Goal: Information Seeking & Learning: Find specific fact

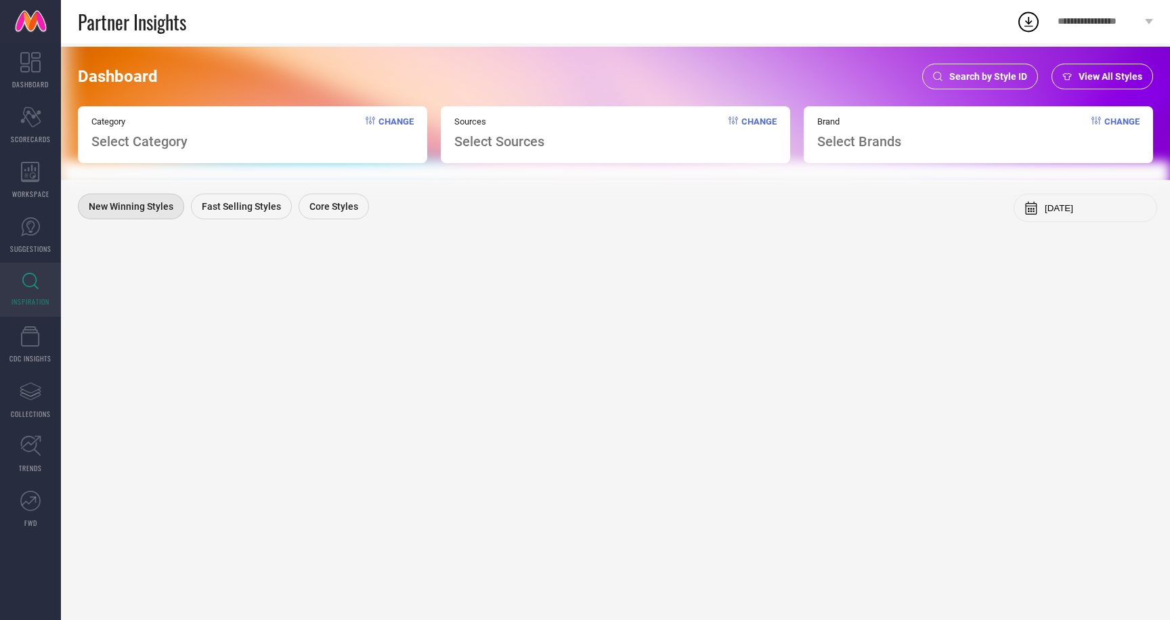
click at [1006, 75] on span "Search by Style ID" at bounding box center [989, 76] width 78 height 11
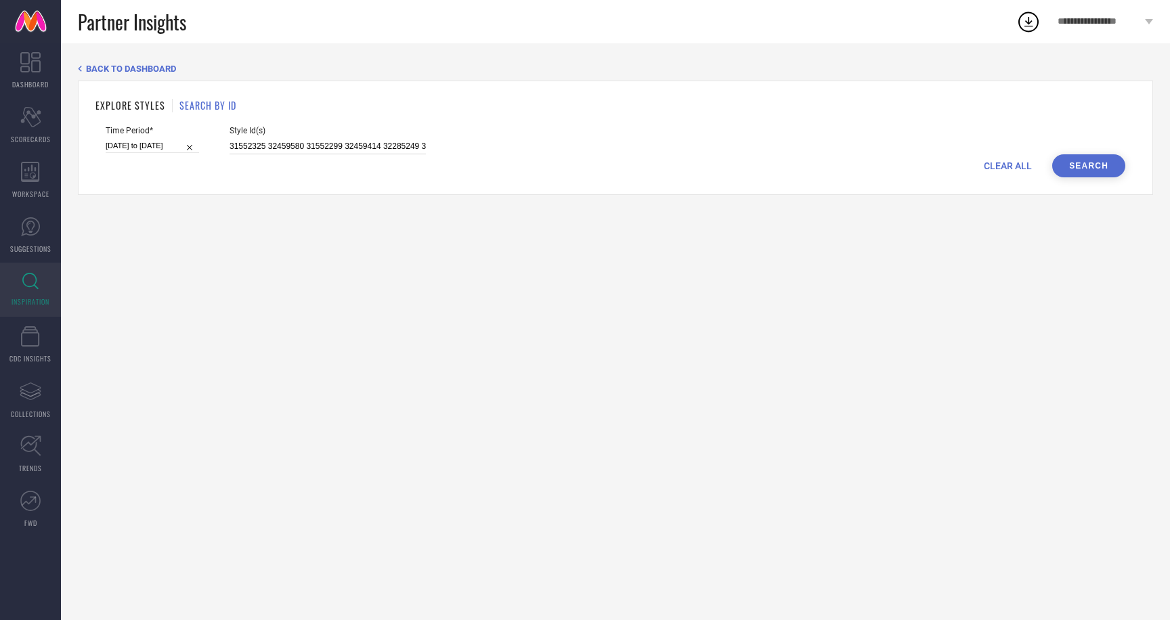
click at [232, 148] on input "31552325 32459580 31552299 32459414 32285249 32459499 31307486 31690058 3246012…" at bounding box center [328, 147] width 196 height 16
paste input "2209846 32209847 32209852 32209845 32209848 32209854 31552286 31552289 31552288…"
type input "32209846 32209847 32209852 32209845 32209848 32209854 31552286 31552289 3155228…"
click at [137, 144] on input "01-02-2025 to 31-07-2025" at bounding box center [152, 146] width 93 height 14
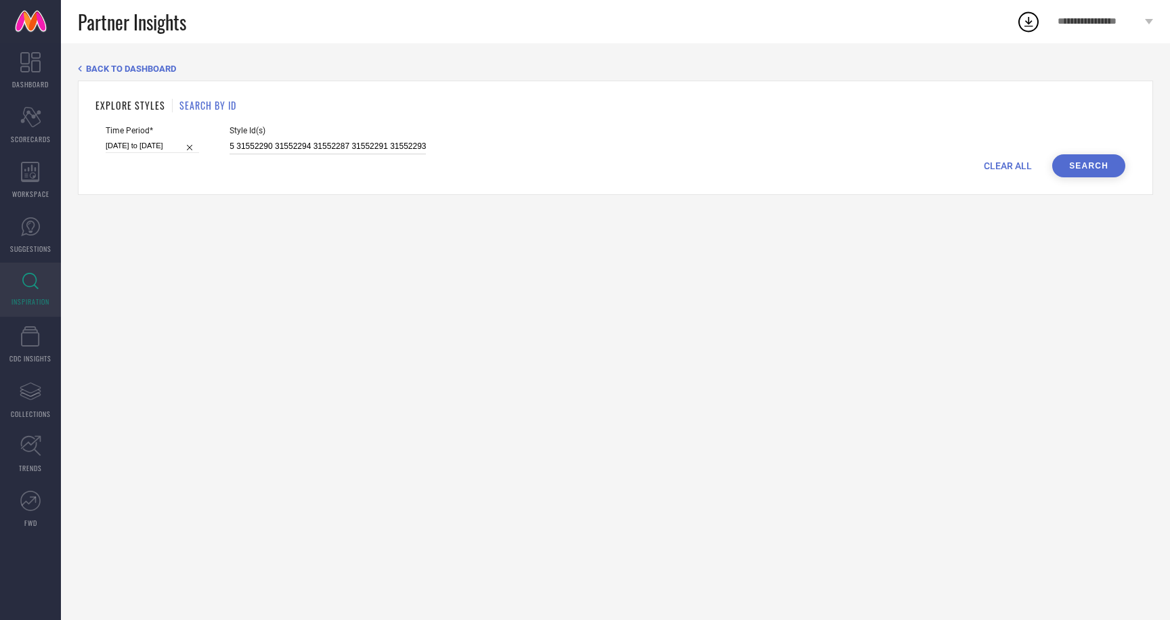
select select "1"
select select "2025"
select select "2"
select select "2025"
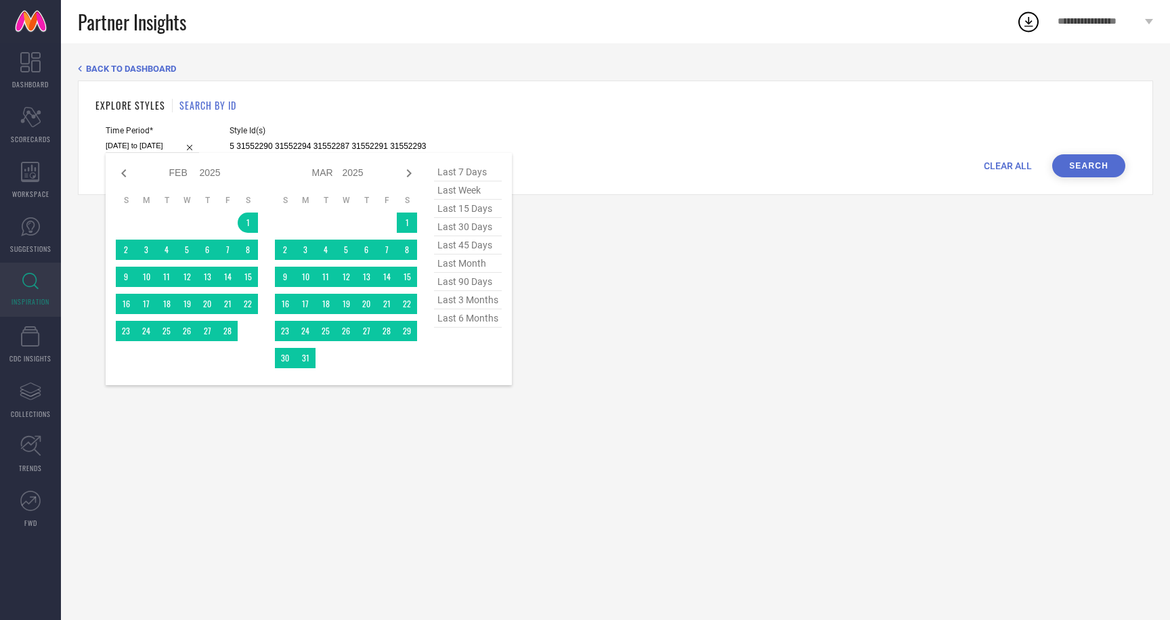
scroll to position [0, 0]
click at [460, 321] on span "last 6 months" at bounding box center [468, 319] width 68 height 18
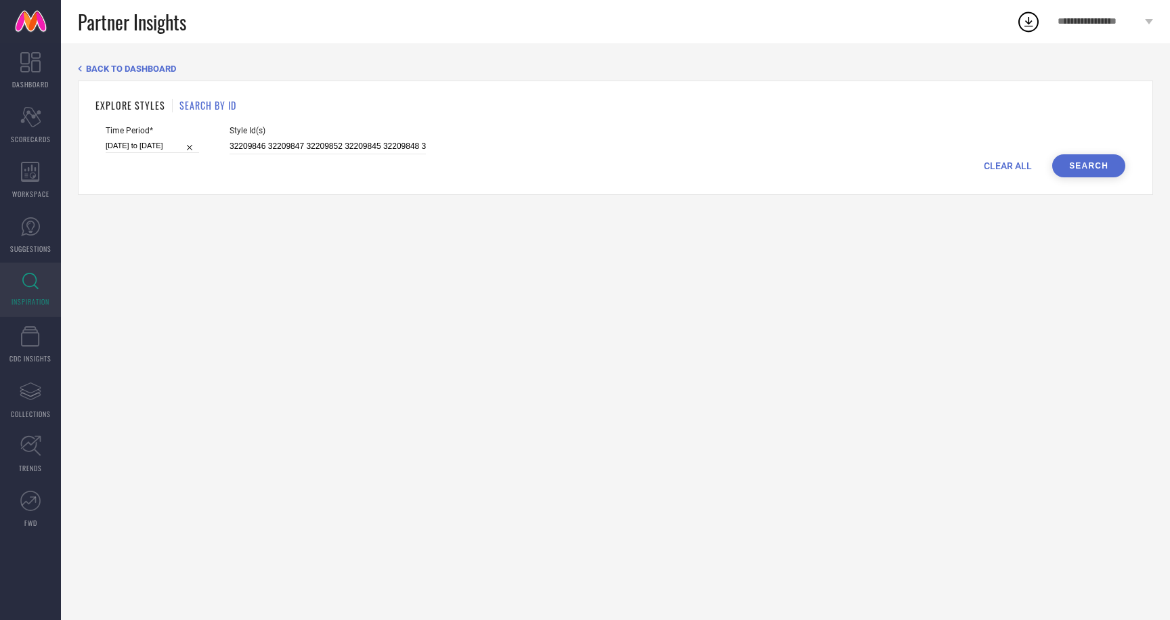
click at [1090, 166] on button "Search" at bounding box center [1089, 165] width 73 height 23
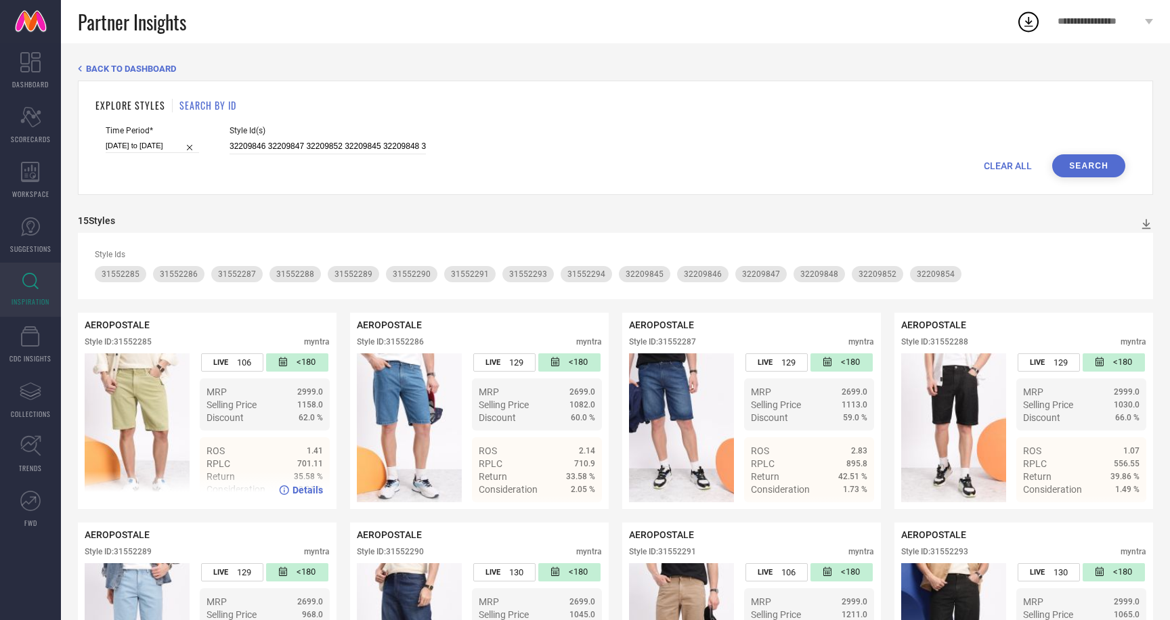
click at [137, 394] on img at bounding box center [137, 428] width 105 height 149
click at [296, 485] on span "Details" at bounding box center [308, 490] width 30 height 11
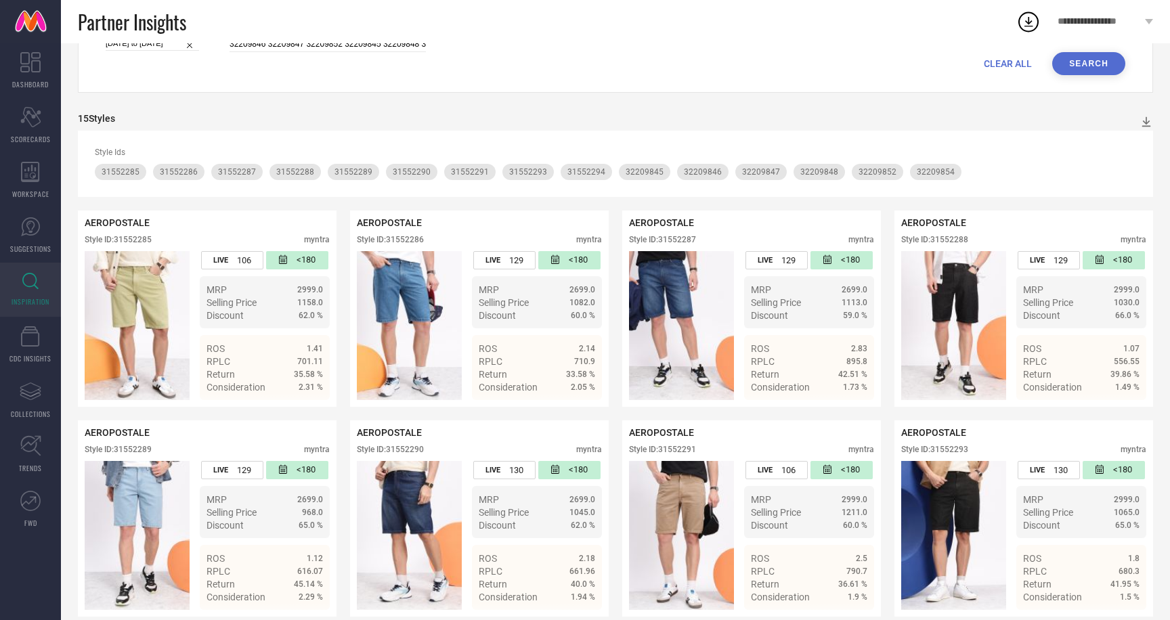
scroll to position [109, 0]
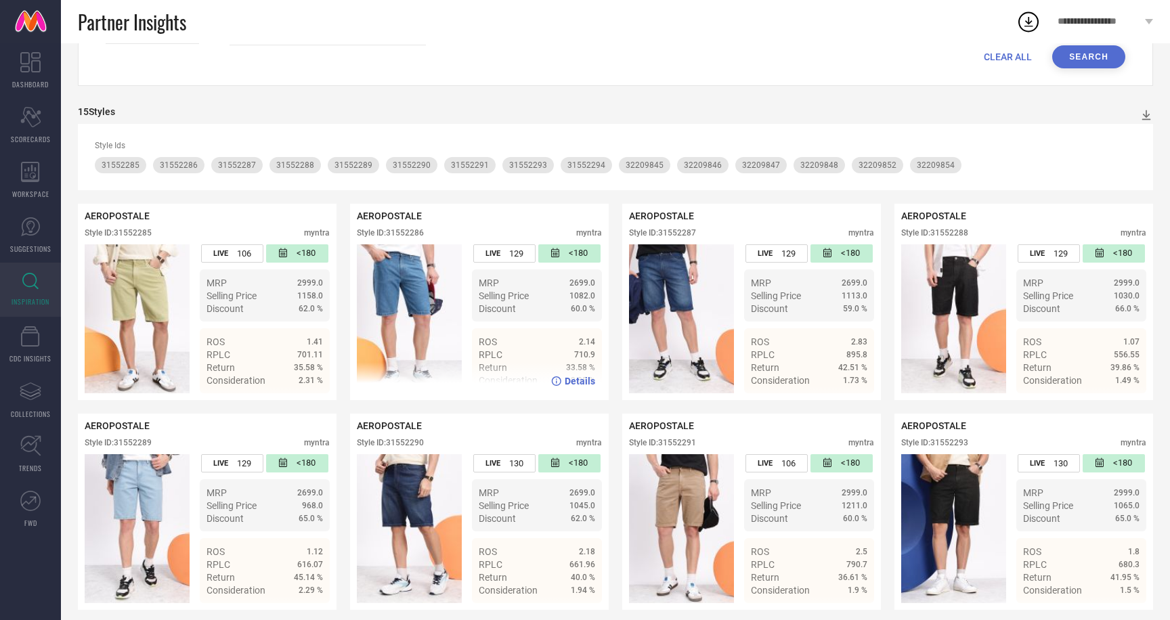
click at [417, 299] on img at bounding box center [409, 318] width 105 height 149
click at [578, 383] on span "Details" at bounding box center [580, 381] width 30 height 11
click at [1113, 381] on span "Details" at bounding box center [1124, 381] width 30 height 11
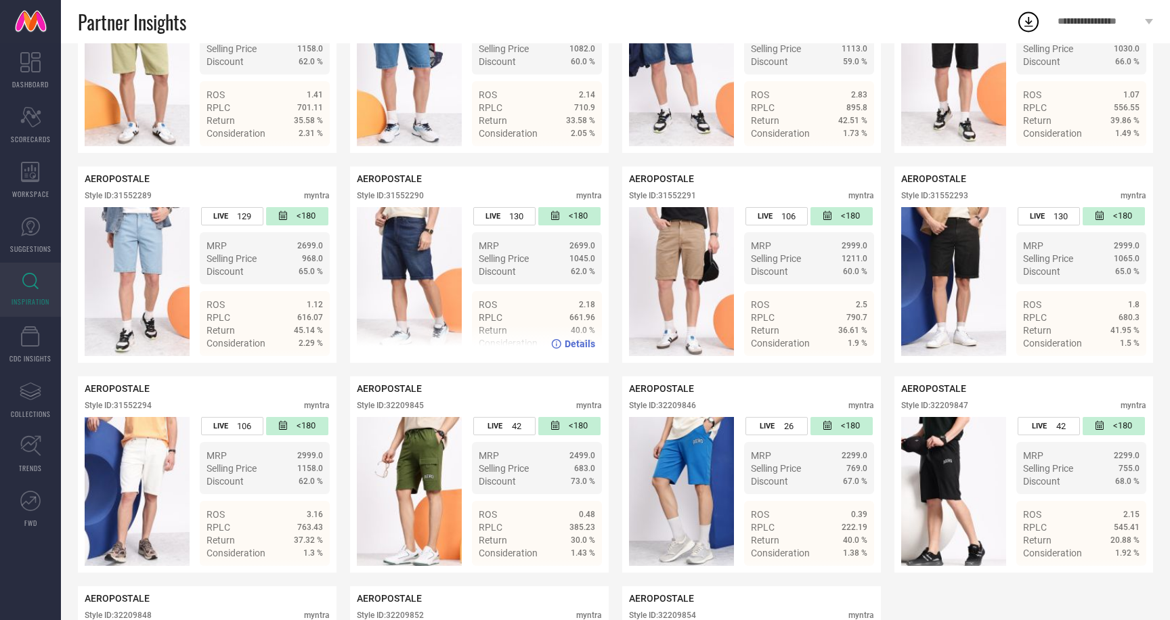
scroll to position [540, 0]
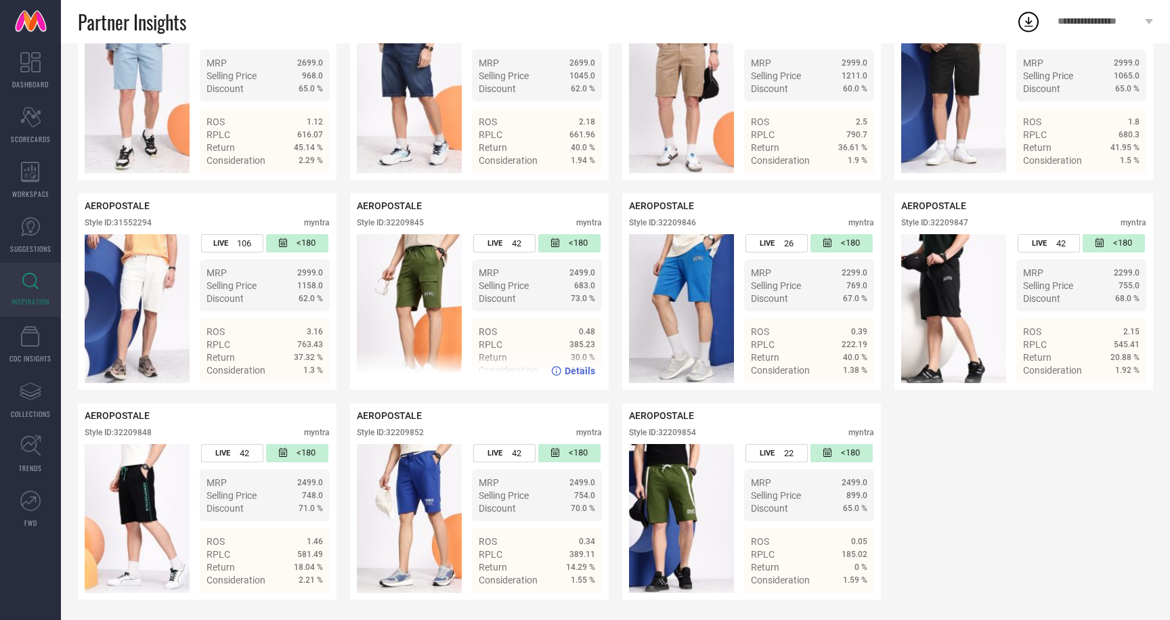
click at [579, 371] on span "Details" at bounding box center [580, 371] width 30 height 11
click at [849, 372] on span "Details" at bounding box center [852, 371] width 30 height 11
click at [305, 580] on span "Details" at bounding box center [308, 581] width 30 height 11
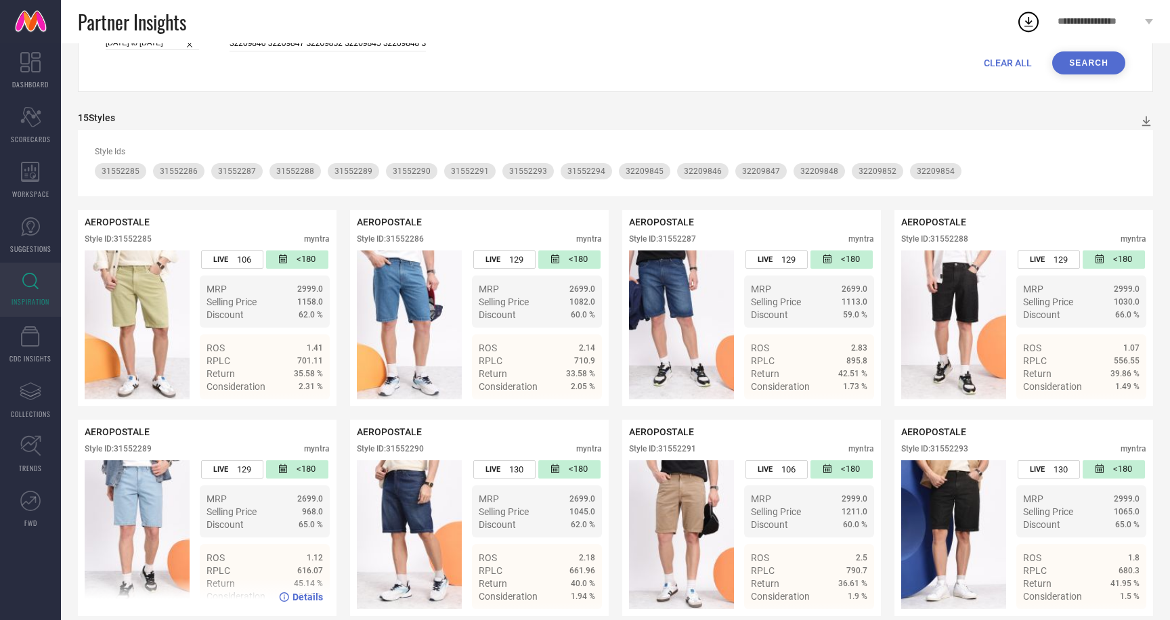
scroll to position [0, 0]
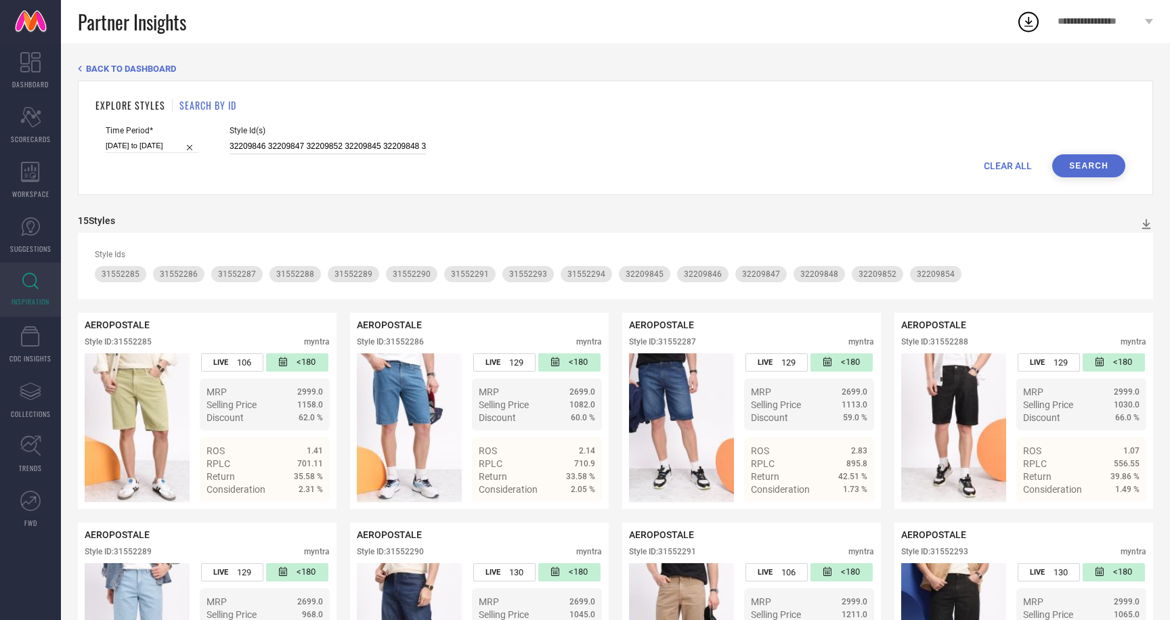
click at [230, 142] on input "32209846 32209847 32209852 32209845 32209848 32209854 31552286 31552289 3155228…" at bounding box center [328, 147] width 196 height 16
paste input "1307464 31307475 31307406 31307388 31307453 31307398 31307473 31307400 31307439…"
click at [1079, 162] on button "Search" at bounding box center [1089, 165] width 73 height 23
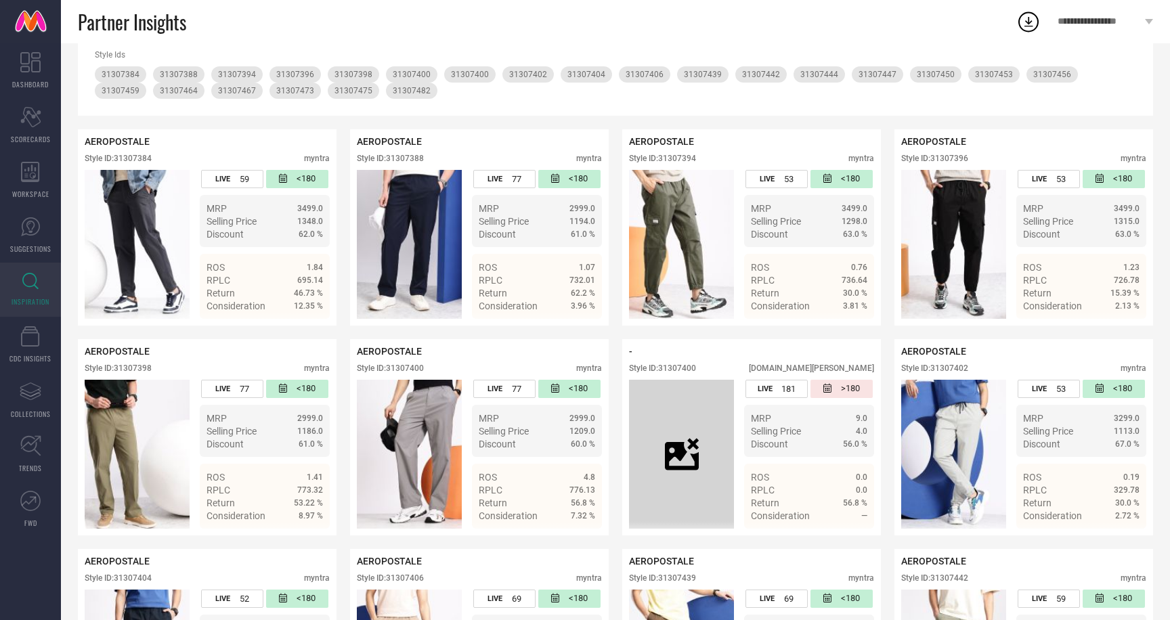
scroll to position [213, 0]
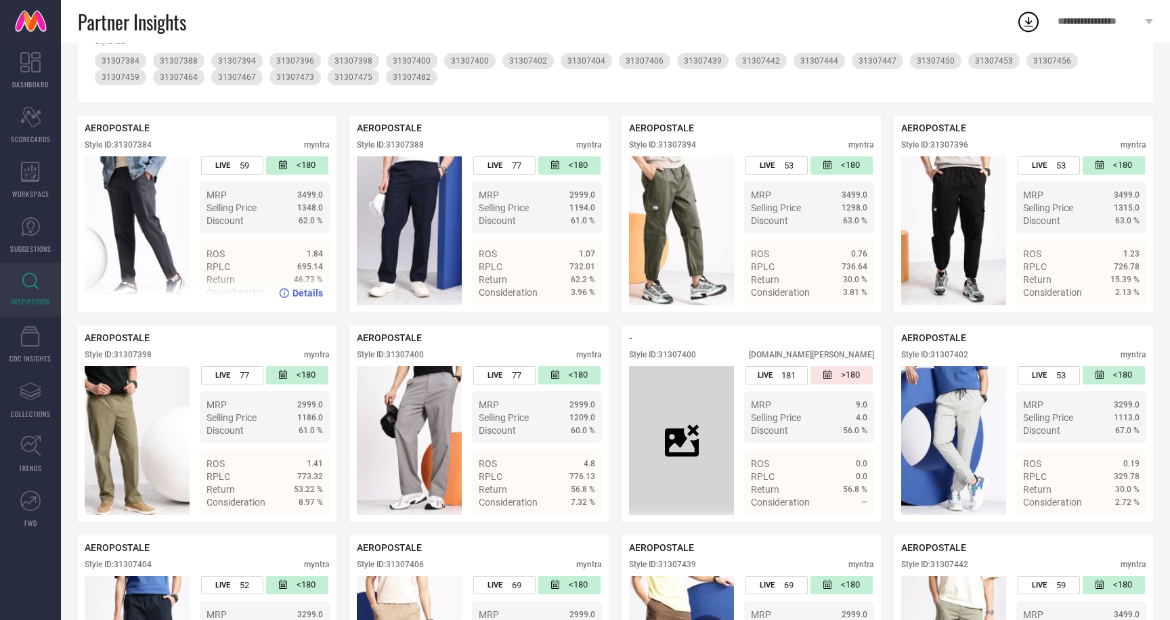
click at [295, 289] on span "Details" at bounding box center [308, 293] width 30 height 11
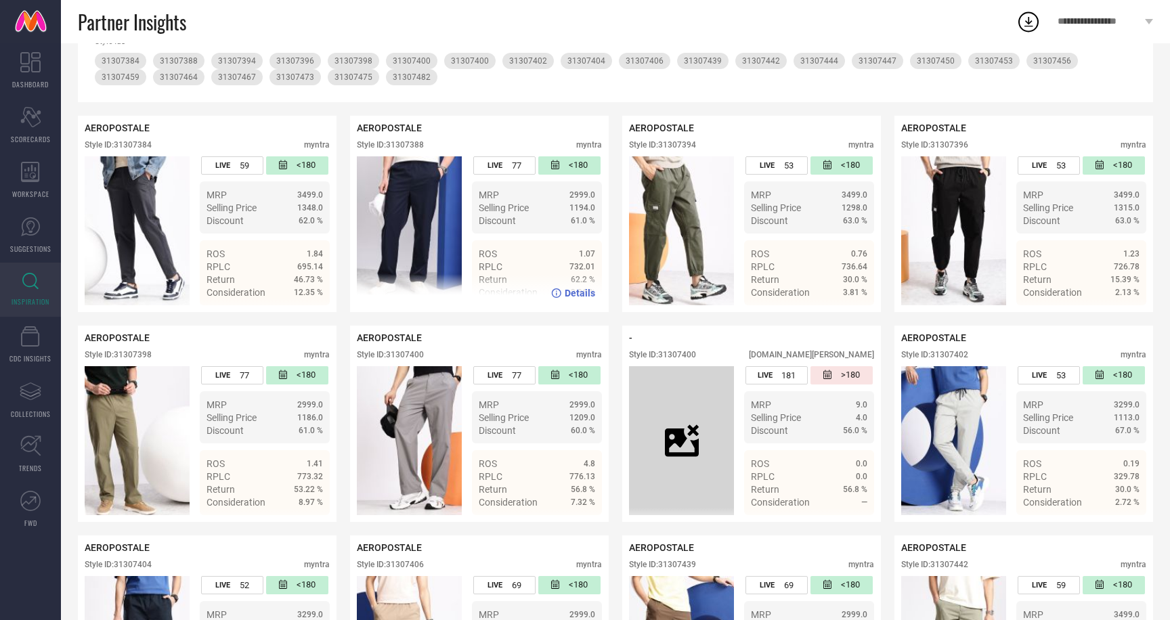
click at [582, 293] on span "Details" at bounding box center [580, 293] width 30 height 11
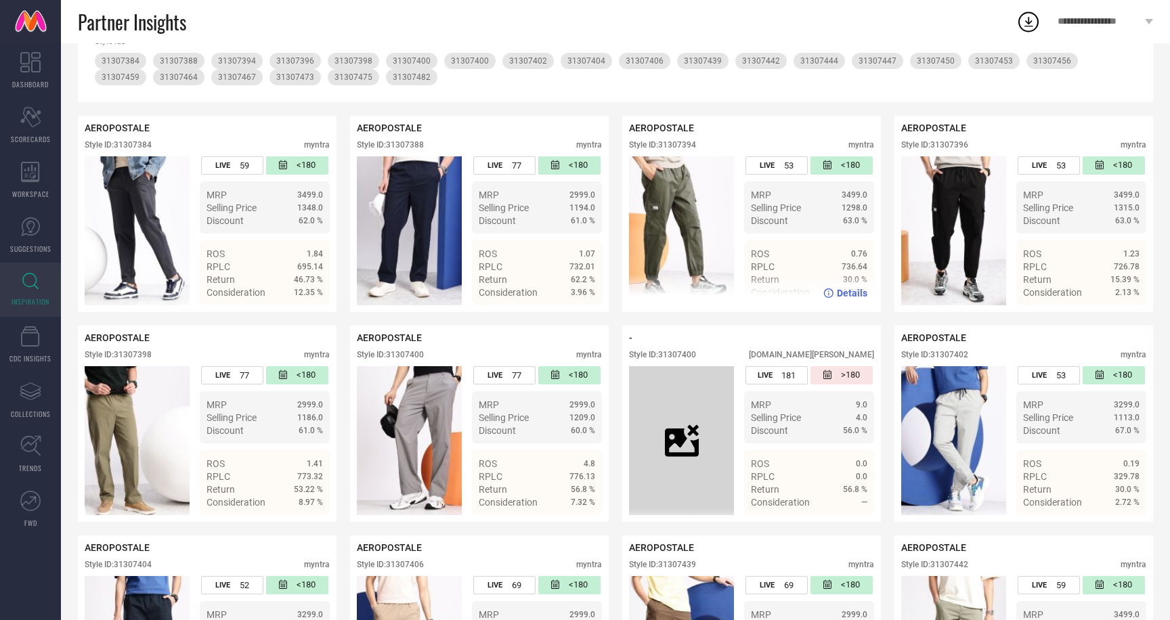
click at [856, 293] on span "Details" at bounding box center [852, 293] width 30 height 11
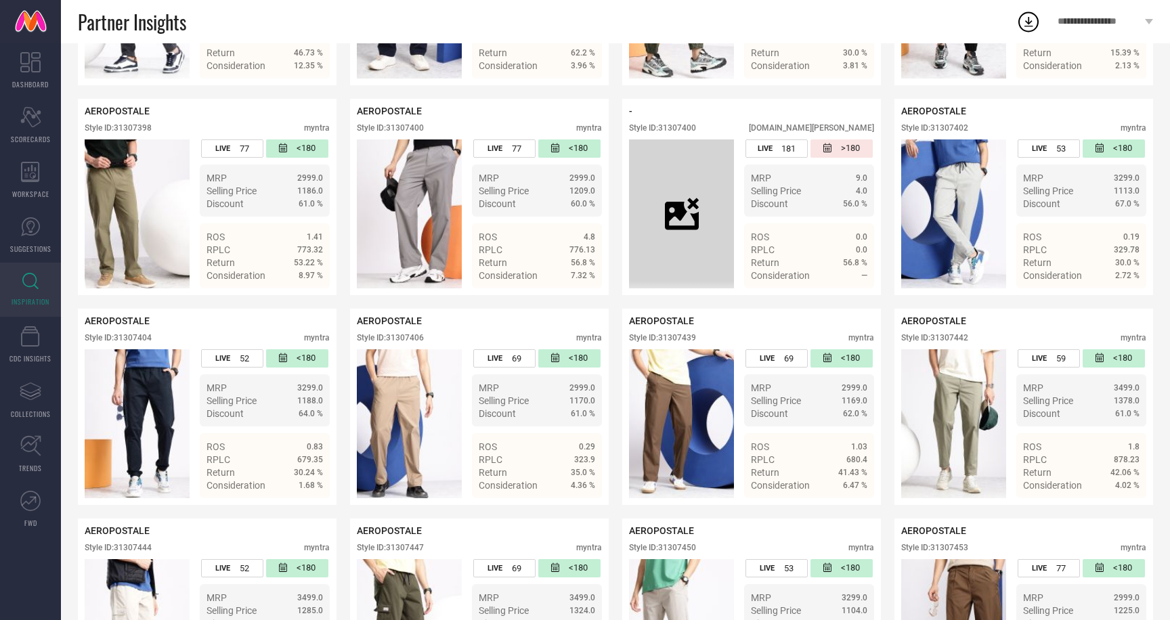
scroll to position [446, 0]
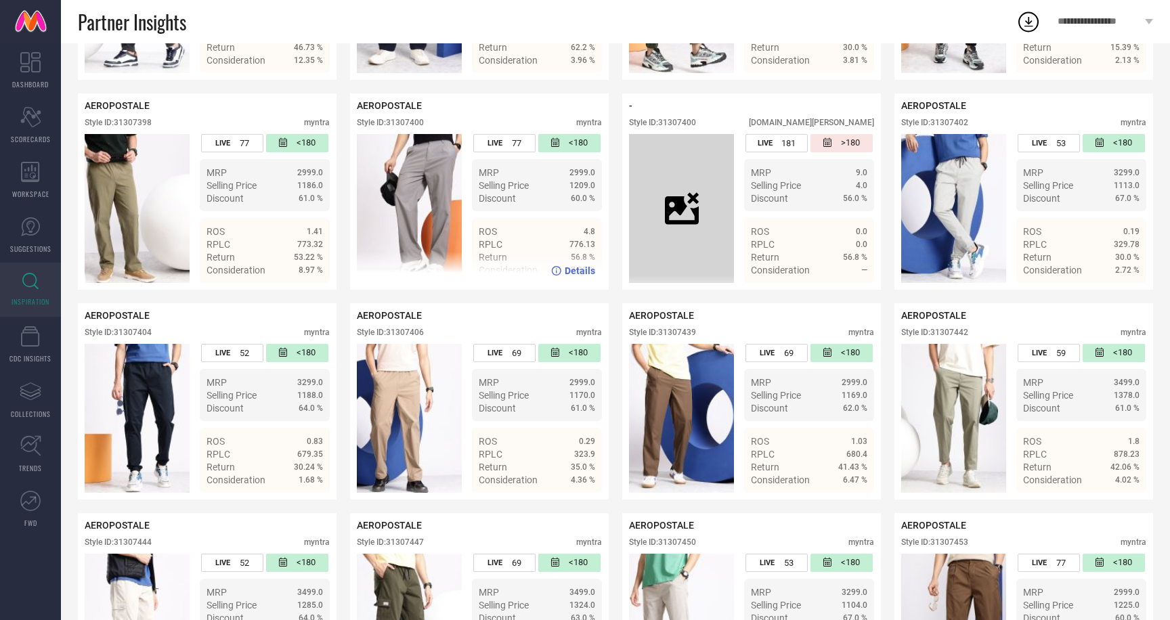
click at [578, 274] on span "Details" at bounding box center [580, 270] width 30 height 11
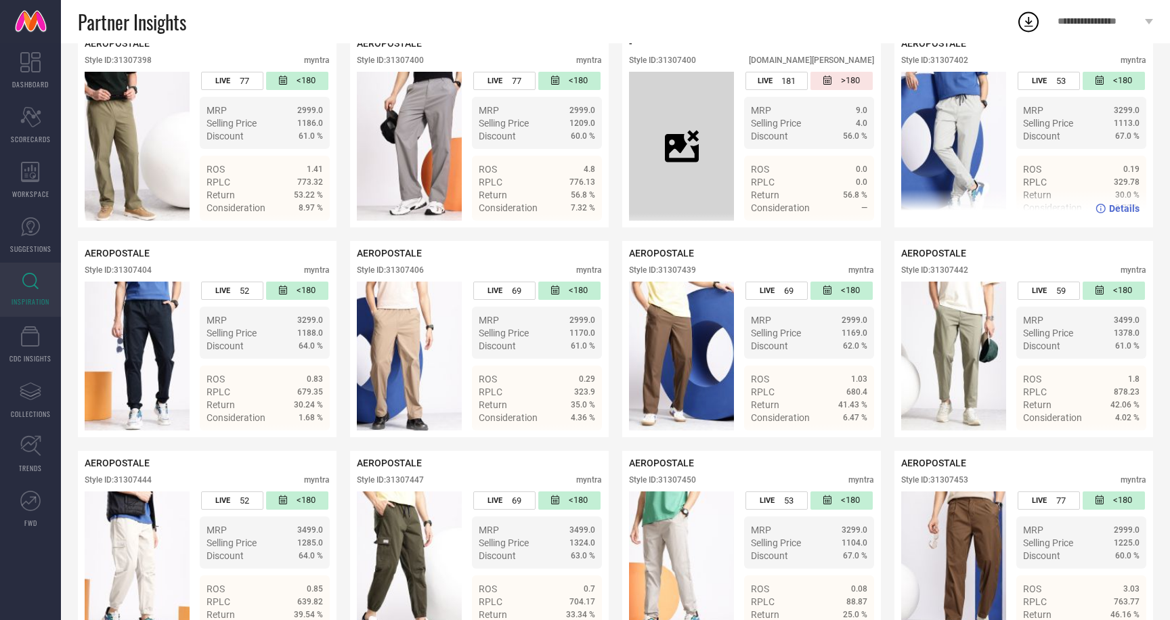
scroll to position [494, 0]
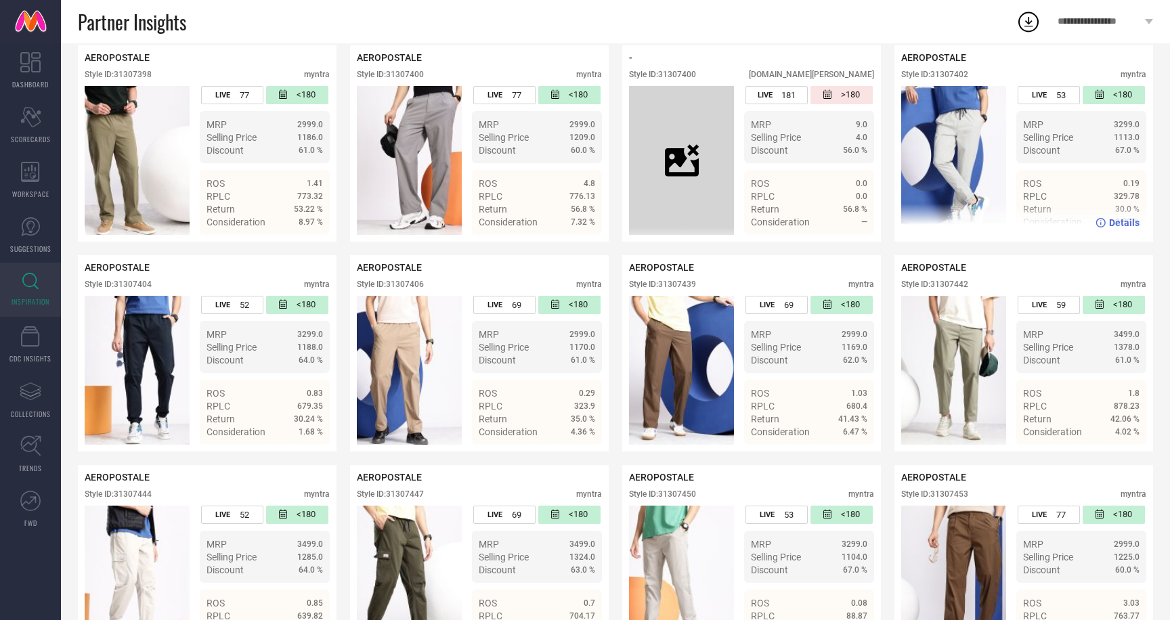
click at [941, 133] on img at bounding box center [953, 160] width 105 height 149
click at [1124, 217] on span "Details" at bounding box center [1124, 222] width 30 height 11
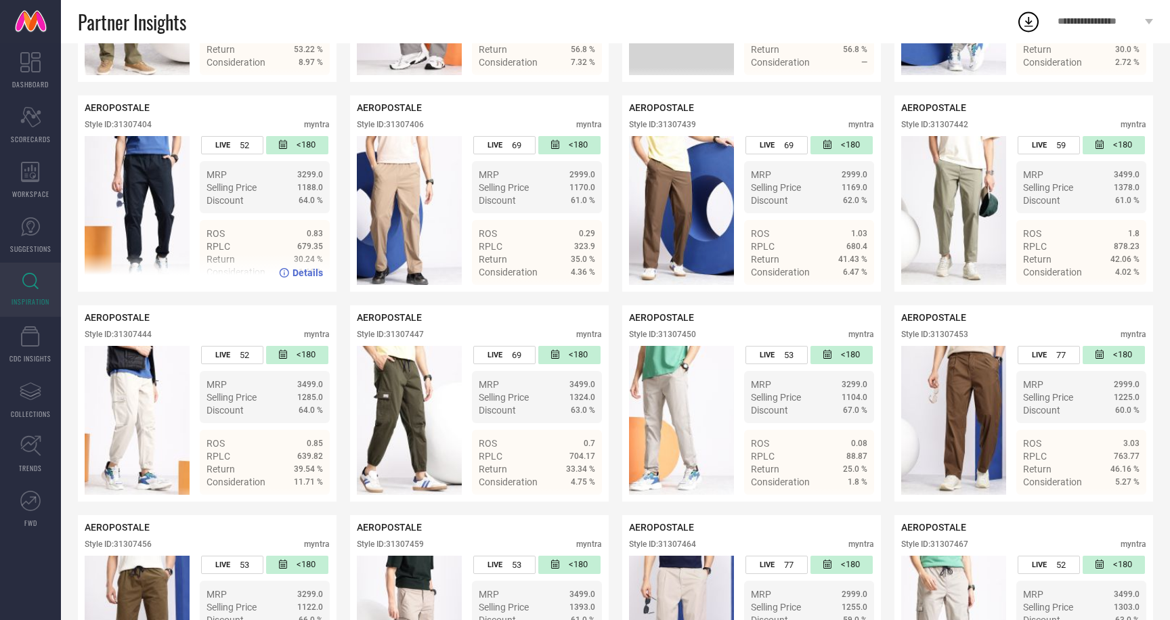
scroll to position [661, 0]
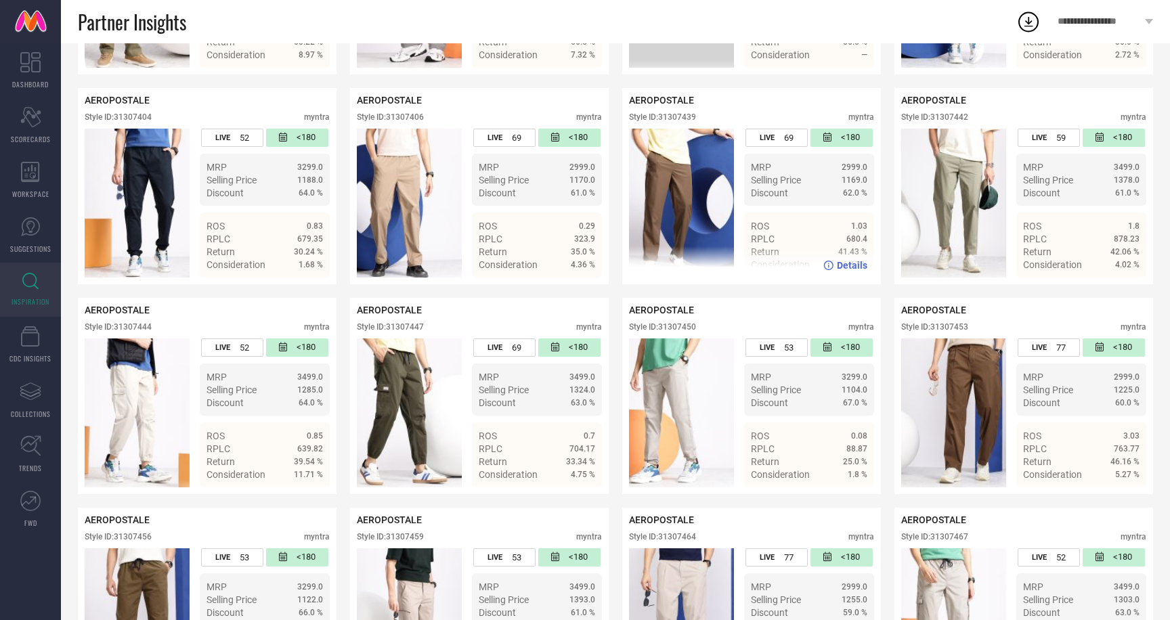
click at [849, 264] on span "Details" at bounding box center [852, 265] width 30 height 11
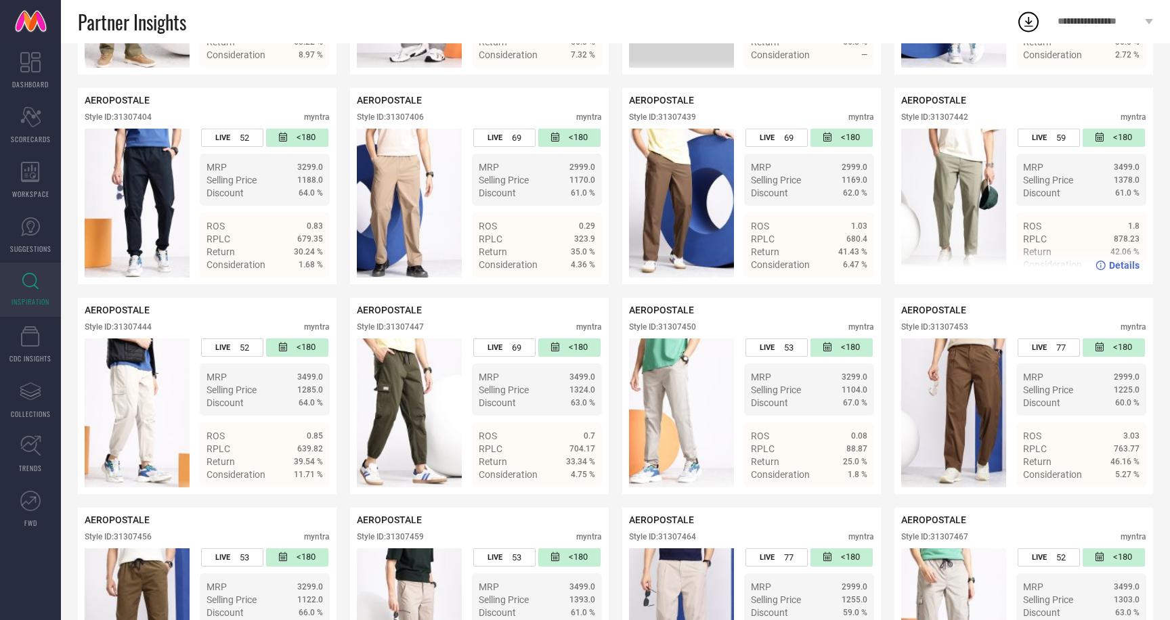
click at [1124, 264] on span "Details" at bounding box center [1124, 265] width 30 height 11
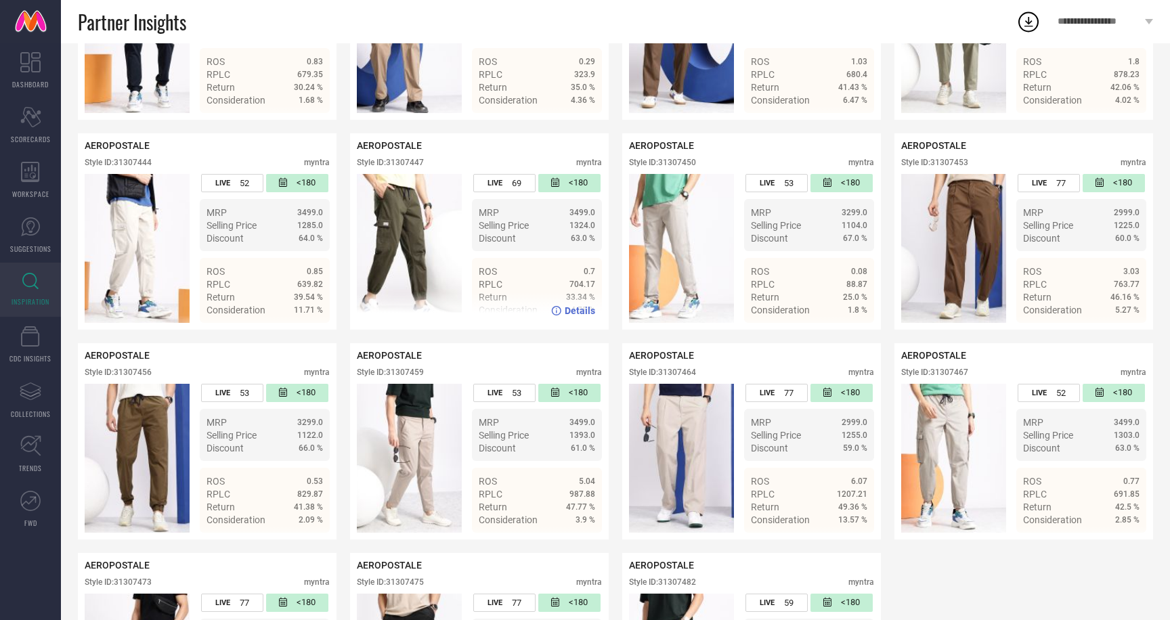
scroll to position [834, 0]
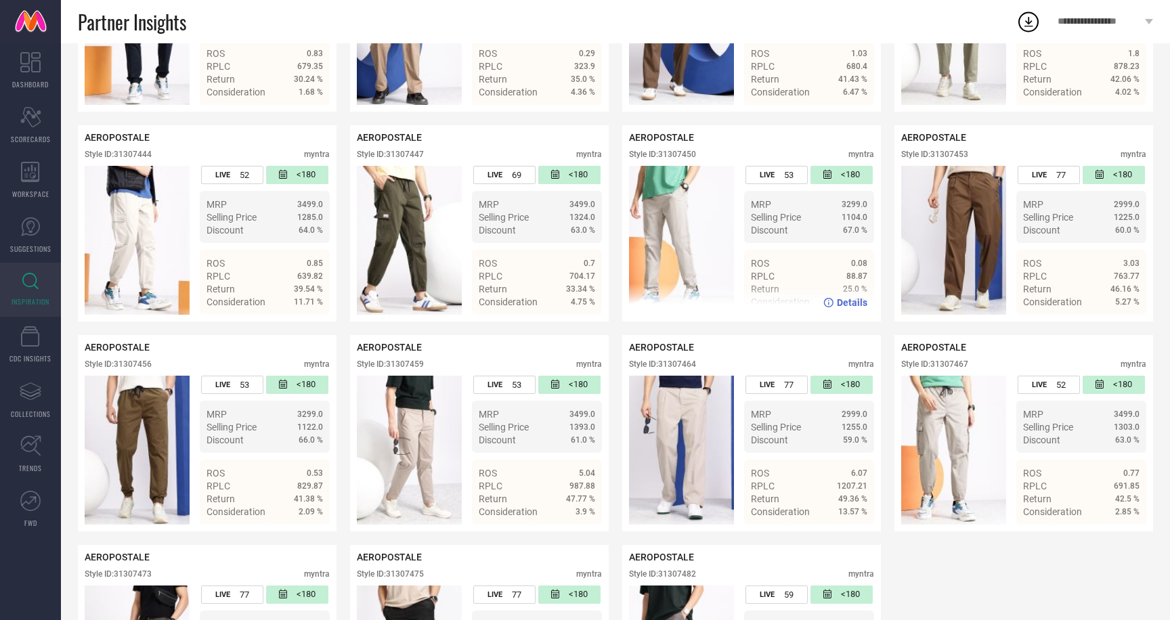
click at [854, 305] on span "Details" at bounding box center [852, 302] width 30 height 11
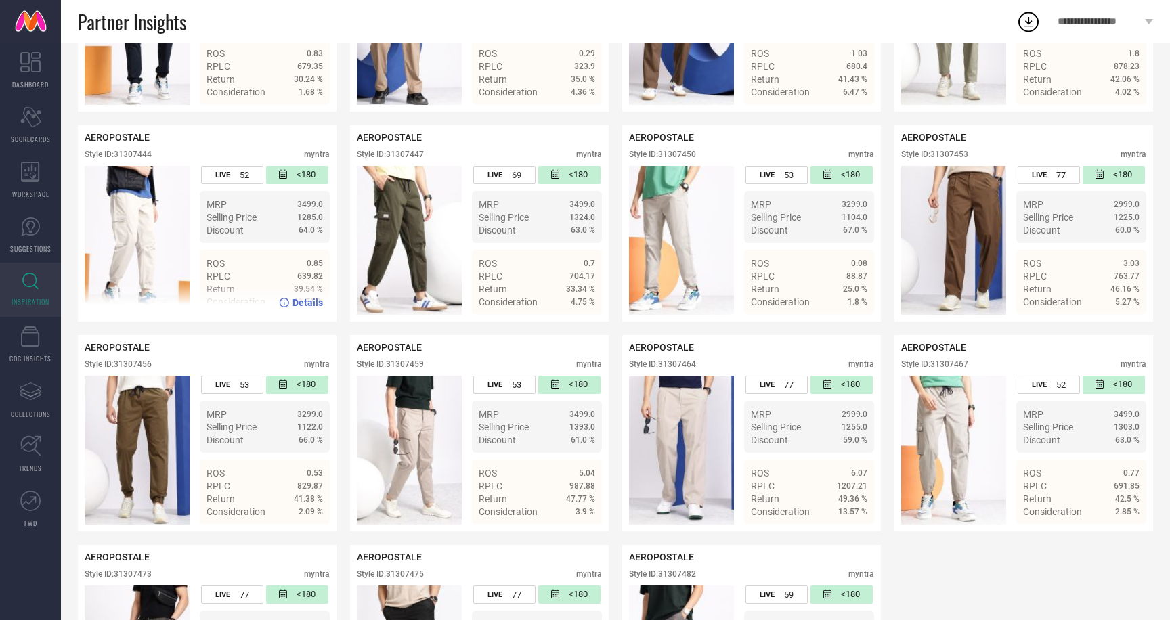
scroll to position [977, 0]
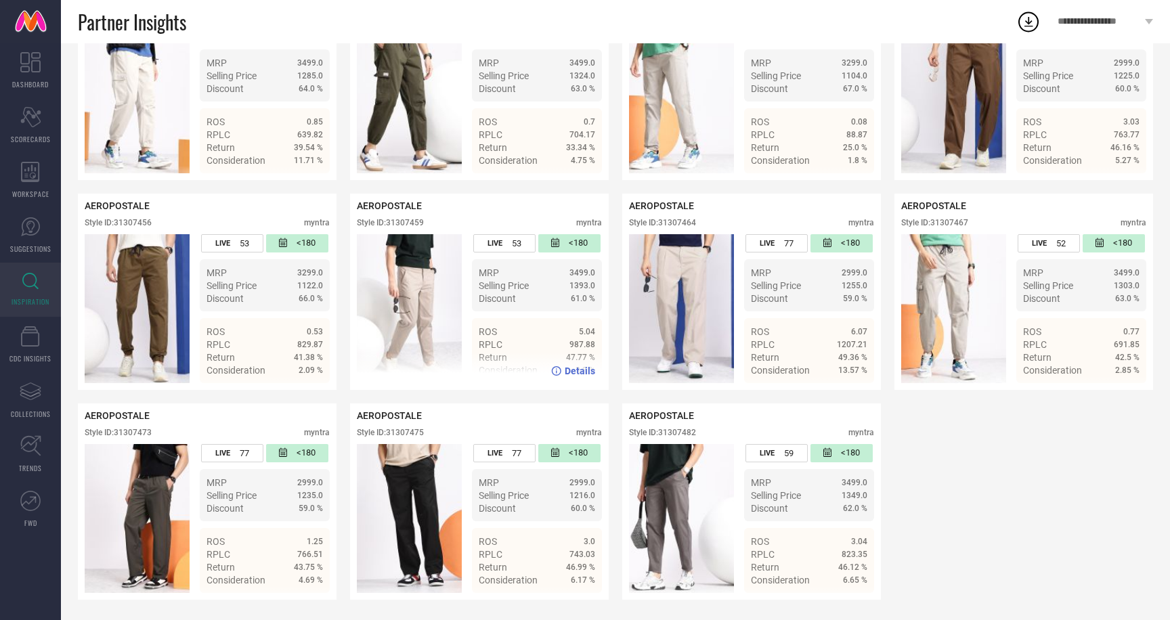
click at [575, 371] on span "Details" at bounding box center [580, 371] width 30 height 11
click at [1123, 368] on span "Details" at bounding box center [1124, 371] width 30 height 11
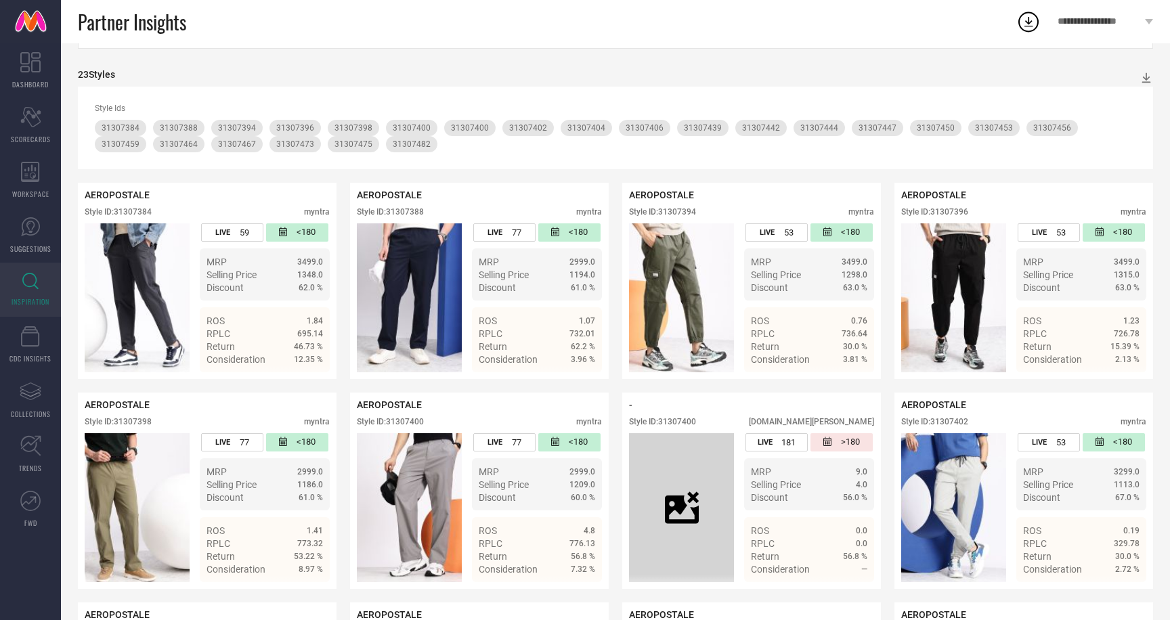
scroll to position [155, 0]
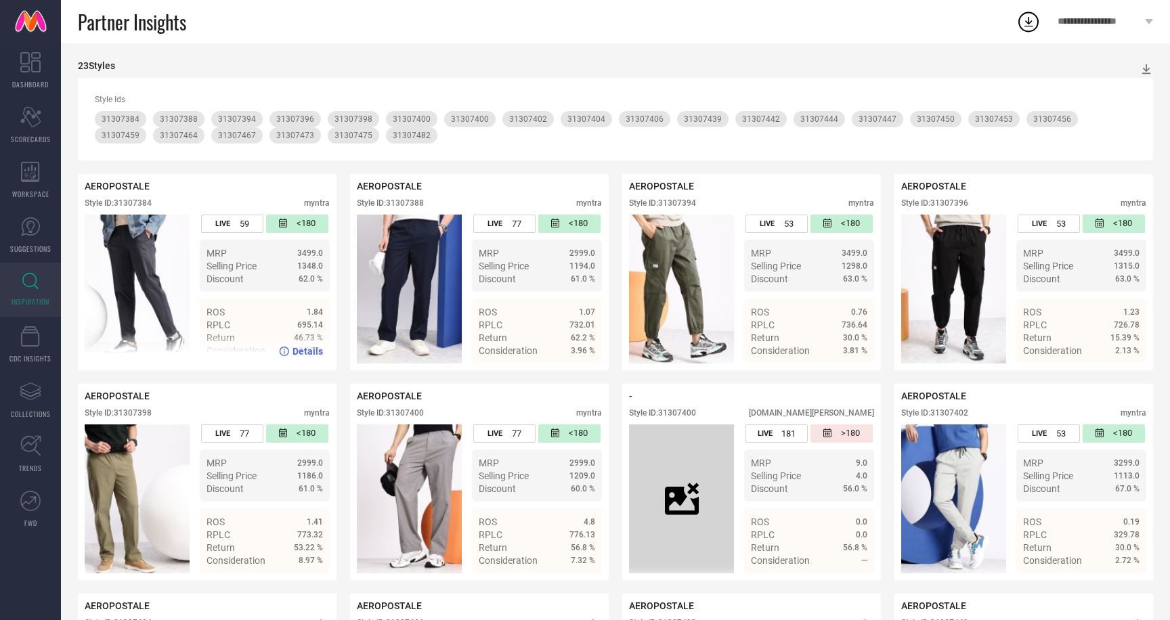
click at [301, 352] on span "Details" at bounding box center [308, 351] width 30 height 11
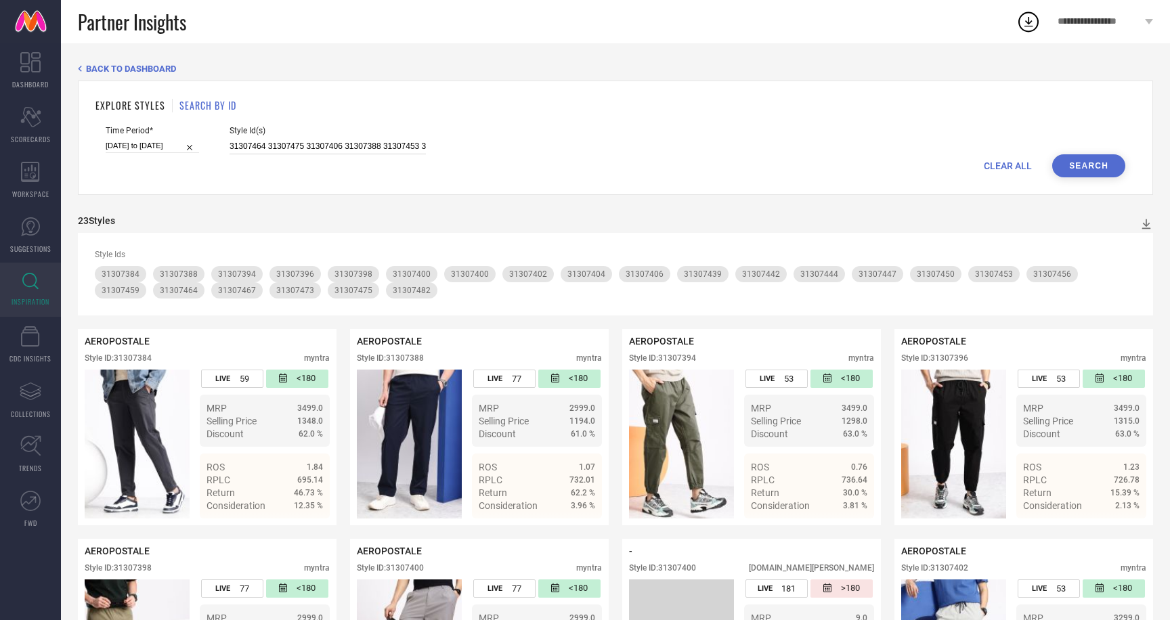
click at [230, 142] on input "31307464 31307475 31307406 31307388 31307453 31307398 31307473 31307400 3130743…" at bounding box center [328, 147] width 196 height 16
paste input "690198 31690151 31690142 31690102 31690172 31690104 31690137 31690105 31690145 …"
click at [1086, 158] on button "Search" at bounding box center [1089, 165] width 73 height 23
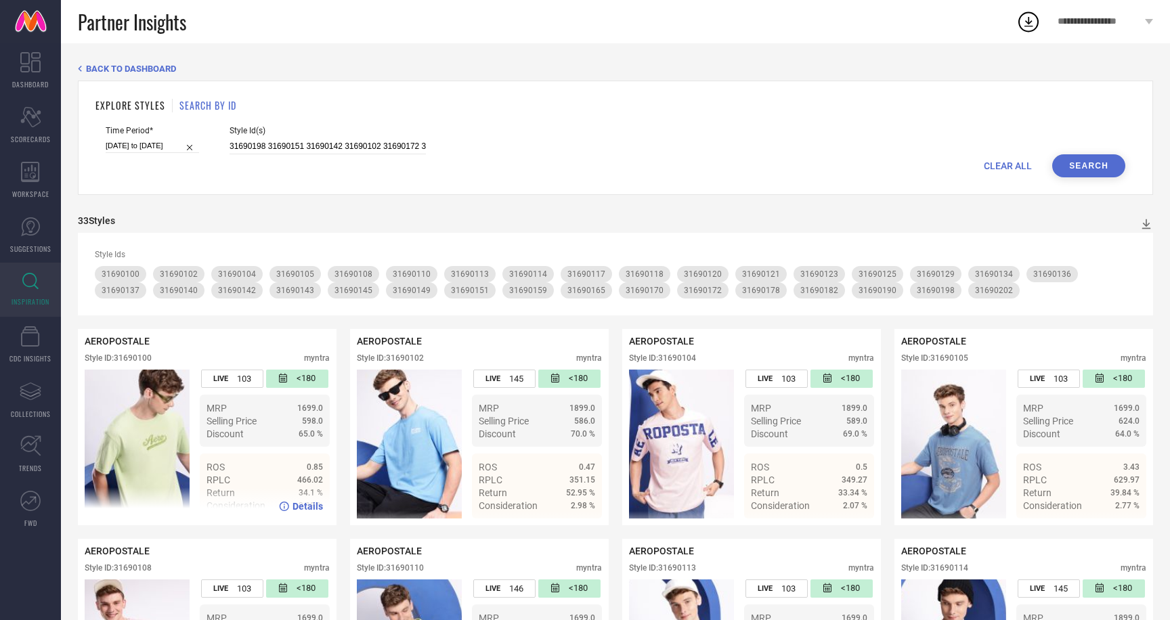
click at [133, 360] on div "Style ID: 31690100" at bounding box center [118, 358] width 67 height 9
copy div "31690100"
click at [301, 509] on span "Details" at bounding box center [308, 506] width 30 height 11
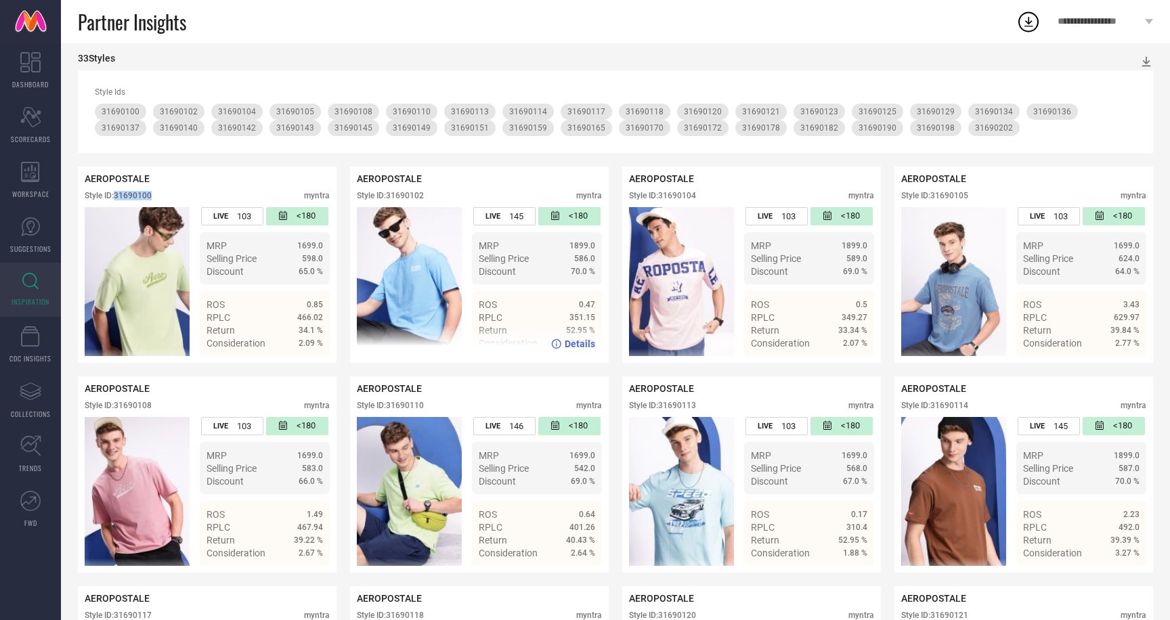
scroll to position [173, 0]
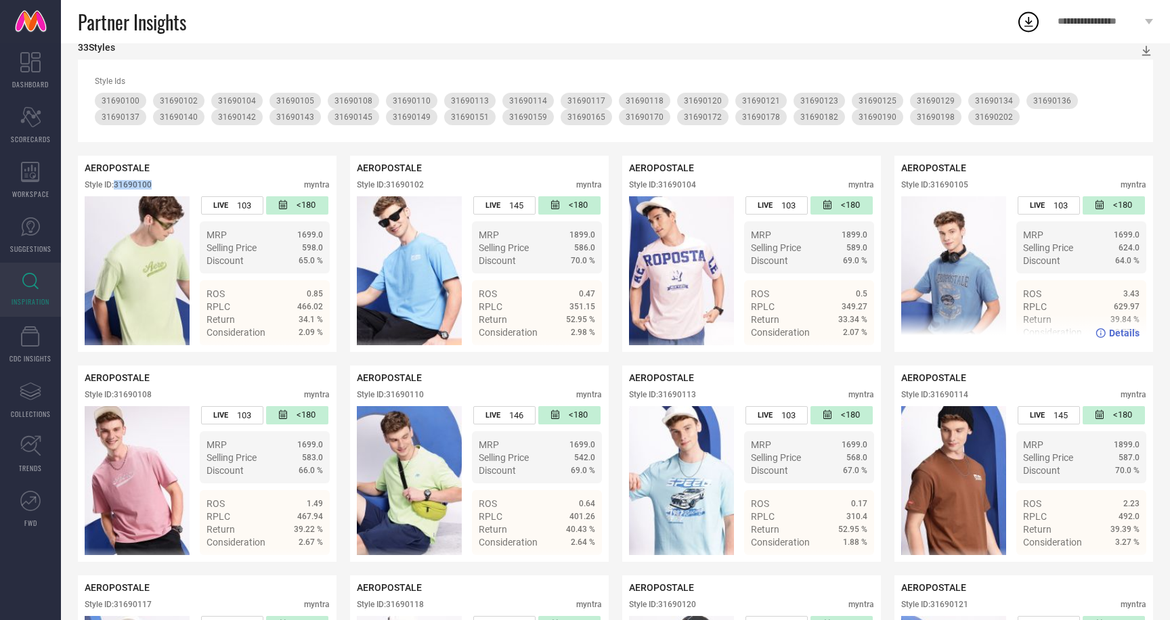
click at [1132, 333] on span "Details" at bounding box center [1124, 333] width 30 height 11
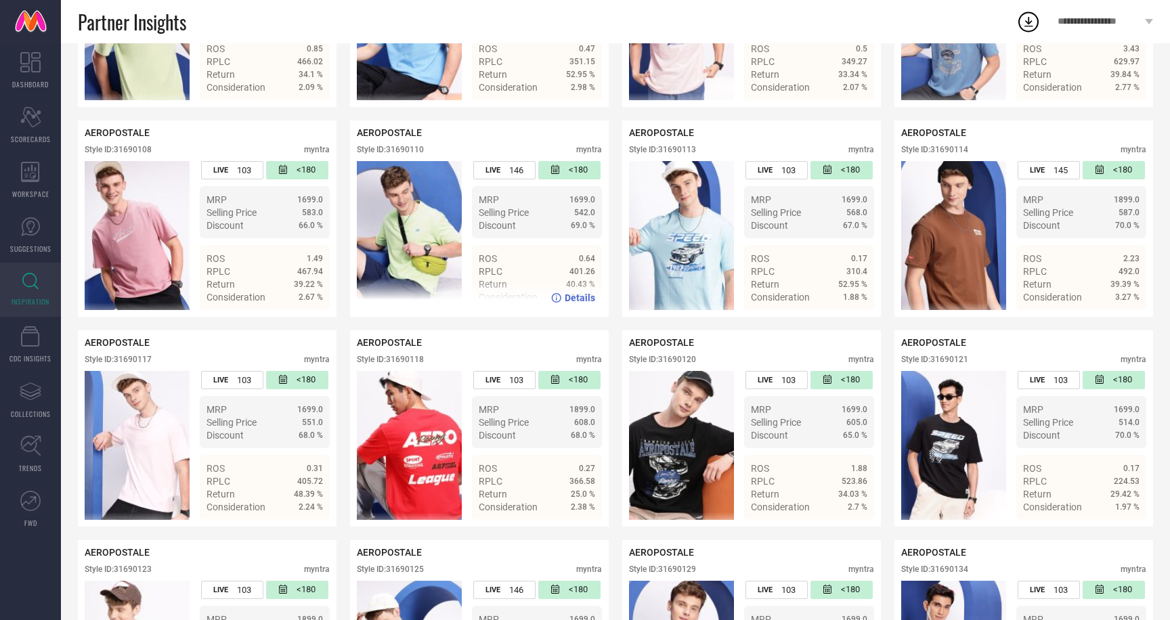
scroll to position [422, 0]
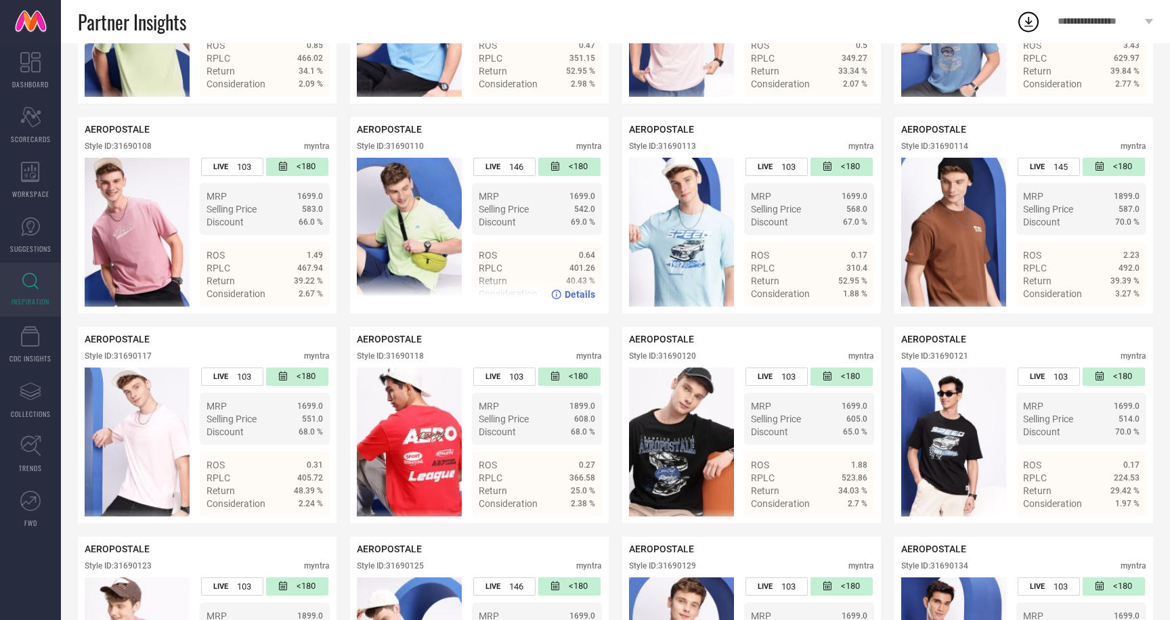
click at [582, 292] on span "Details" at bounding box center [580, 294] width 30 height 11
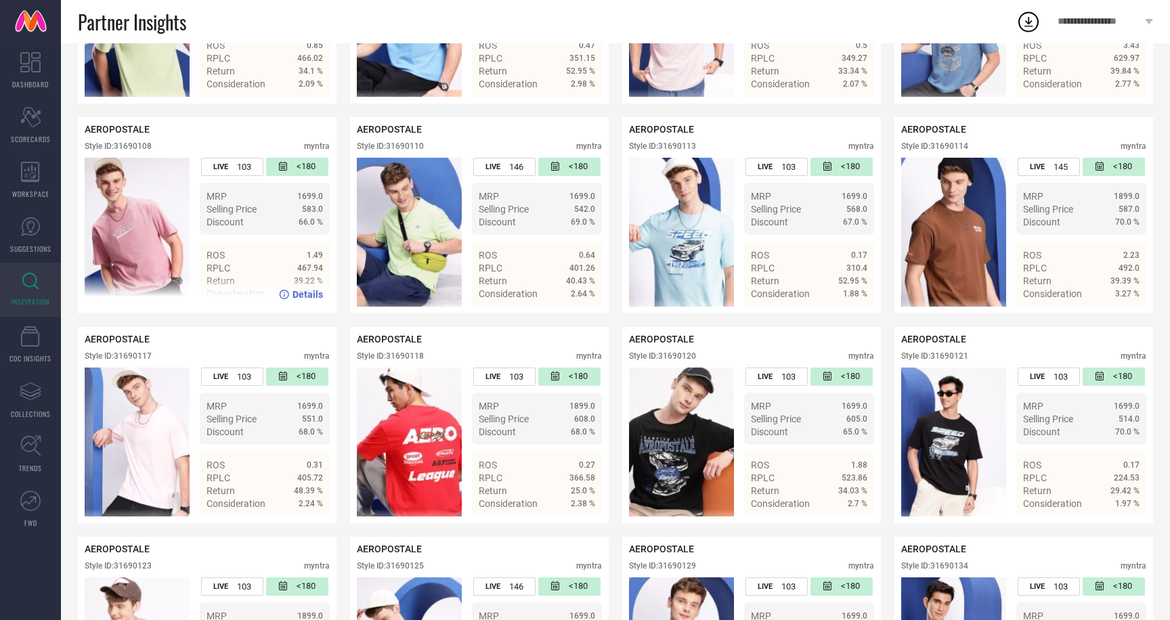
click at [309, 295] on span "Details" at bounding box center [308, 294] width 30 height 11
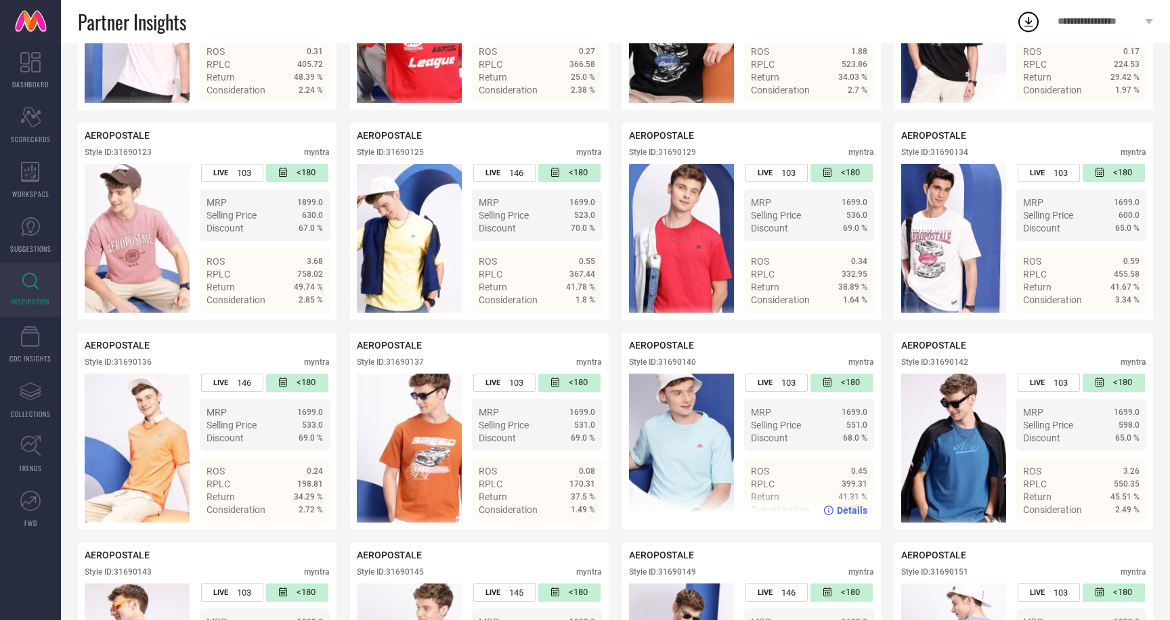
scroll to position [837, 0]
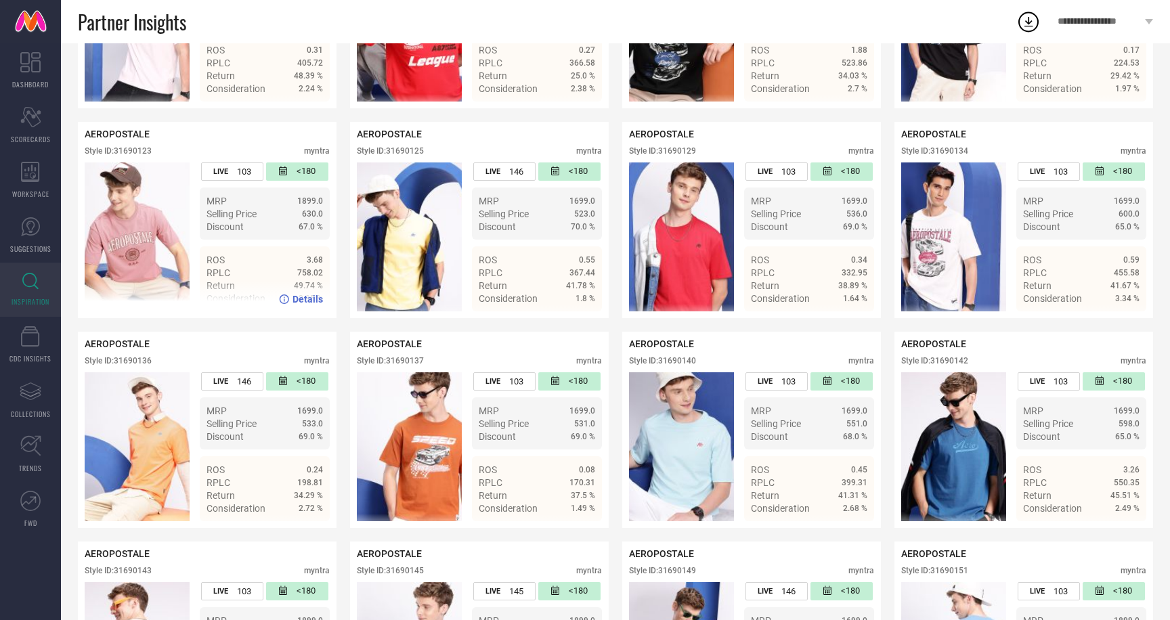
click at [301, 301] on span "Details" at bounding box center [308, 299] width 30 height 11
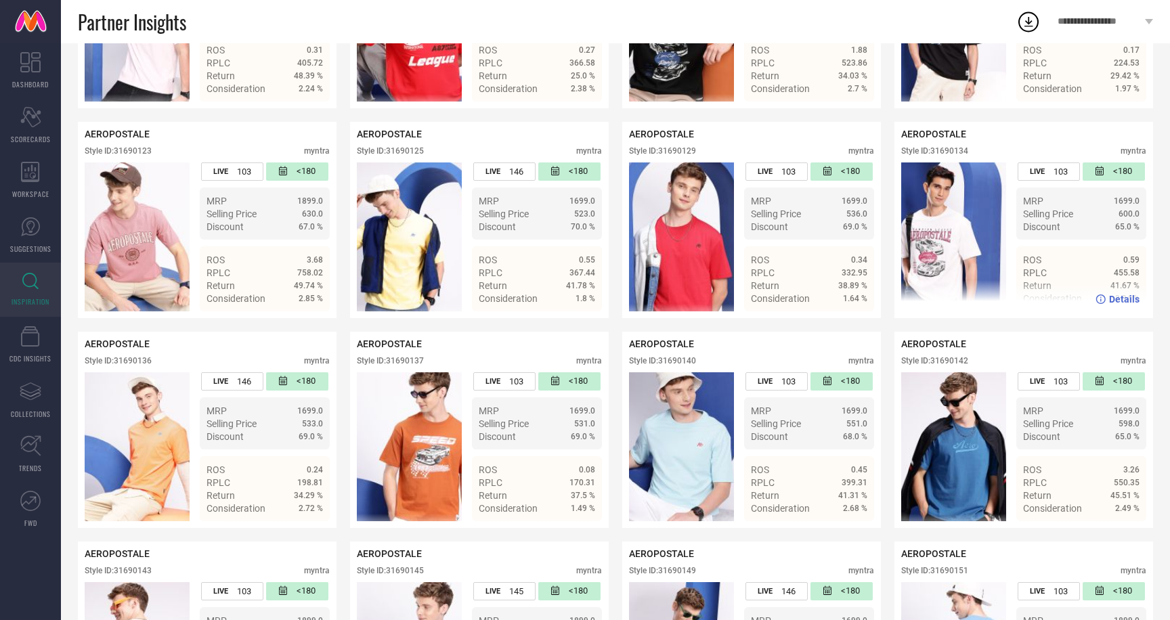
click at [1122, 301] on span "Details" at bounding box center [1124, 299] width 30 height 11
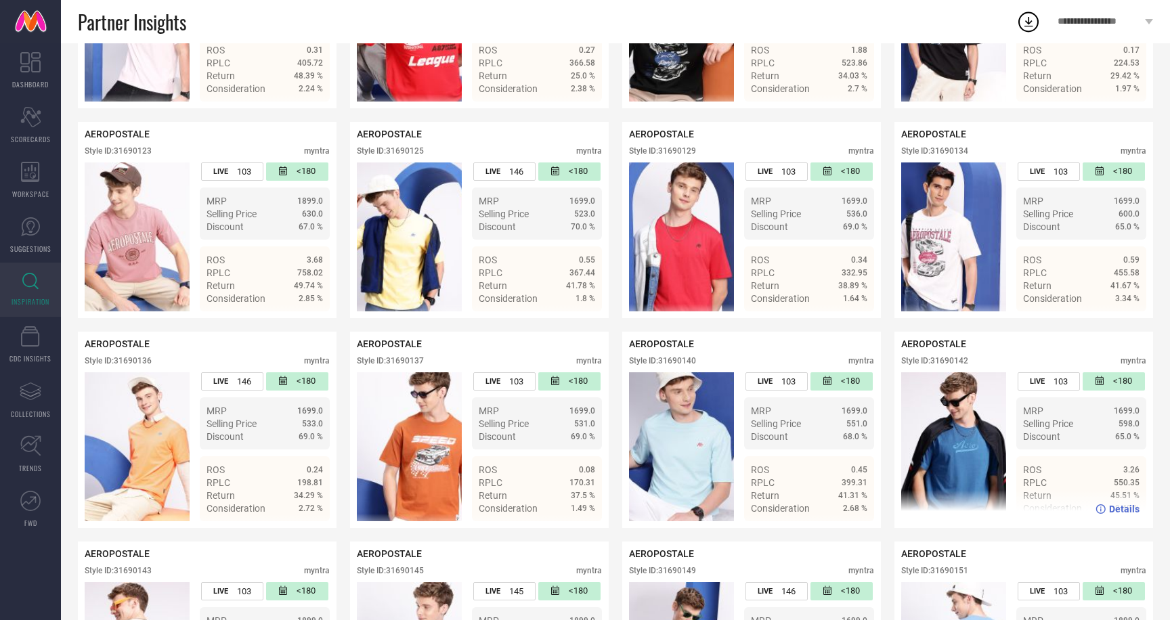
click at [1121, 500] on div "Details" at bounding box center [1024, 509] width 259 height 38
click at [1123, 509] on span "Details" at bounding box center [1124, 509] width 30 height 11
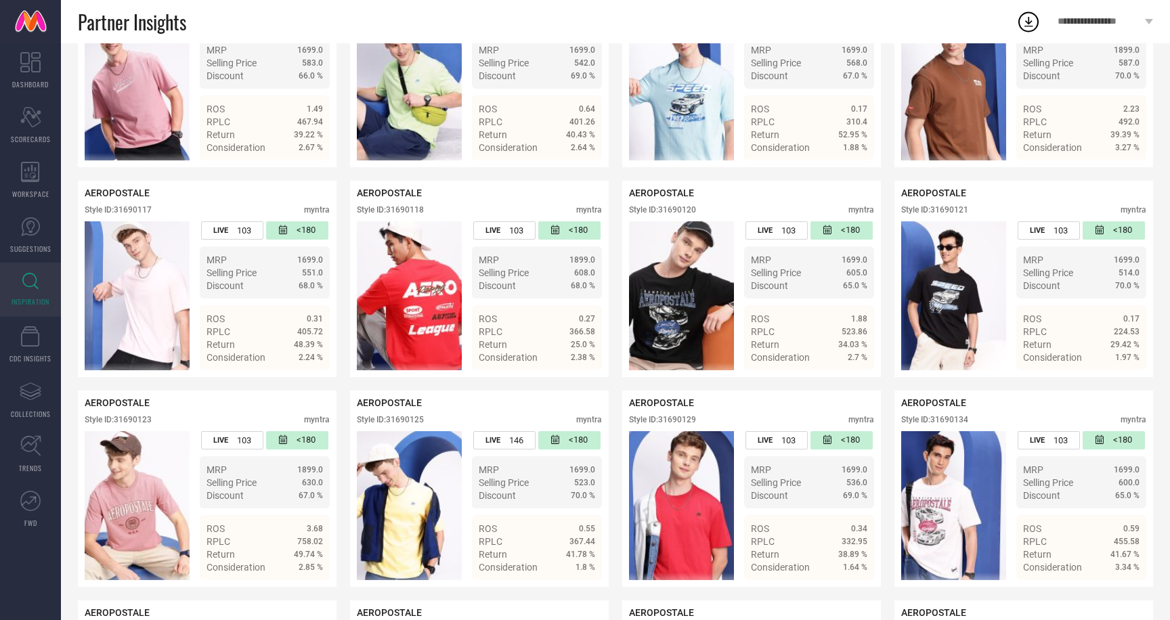
scroll to position [496, 0]
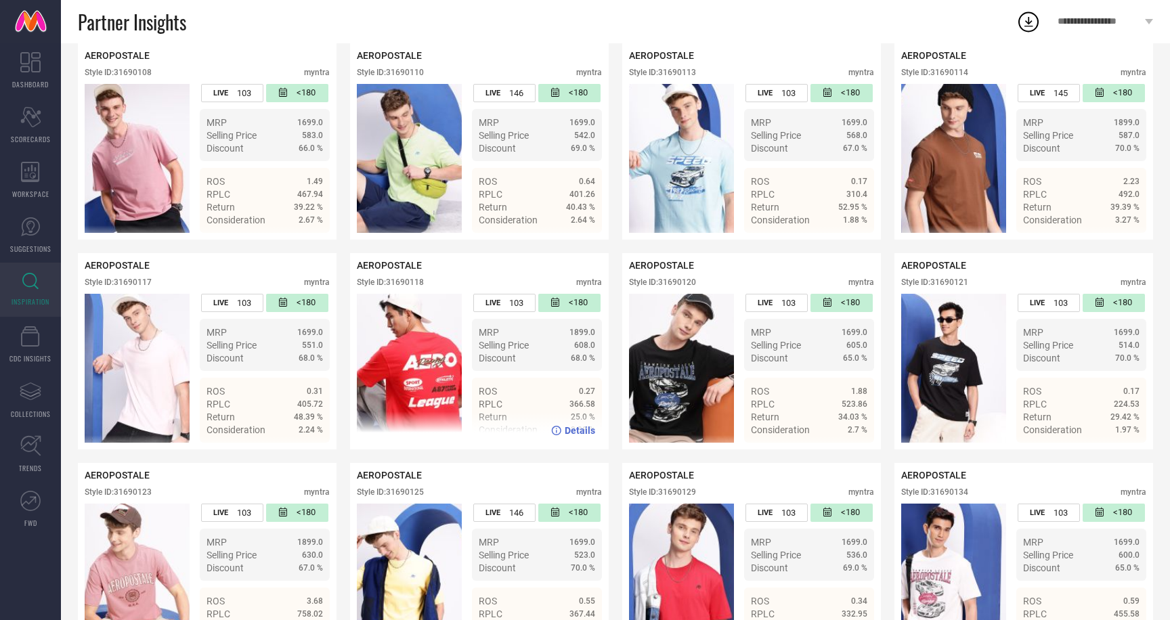
click at [574, 434] on span "Details" at bounding box center [580, 430] width 30 height 11
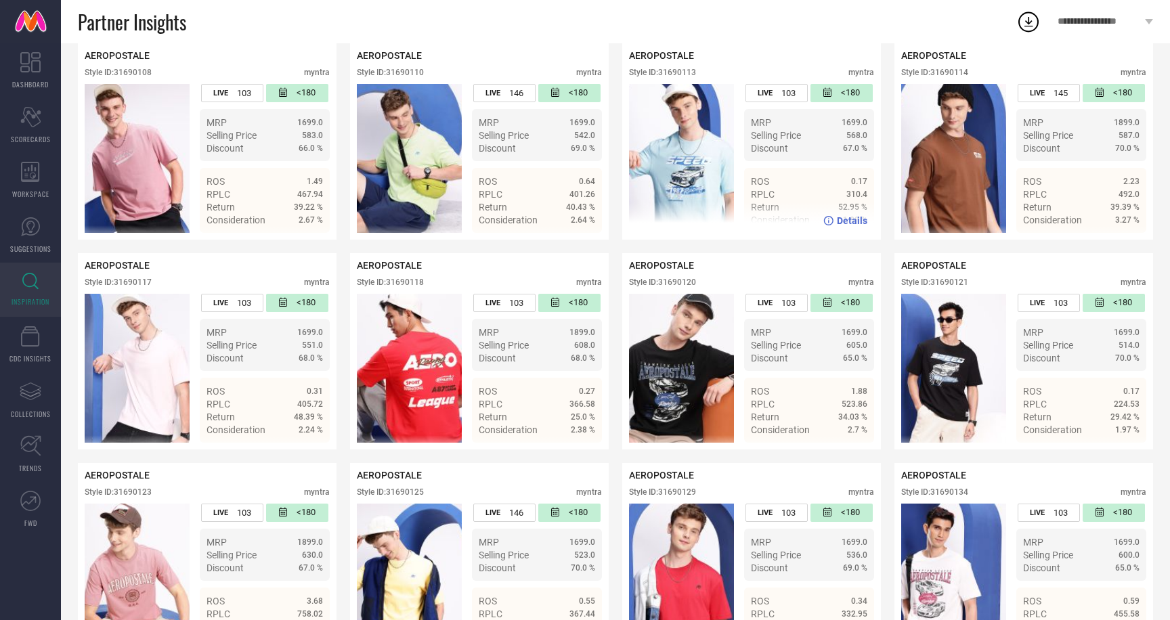
scroll to position [0, 0]
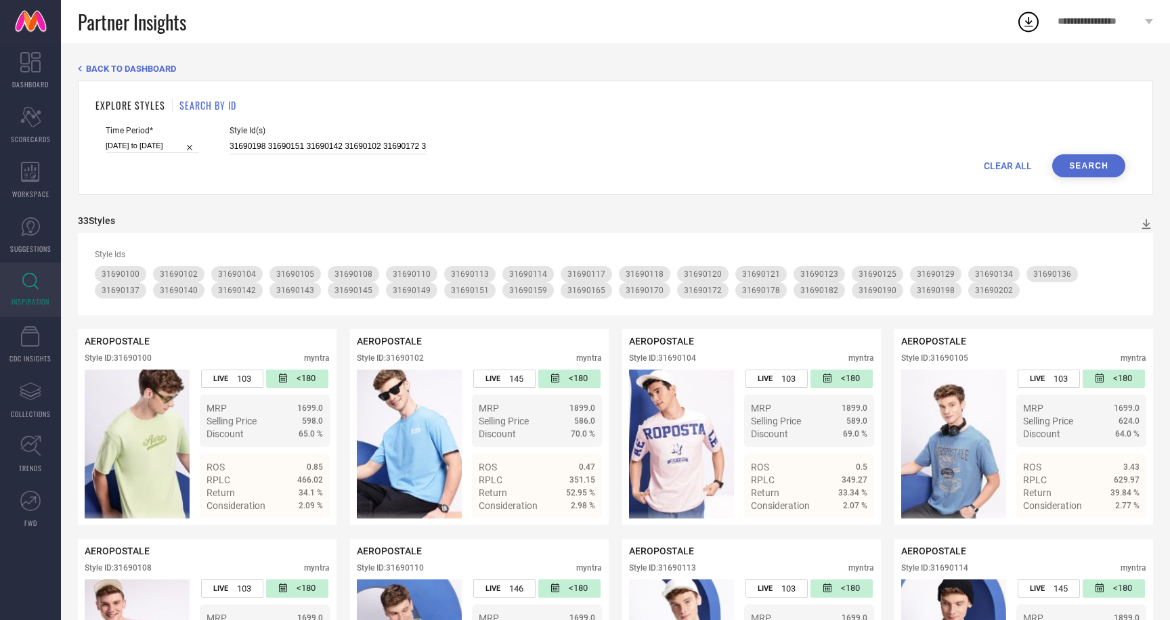
click at [234, 146] on input "31690198 31690151 31690142 31690102 31690172 31690104 31690137 31690105 3169014…" at bounding box center [328, 147] width 196 height 16
paste input "307470 31307462 31307478 31307392 31307390 34133557 34133550 34133573 34133565 …"
click at [1094, 163] on button "Search" at bounding box center [1089, 165] width 73 height 23
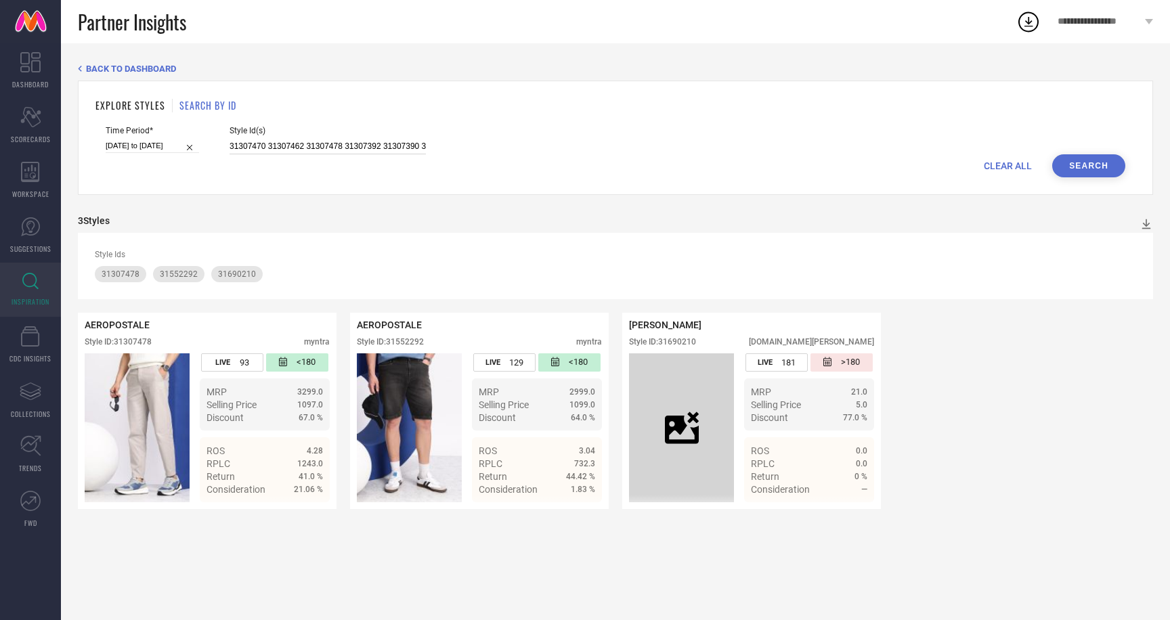
click at [249, 141] on input "31307470 31307462 31307478 31307392 31307390 34133557 34133550 34133573 3413356…" at bounding box center [328, 147] width 196 height 16
paste input "8 31307392 31307390 34133557 34133550 34133573 34133565 34133555 34133569 34133…"
click at [1099, 169] on button "Search" at bounding box center [1089, 165] width 73 height 23
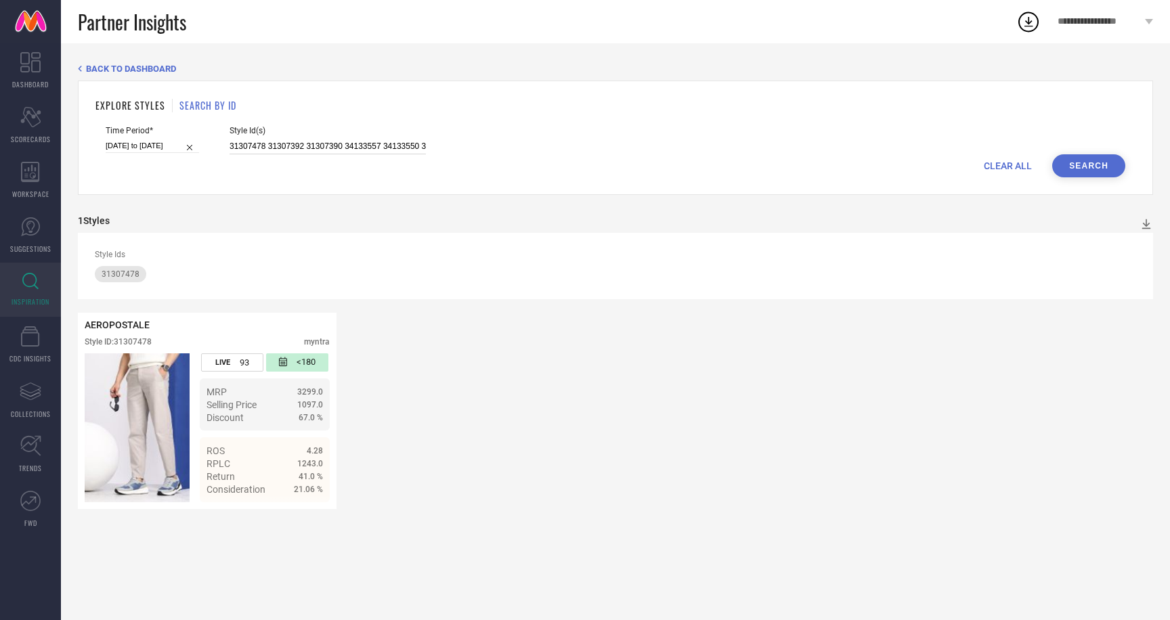
click at [230, 142] on input "31307478 31307392 31307390 34133557 34133550 34133573 34133565 34133555 3413356…" at bounding box center [328, 147] width 196 height 16
paste input "64 31307439 31307467"
click at [1107, 168] on button "Search" at bounding box center [1089, 165] width 73 height 23
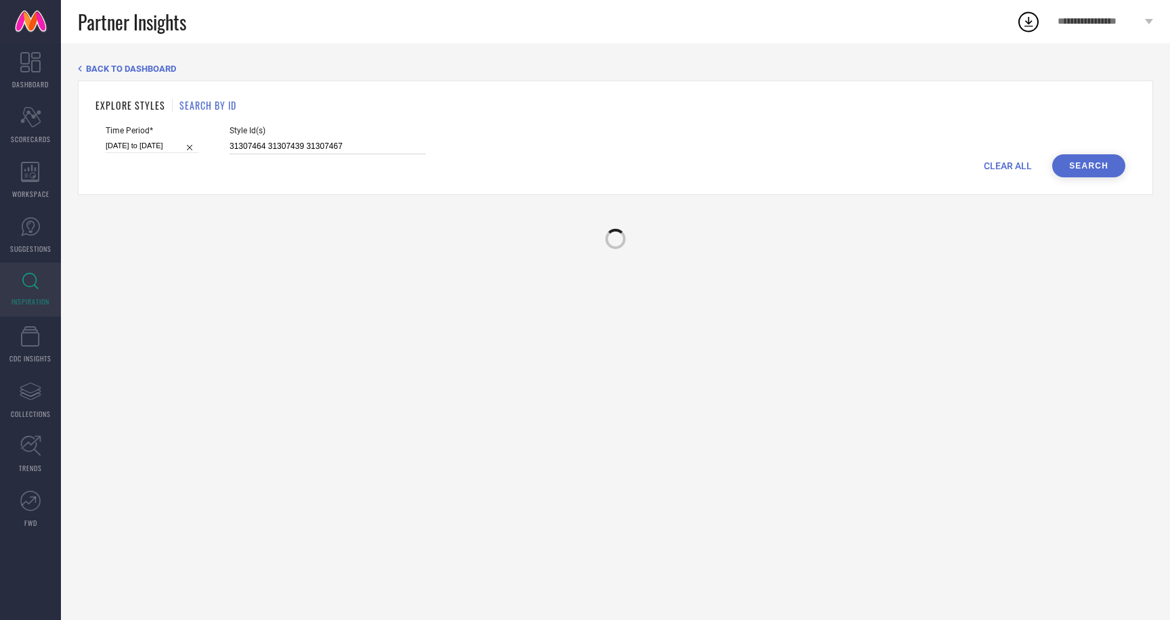
click at [245, 150] on input "31307464 31307439 31307467" at bounding box center [328, 147] width 196 height 16
paste input "75 31307406 31307388 31307453 31307398 31307473 31307400 31307439 31307459 3130…"
click at [1076, 160] on button "Search" at bounding box center [1089, 165] width 73 height 23
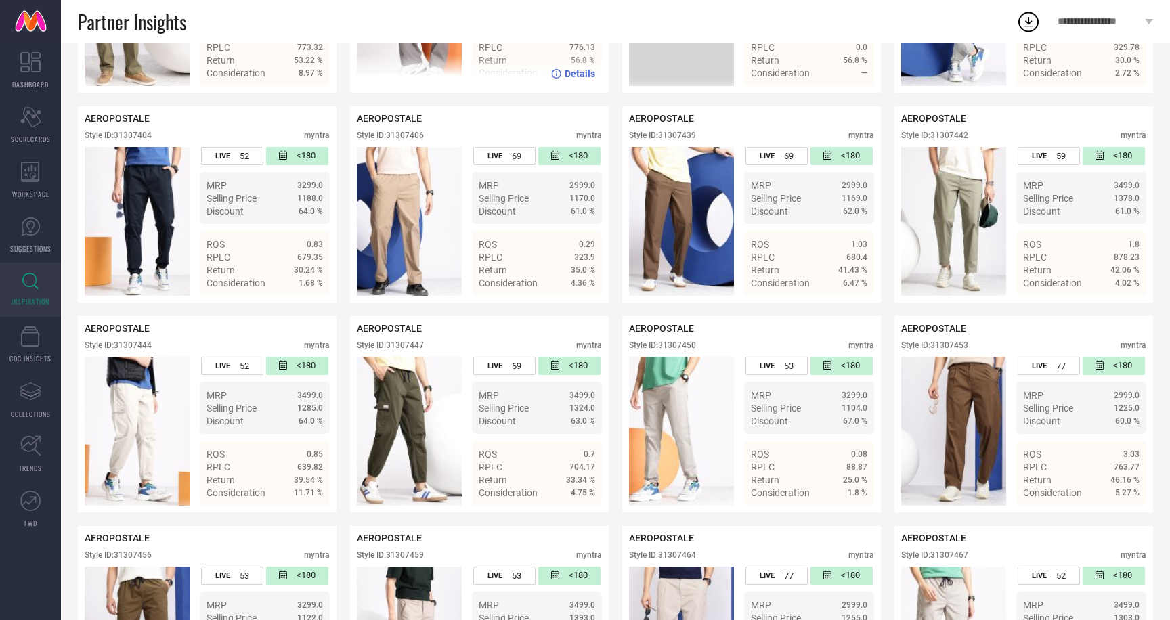
scroll to position [648, 0]
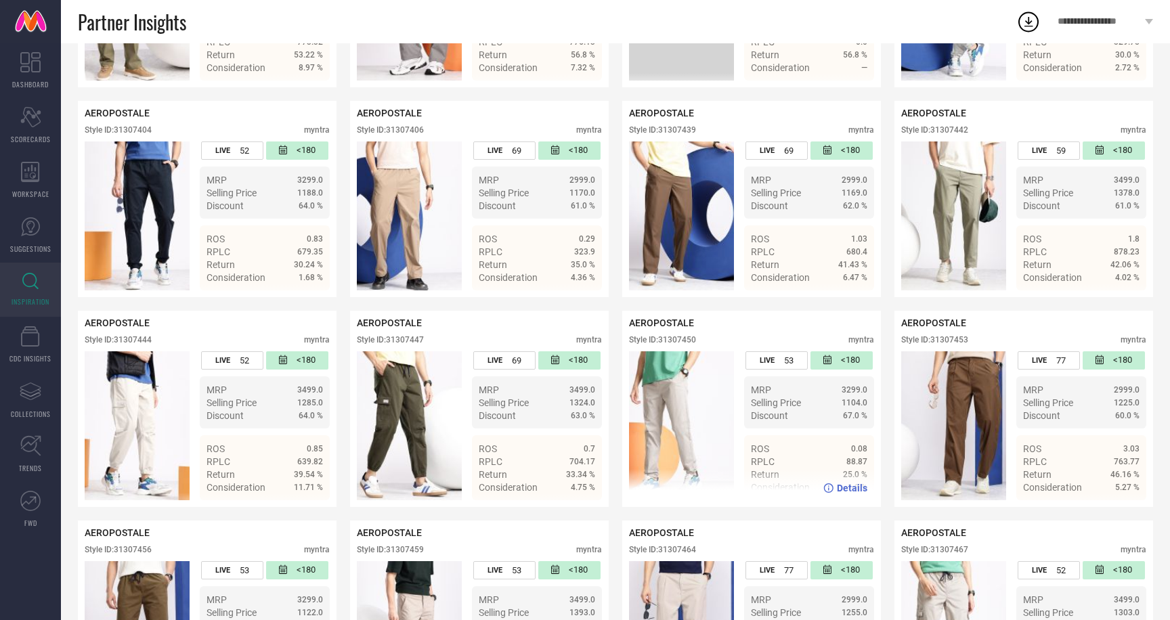
click at [673, 339] on div "Style ID: 31307450" at bounding box center [662, 339] width 67 height 9
copy div "31307450"
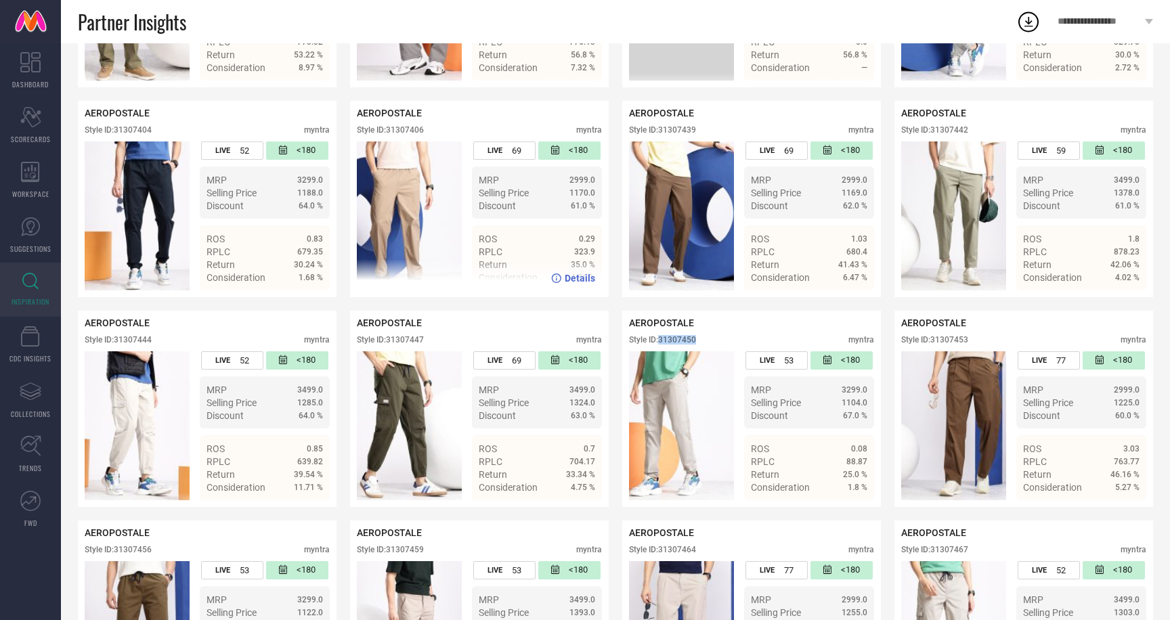
scroll to position [0, 0]
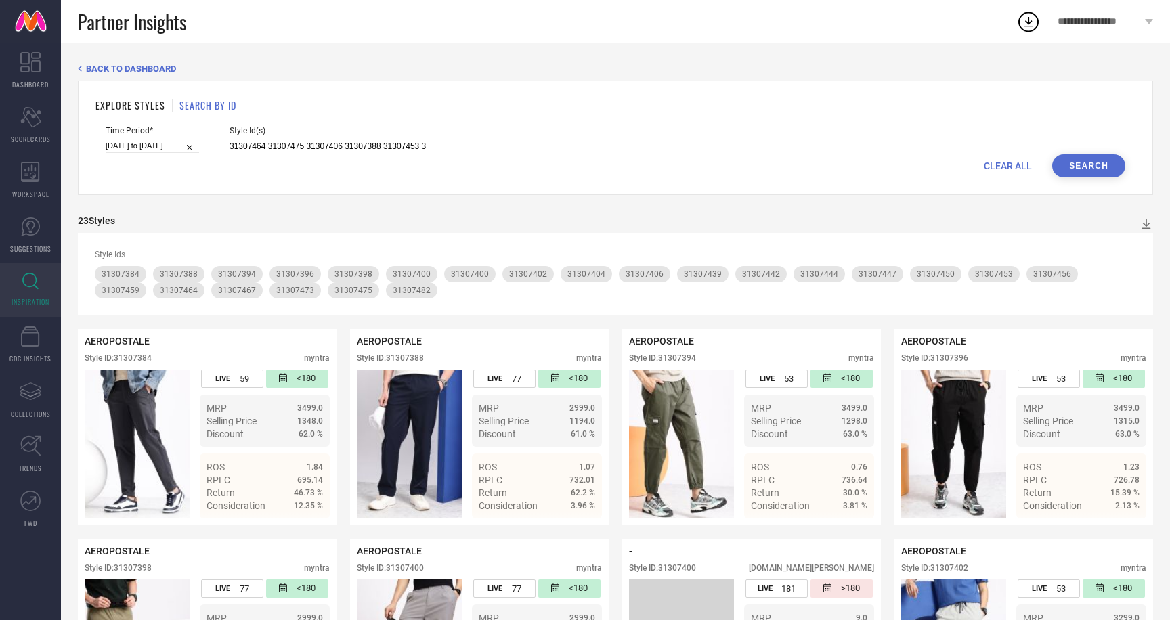
click at [232, 140] on input "31307464 31307475 31307406 31307388 31307453 31307398 31307473 31307400 3130743…" at bounding box center [328, 147] width 196 height 16
paste input "2209846 32209845 32209848 31552286 31552285"
type input "32209846 32209845 32209848 31552286 31552285"
click at [1082, 161] on button "Search" at bounding box center [1089, 165] width 73 height 23
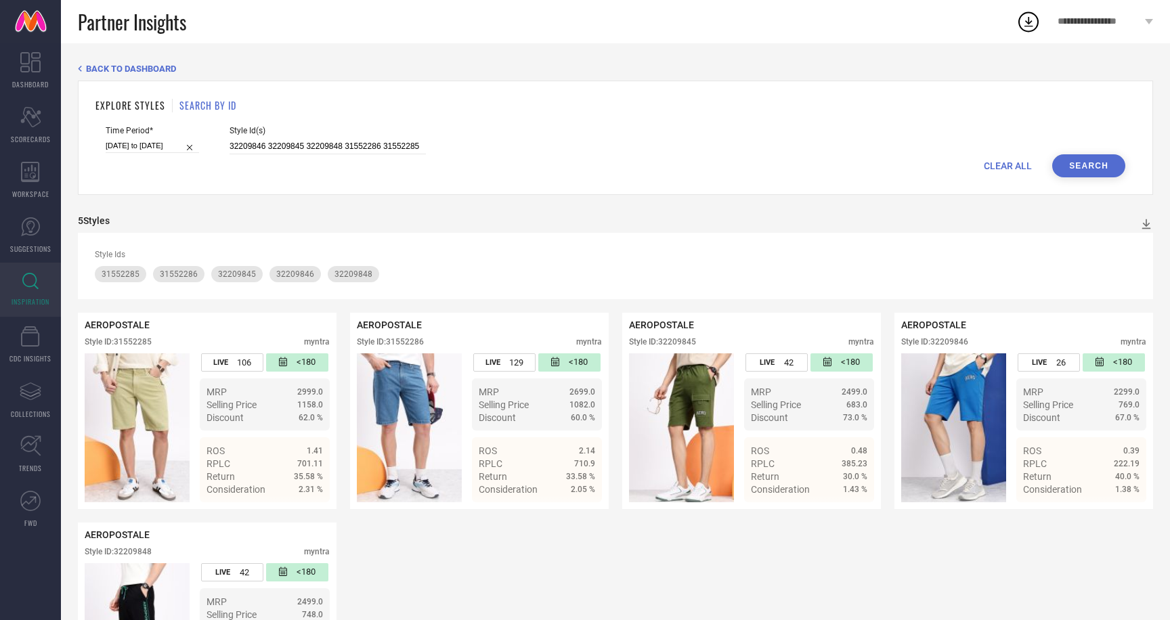
scroll to position [120, 0]
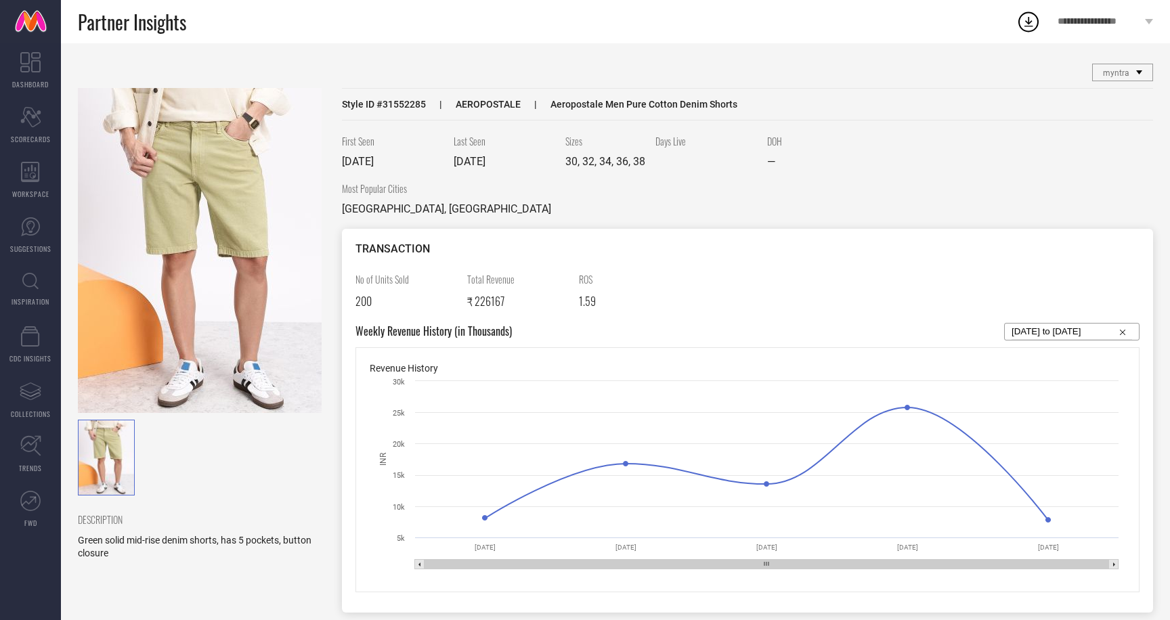
click at [167, 188] on img at bounding box center [200, 250] width 244 height 325
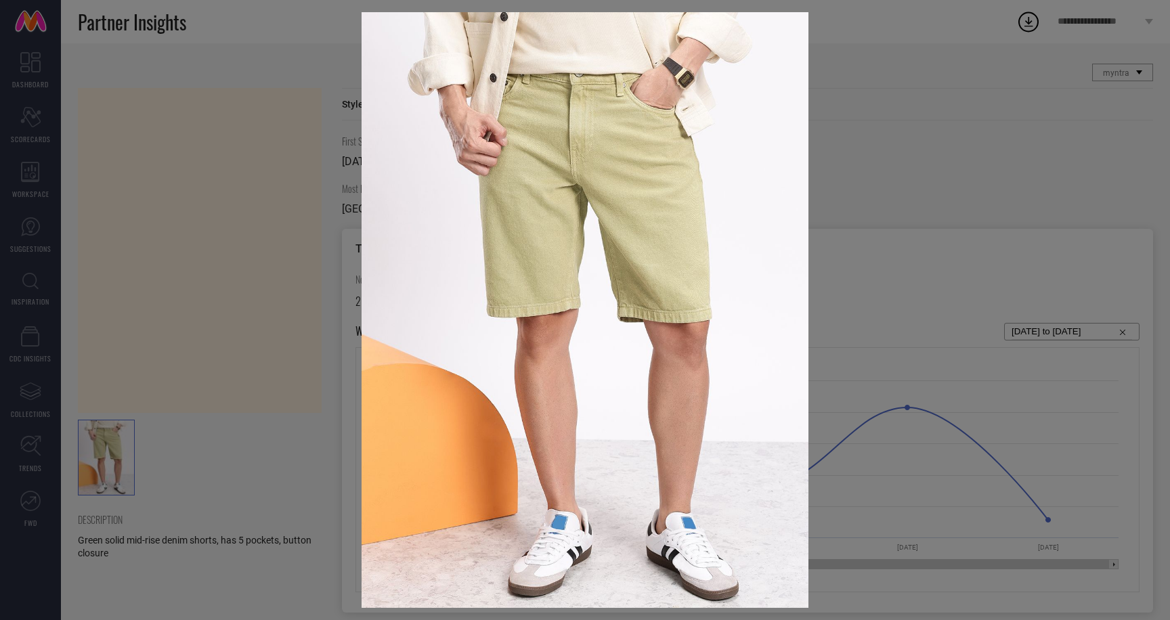
click at [900, 156] on div at bounding box center [585, 310] width 1170 height 620
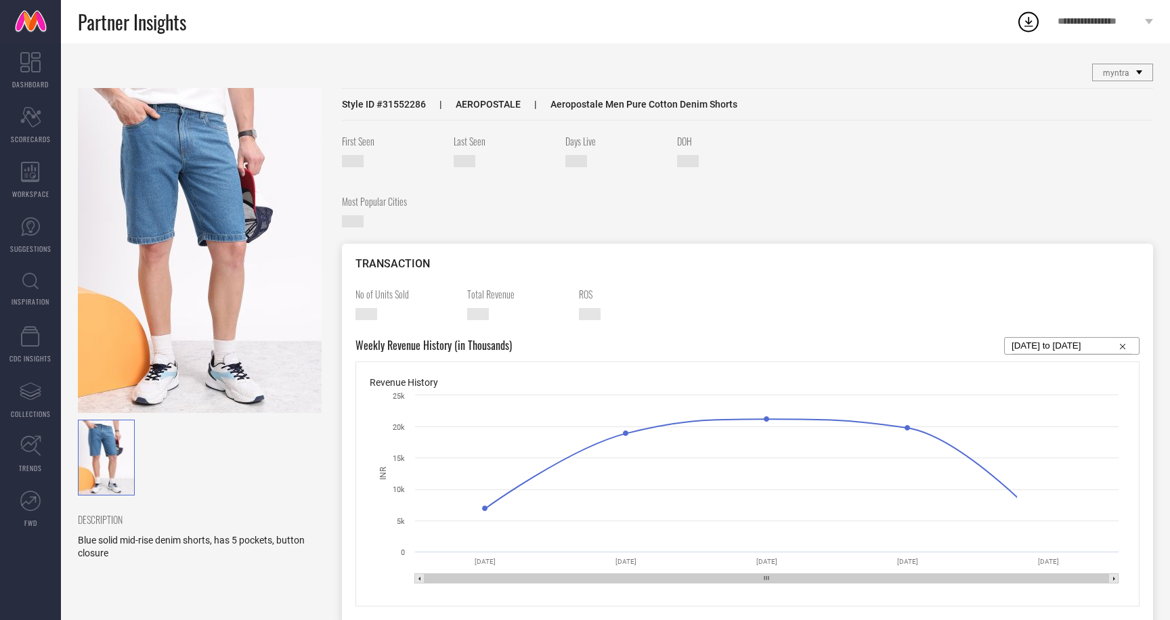
click at [194, 205] on img at bounding box center [200, 250] width 244 height 325
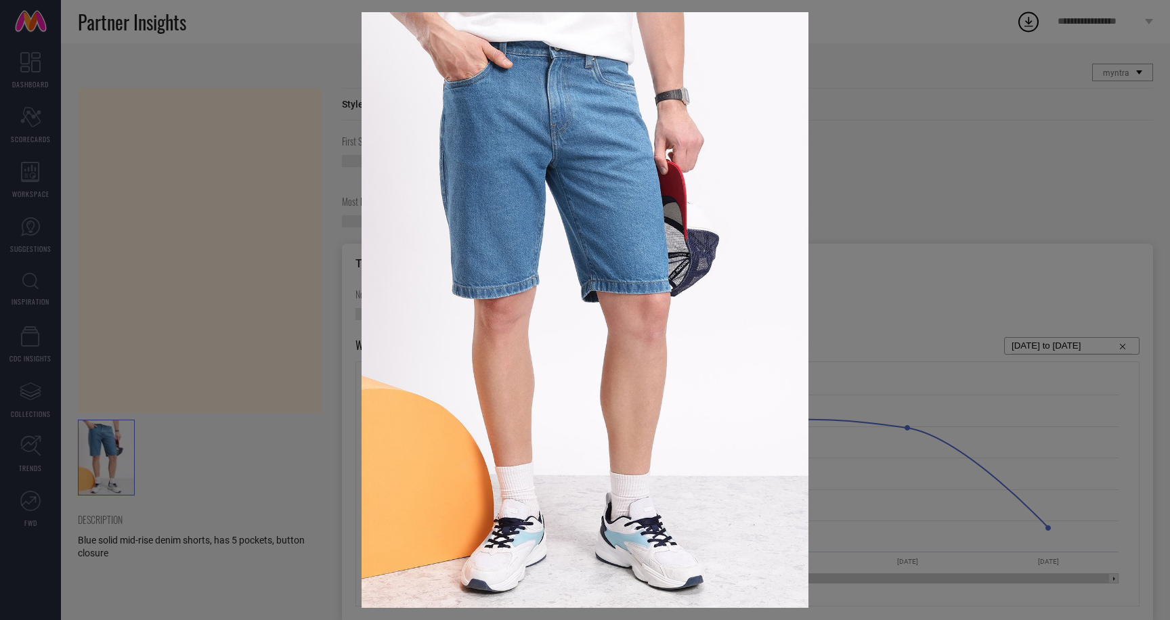
click at [252, 111] on div at bounding box center [585, 310] width 1170 height 620
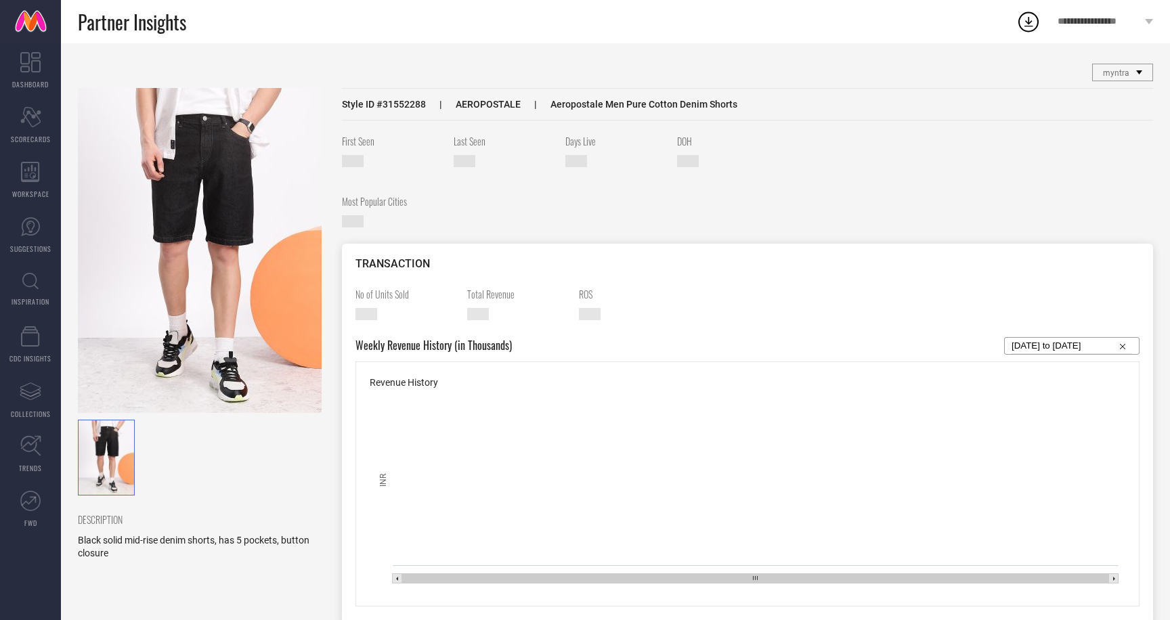
click at [200, 180] on img at bounding box center [200, 250] width 244 height 325
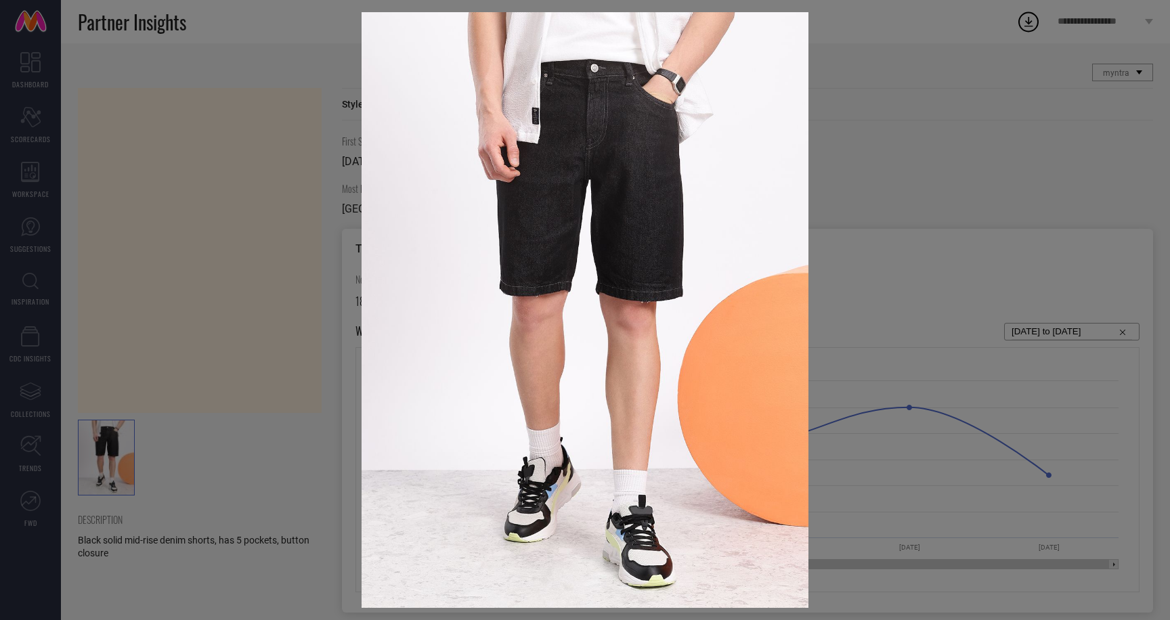
click at [310, 160] on div at bounding box center [585, 310] width 1170 height 620
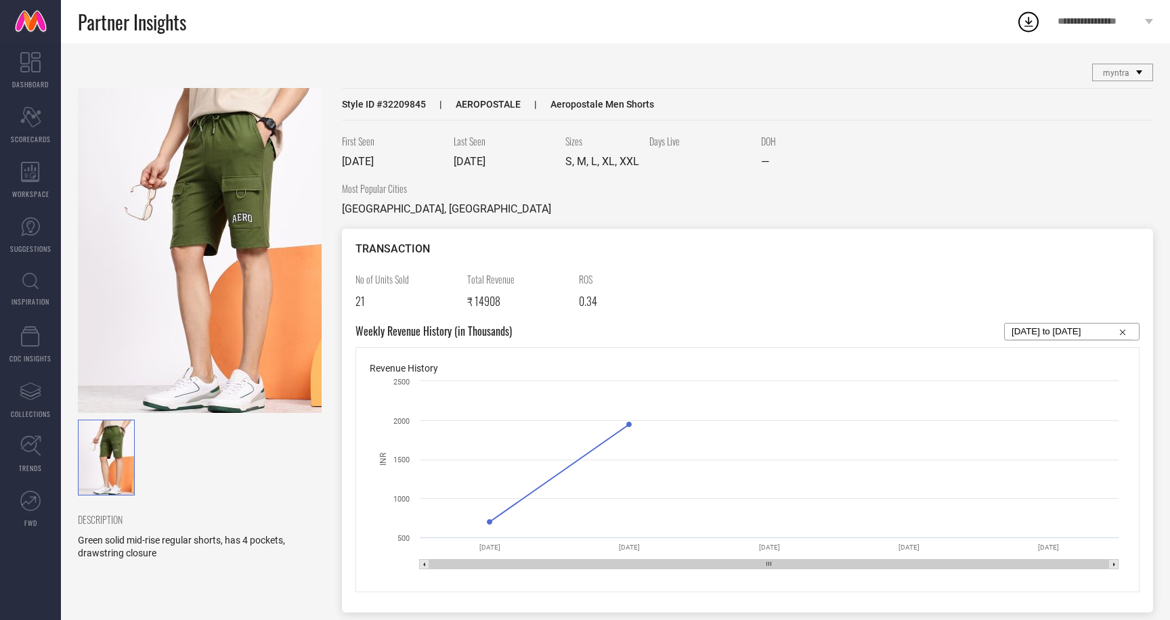
click at [182, 194] on img at bounding box center [200, 250] width 244 height 325
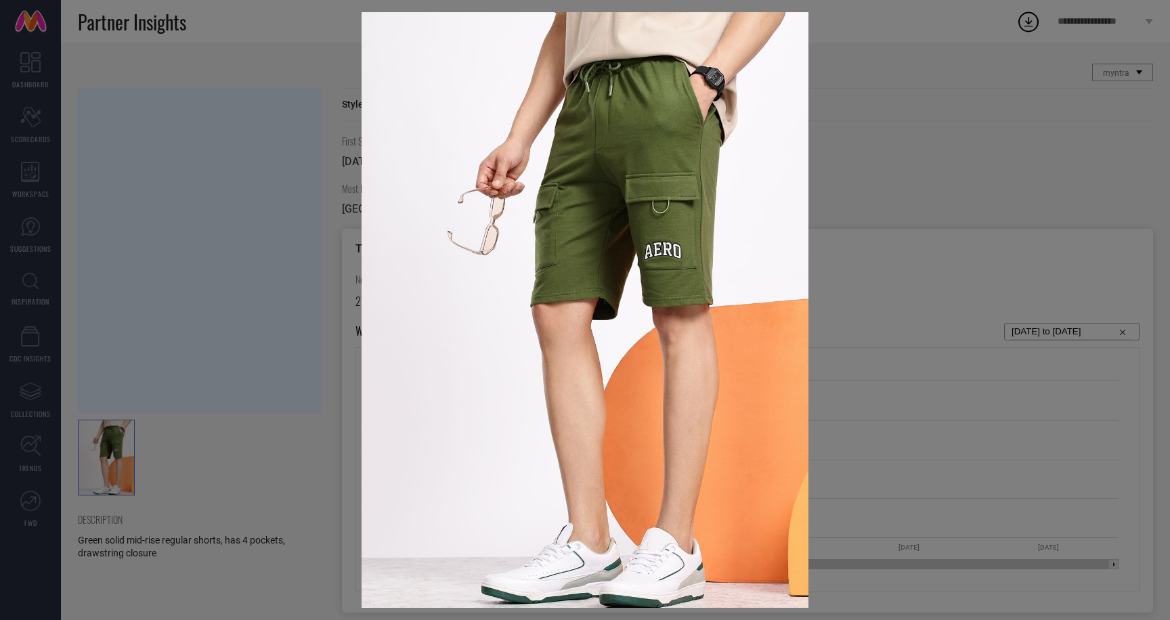
click at [291, 163] on div at bounding box center [585, 310] width 1170 height 620
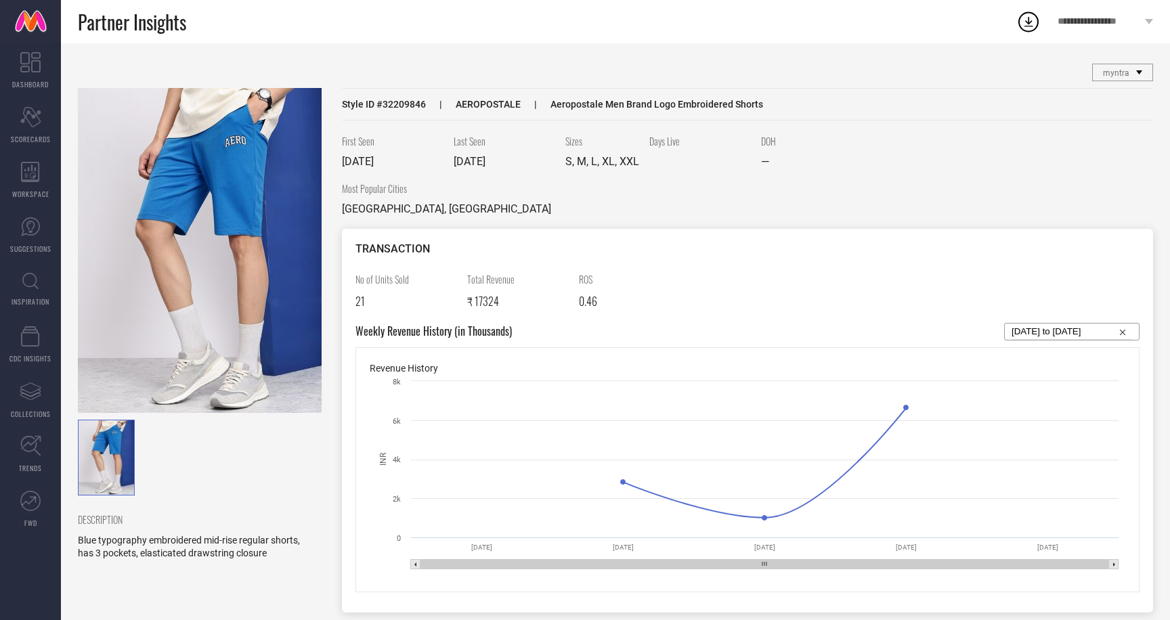
click at [203, 163] on img at bounding box center [200, 250] width 244 height 325
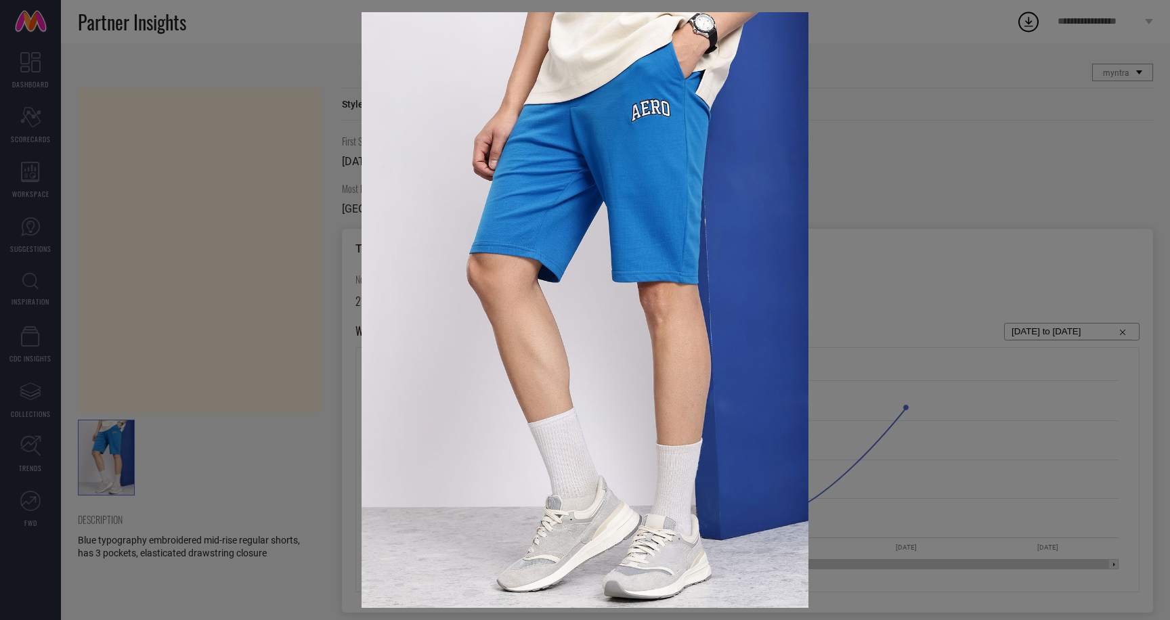
click at [241, 158] on div at bounding box center [585, 310] width 1170 height 620
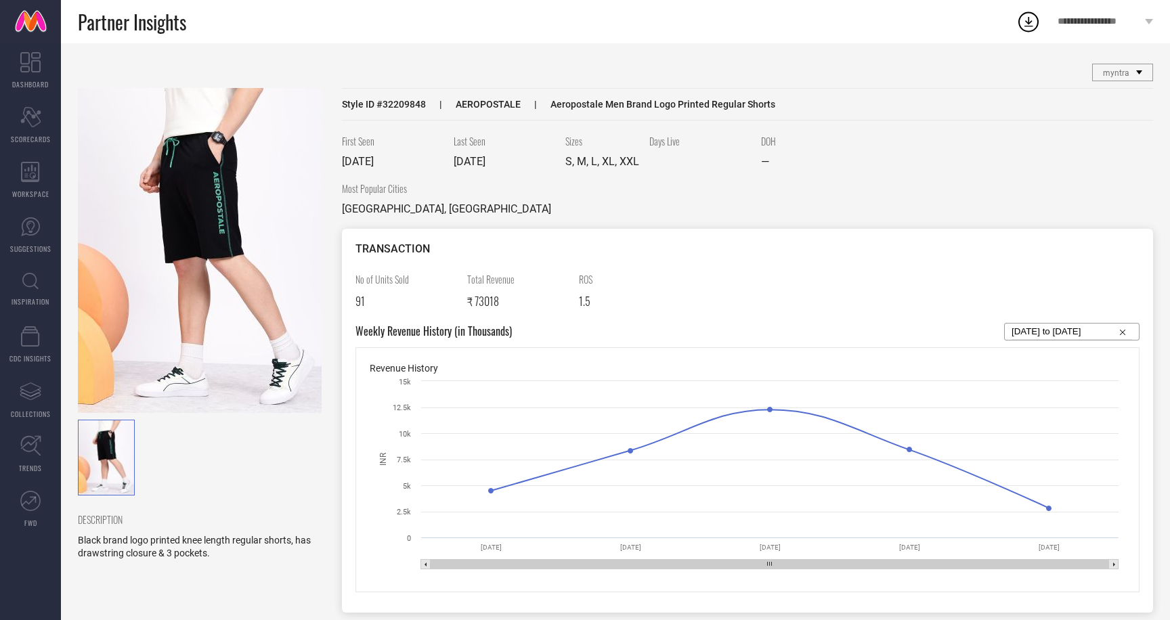
click at [199, 195] on img at bounding box center [200, 250] width 244 height 325
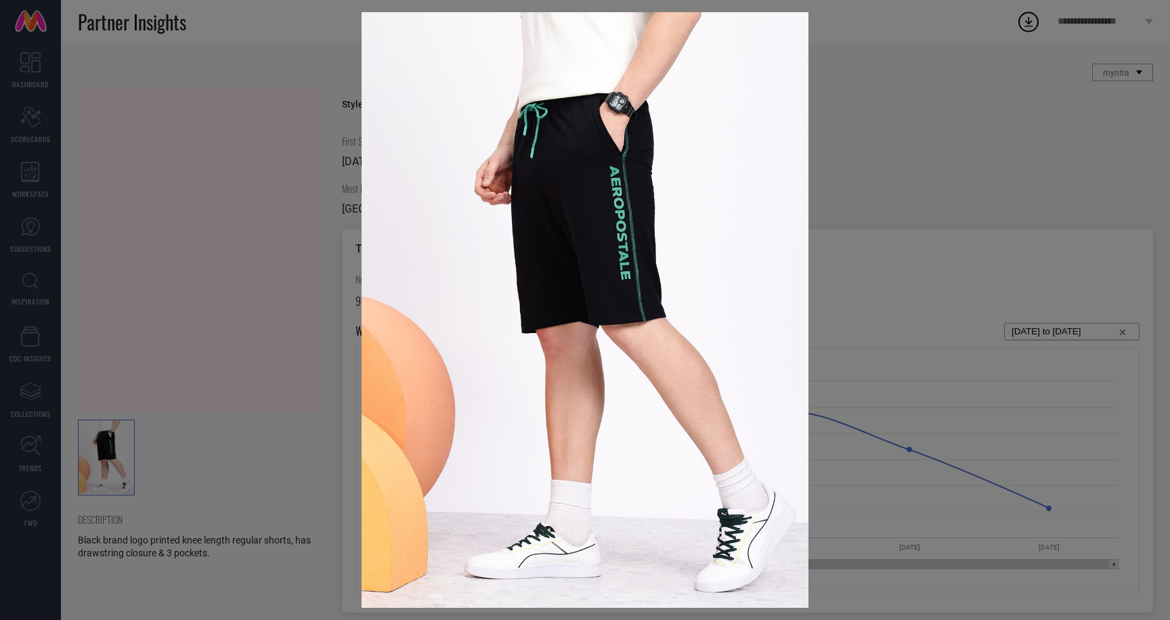
click at [290, 125] on div at bounding box center [585, 310] width 1170 height 620
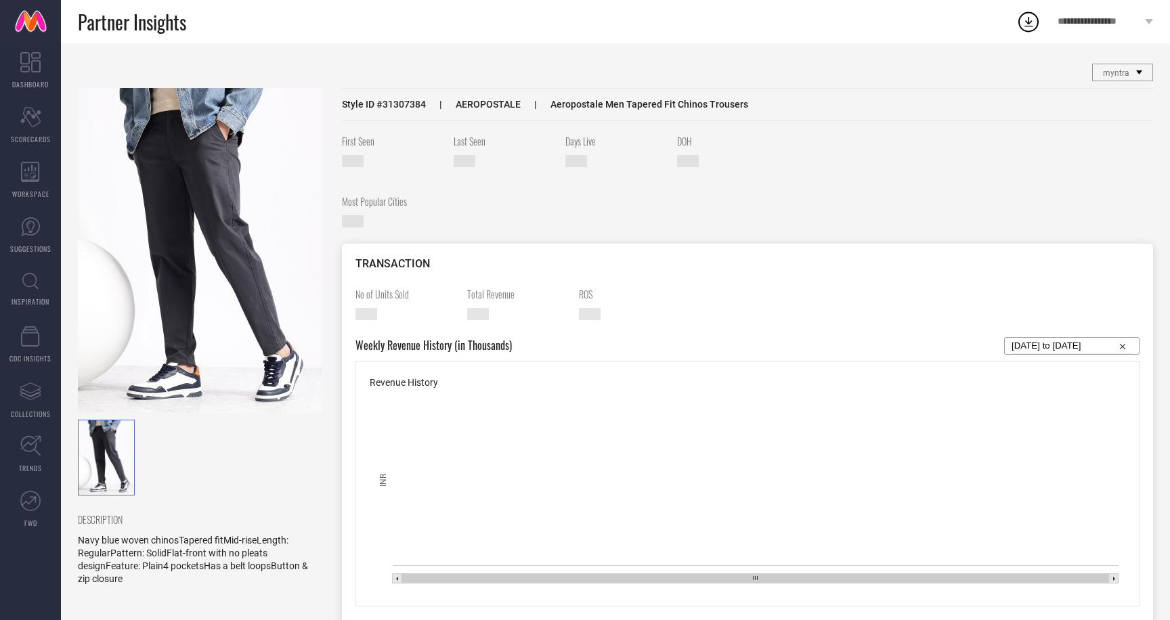
click at [155, 209] on img at bounding box center [200, 250] width 244 height 325
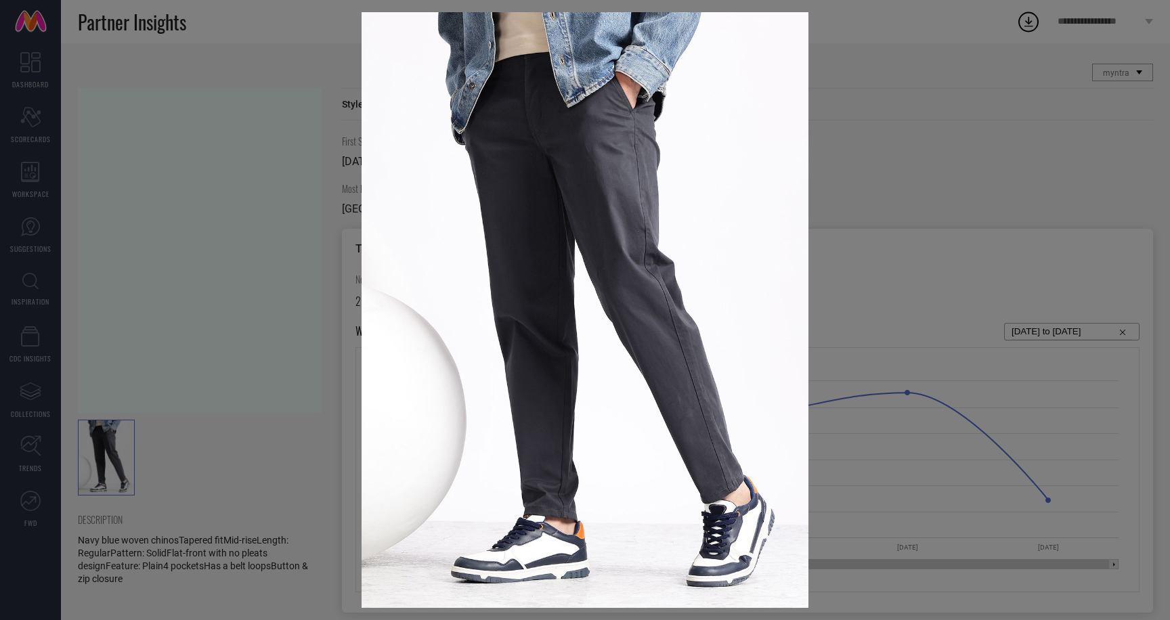
click at [929, 140] on div at bounding box center [585, 310] width 1170 height 620
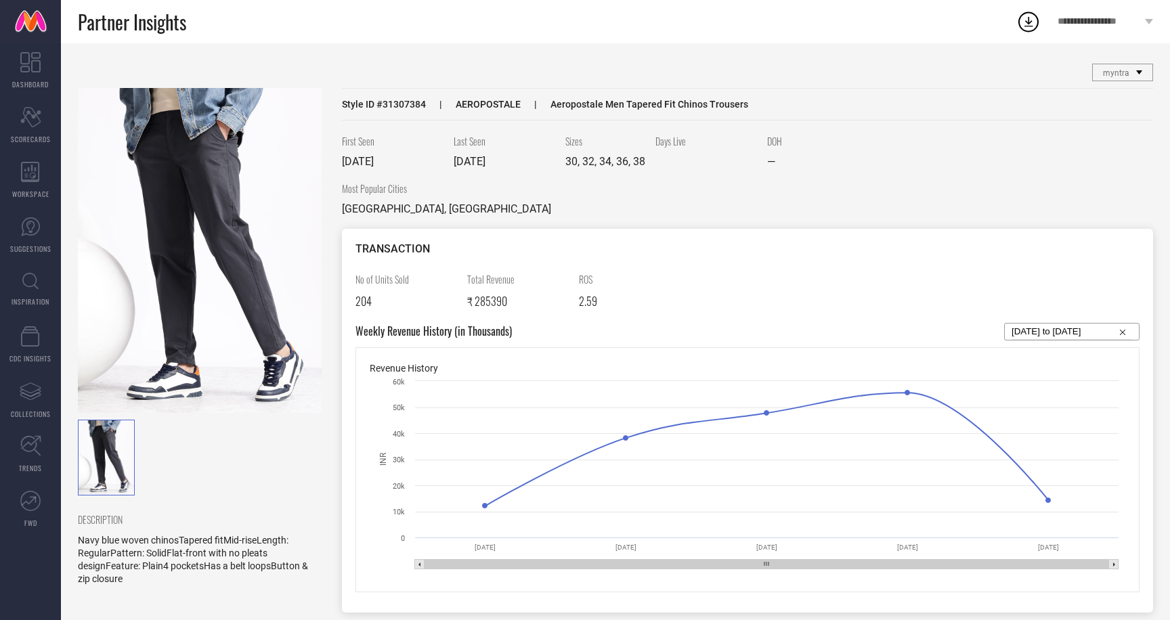
click at [167, 257] on img at bounding box center [200, 250] width 244 height 325
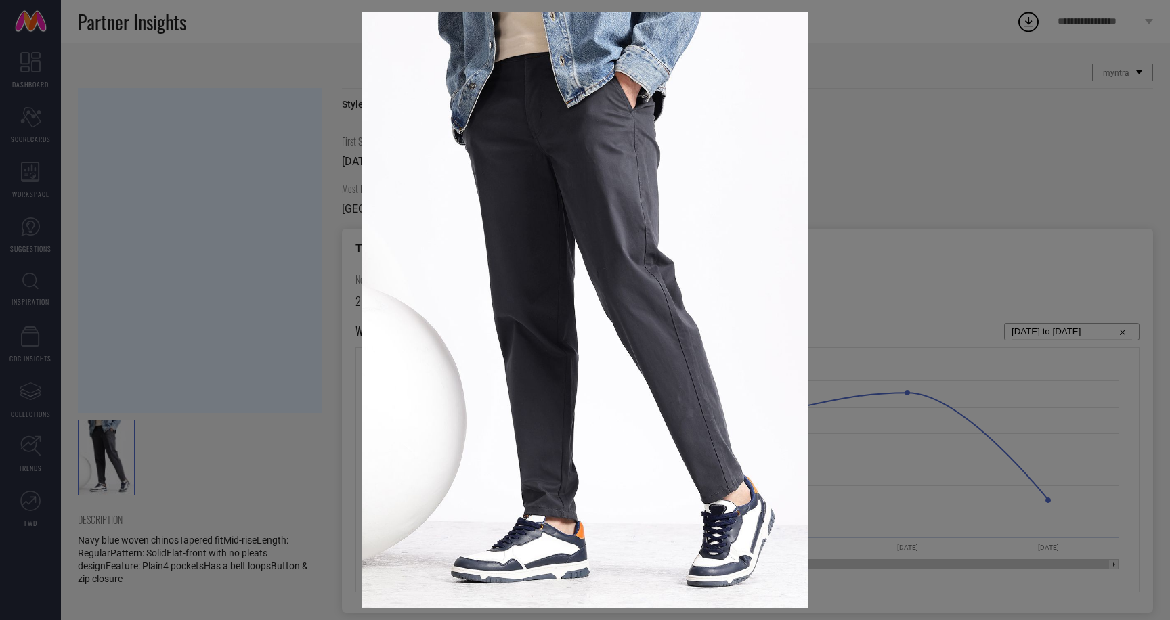
click at [272, 127] on div at bounding box center [585, 310] width 1170 height 620
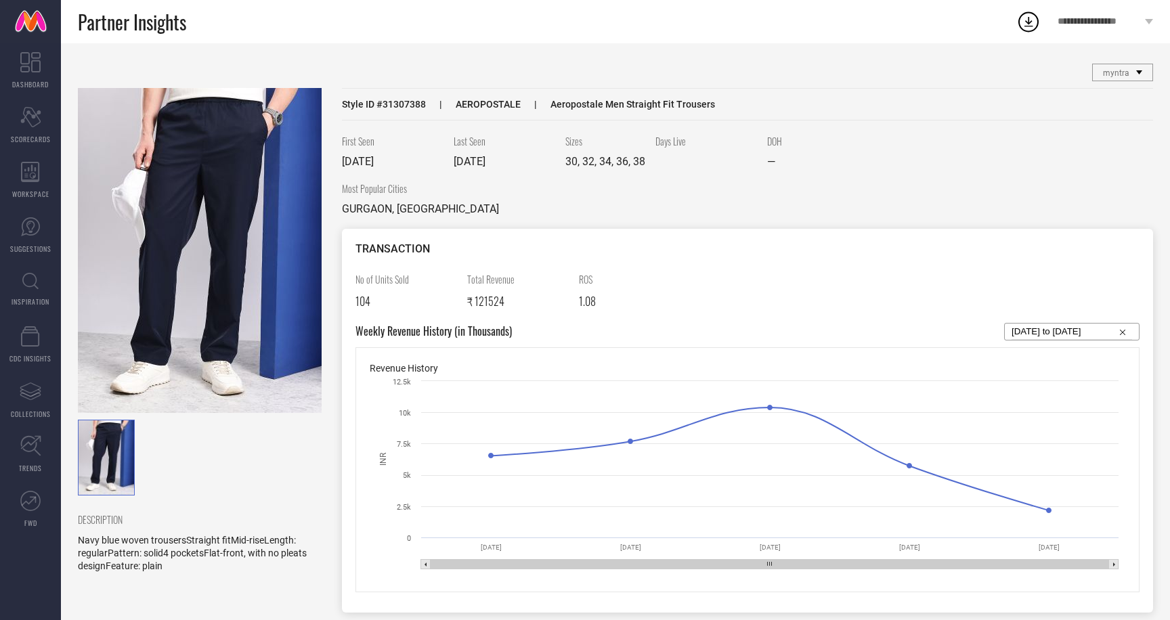
click at [182, 201] on img at bounding box center [200, 250] width 244 height 325
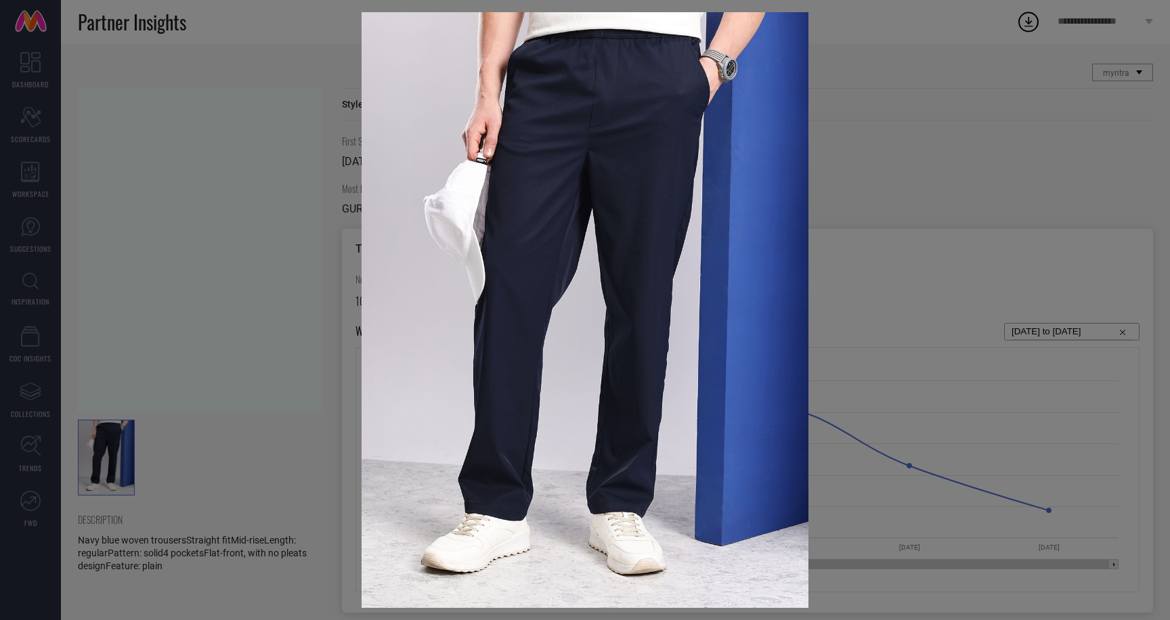
click at [282, 112] on div at bounding box center [585, 310] width 1170 height 620
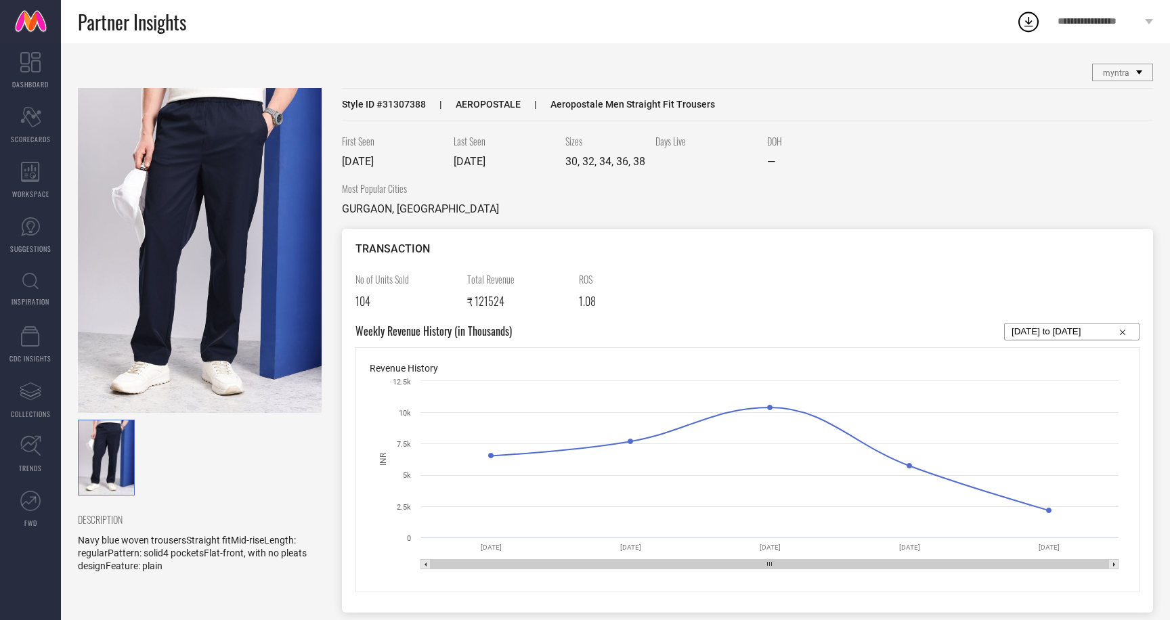
click at [208, 272] on img at bounding box center [200, 250] width 244 height 325
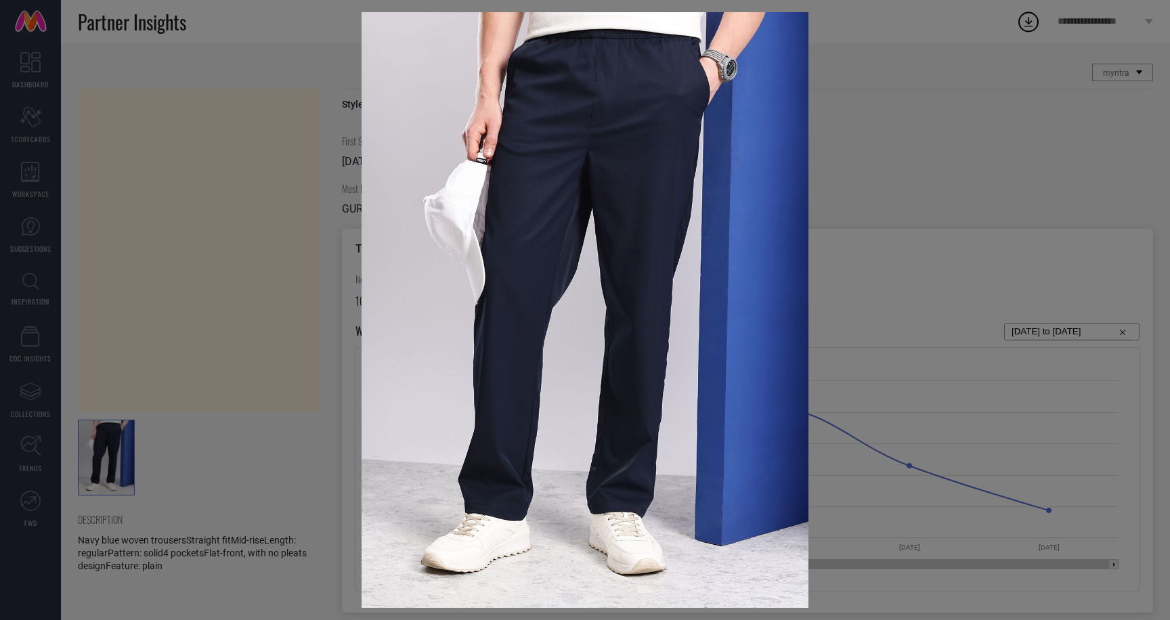
click at [267, 150] on div at bounding box center [585, 310] width 1170 height 620
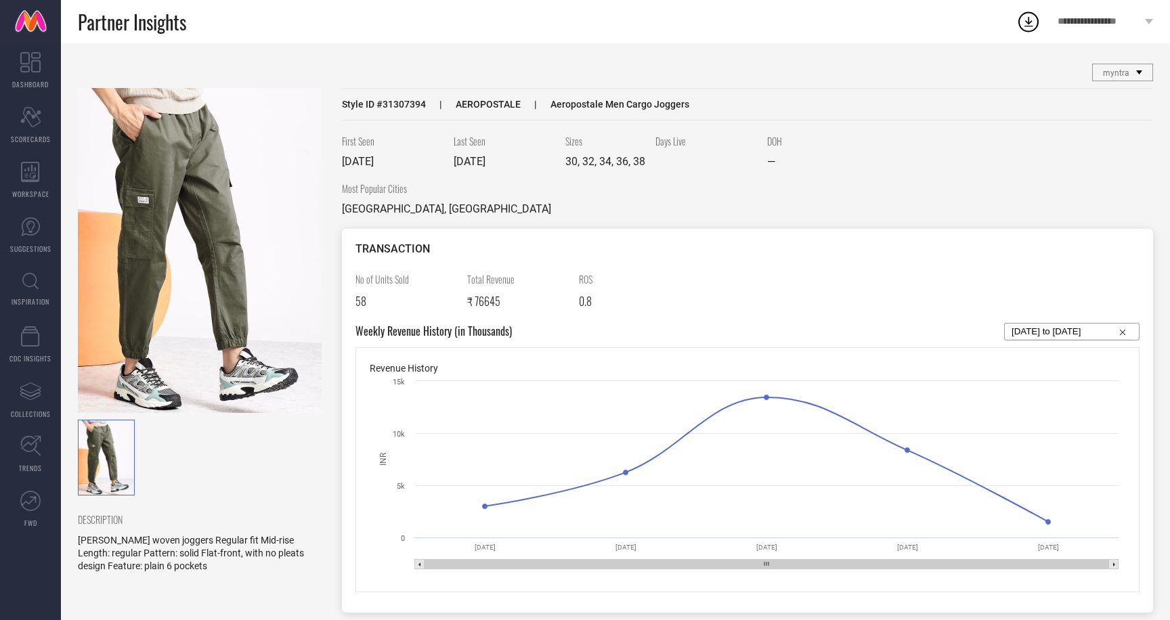
click at [142, 213] on img at bounding box center [200, 250] width 244 height 325
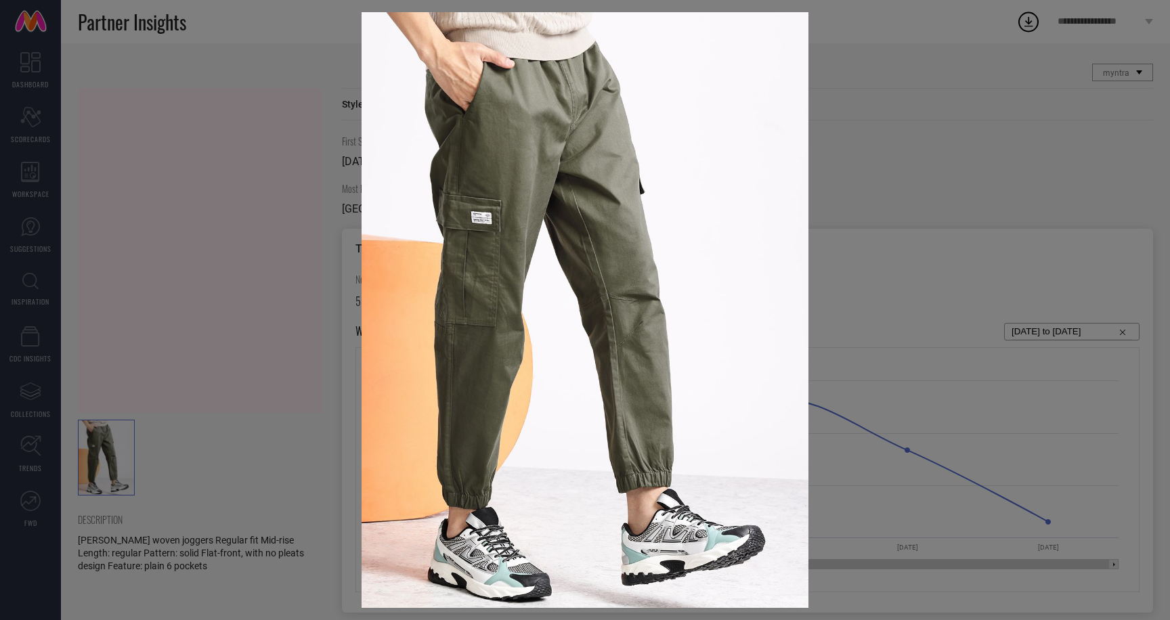
click at [297, 104] on div at bounding box center [585, 310] width 1170 height 620
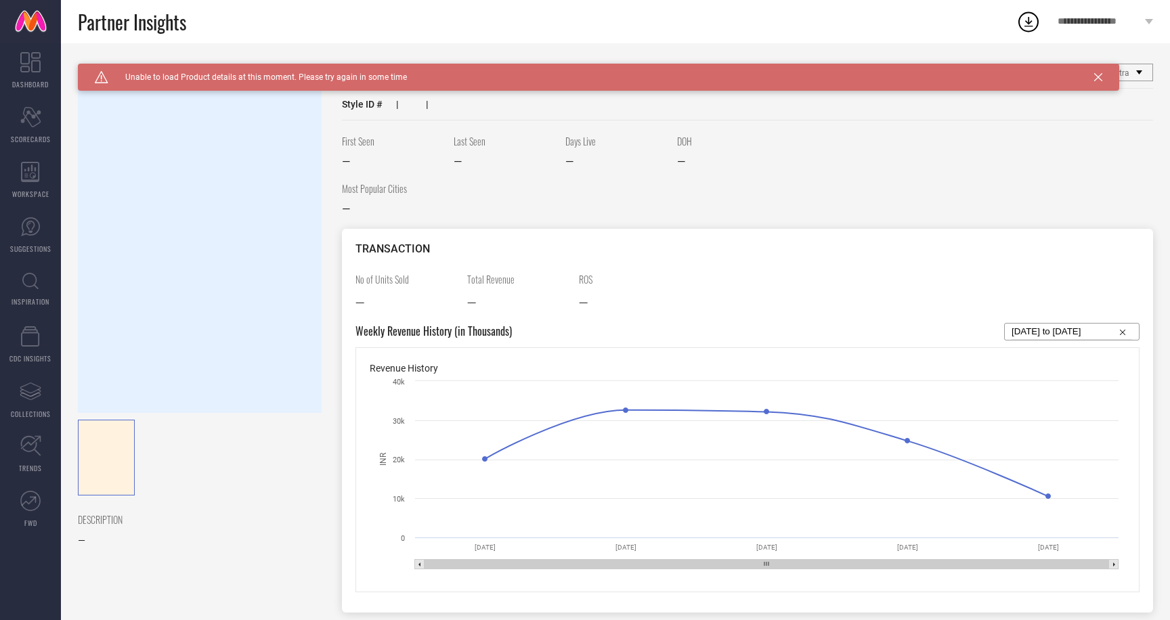
click at [205, 184] on div at bounding box center [200, 250] width 244 height 325
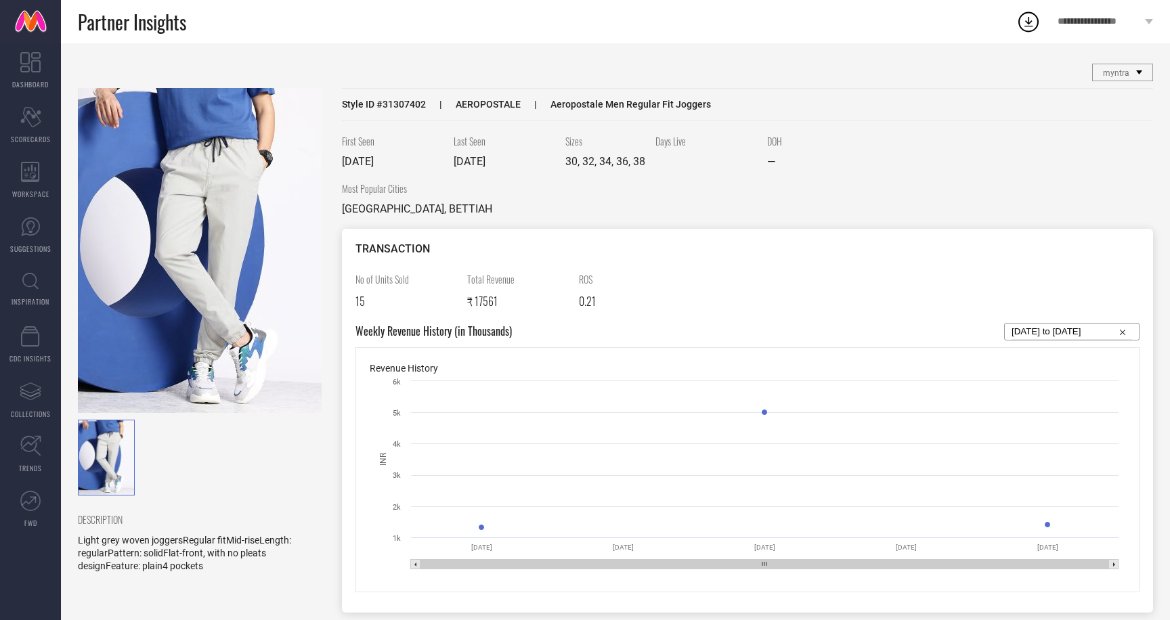
click at [165, 211] on img at bounding box center [200, 250] width 244 height 325
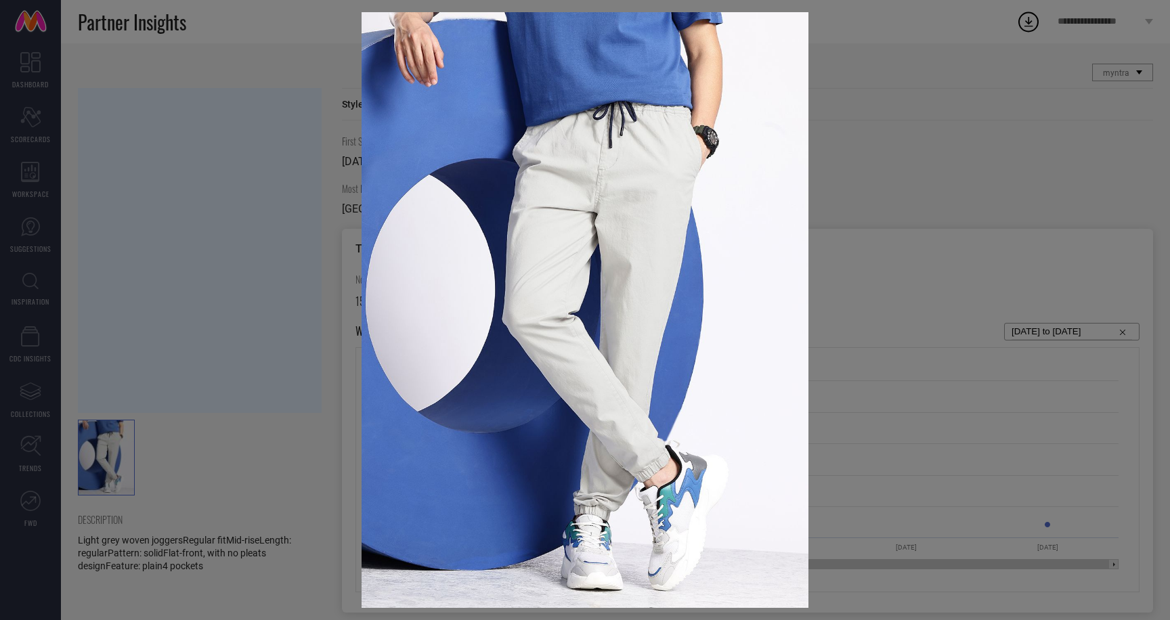
click at [285, 128] on div at bounding box center [585, 310] width 1170 height 620
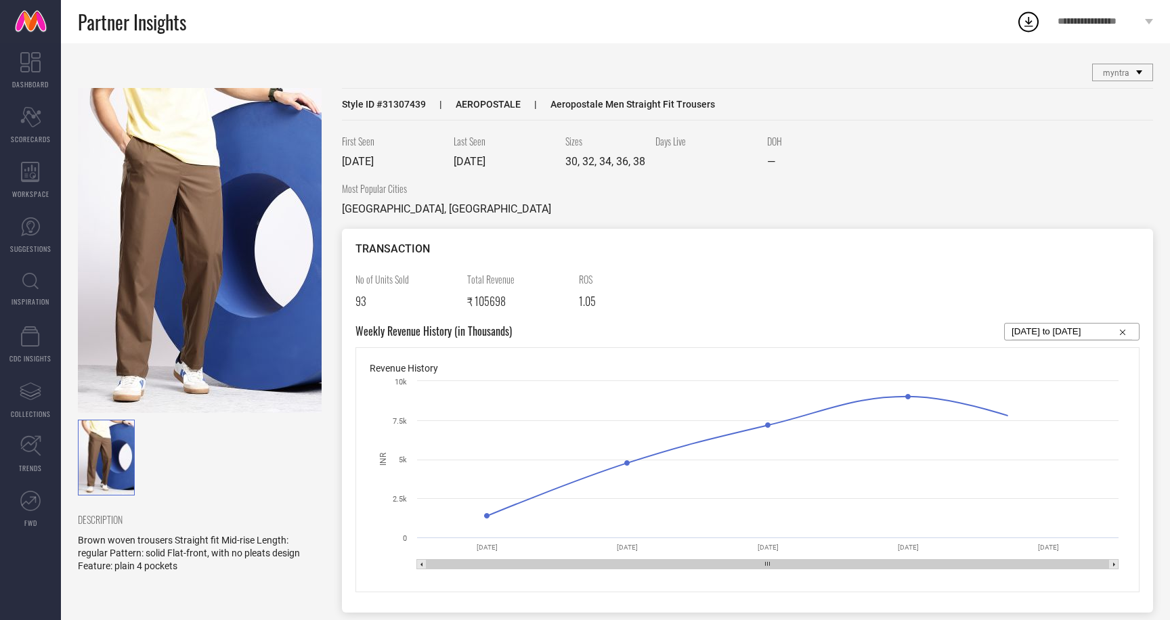
click at [174, 191] on img at bounding box center [200, 250] width 244 height 325
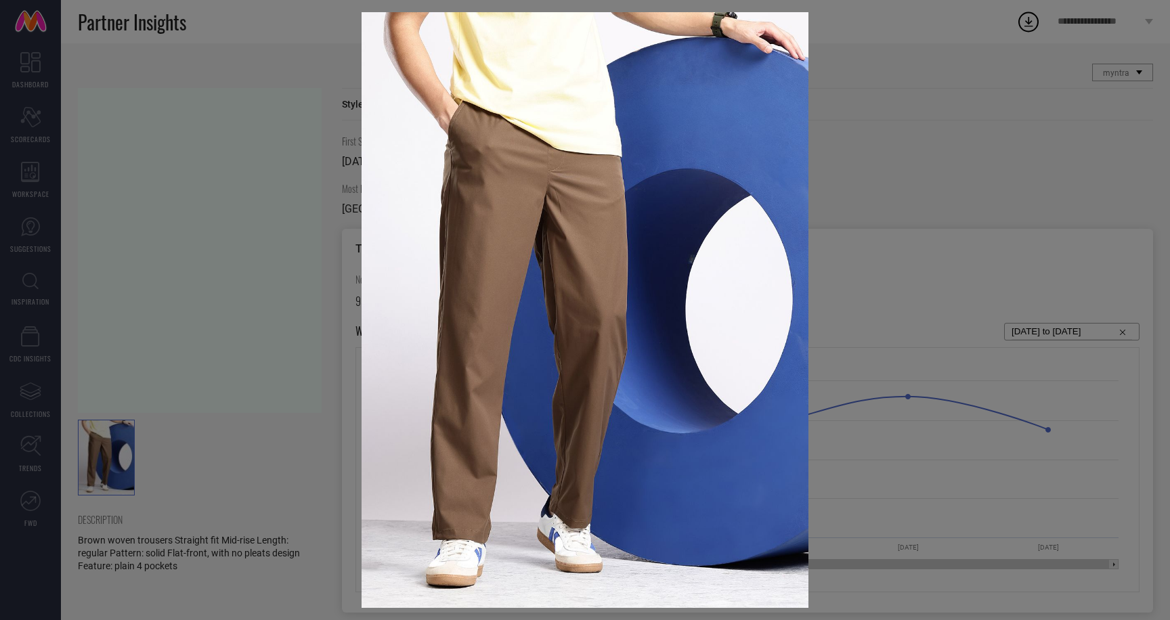
click at [271, 130] on div at bounding box center [585, 310] width 1170 height 620
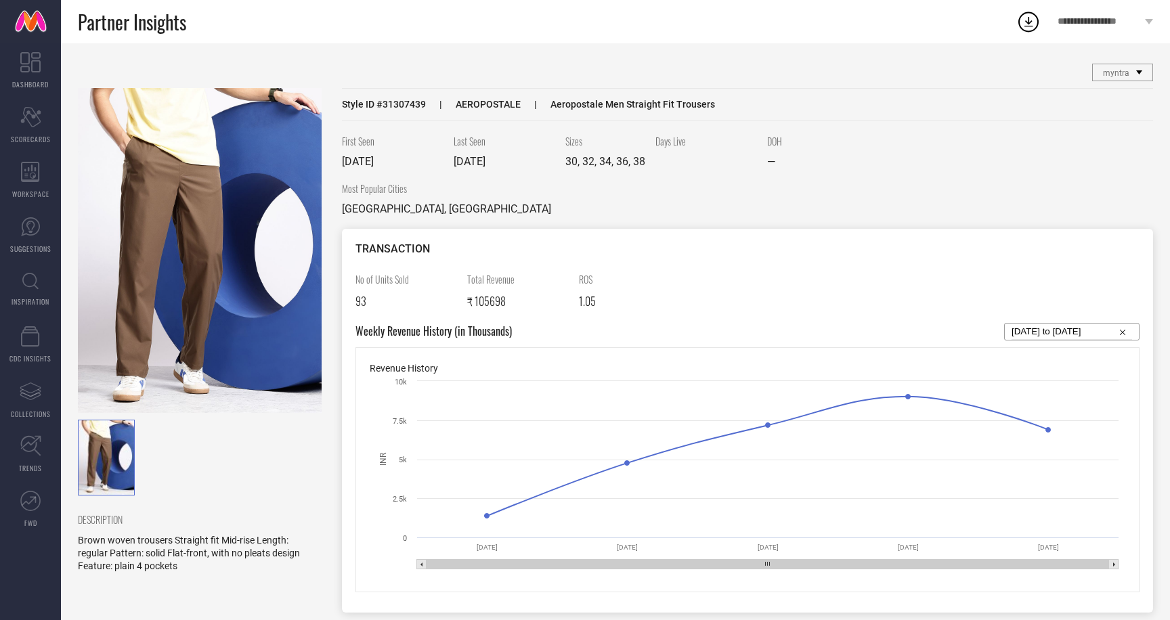
click at [405, 104] on span "Style ID # 31307439" at bounding box center [384, 104] width 84 height 11
copy span "31307439"
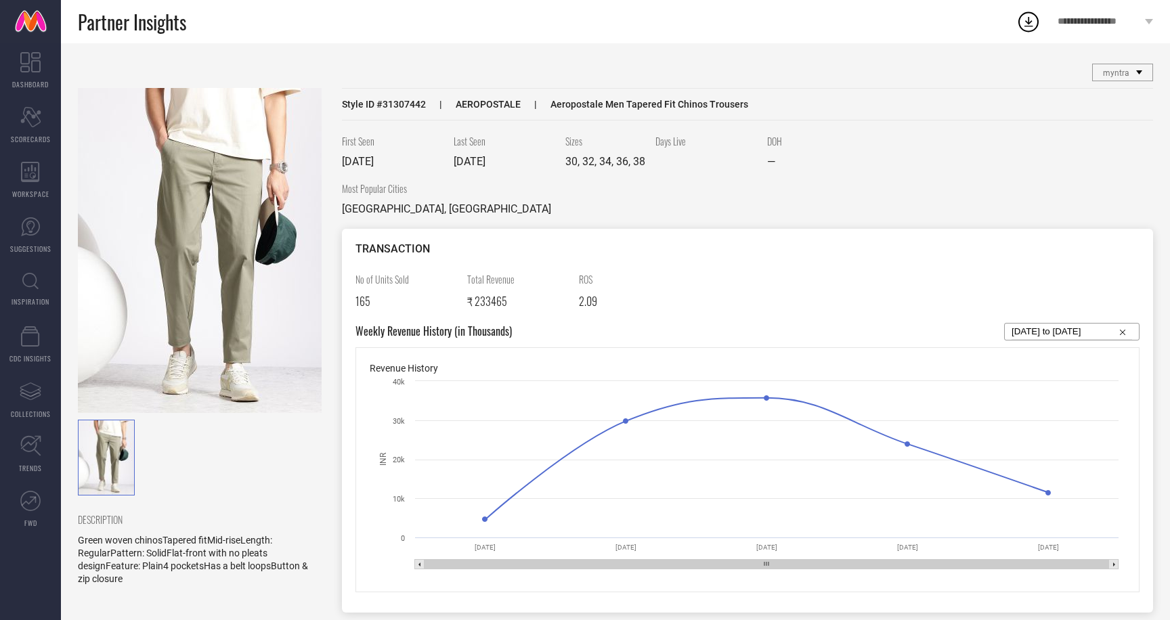
click at [144, 186] on img at bounding box center [200, 250] width 244 height 325
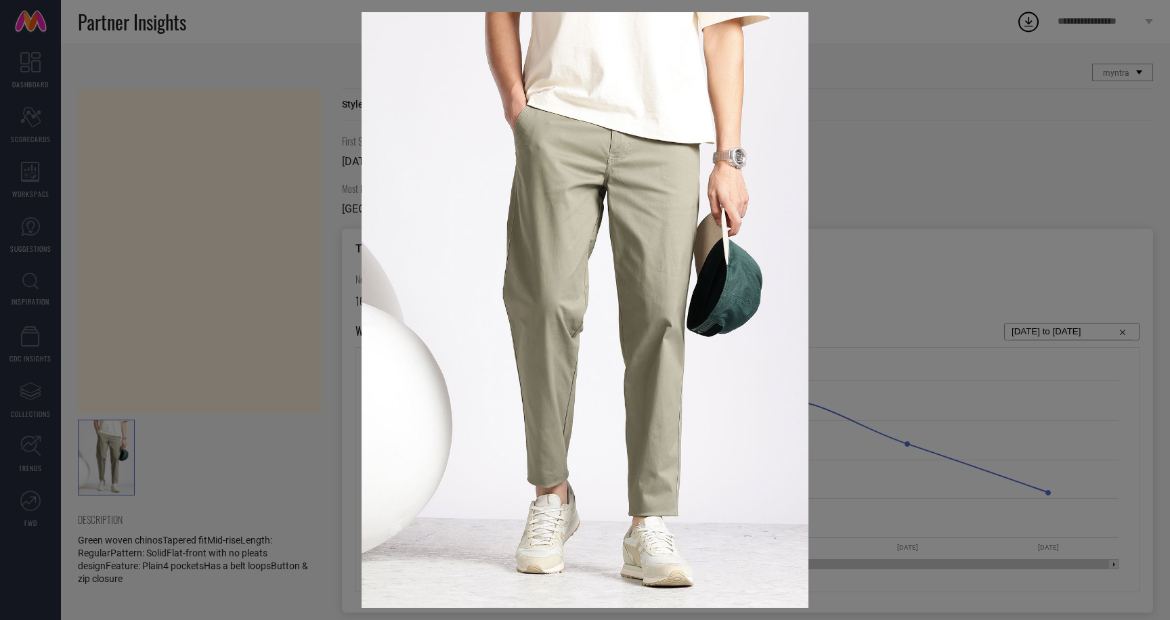
click at [255, 148] on div at bounding box center [585, 310] width 1170 height 620
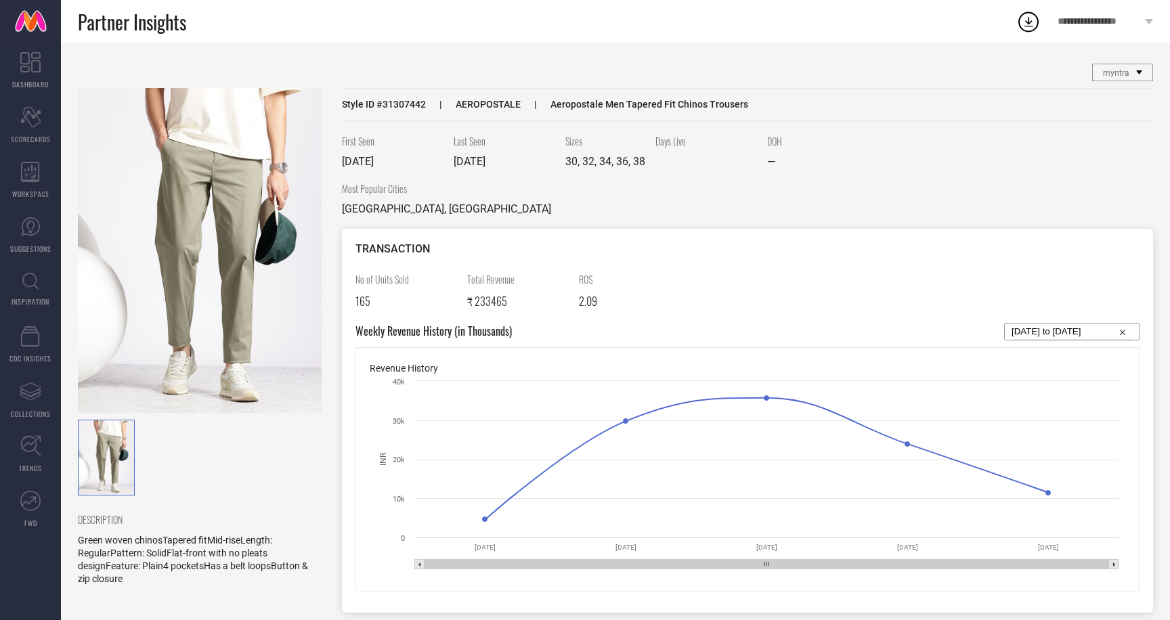
click at [399, 108] on span "Style ID # 31307442" at bounding box center [384, 104] width 84 height 11
copy span "31307442"
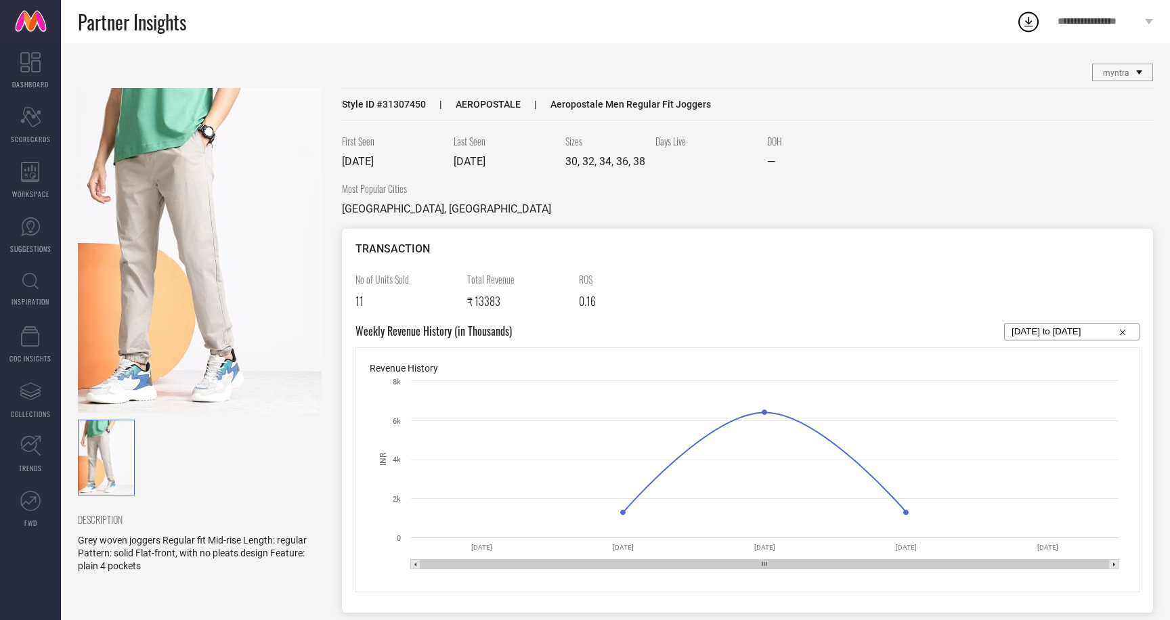
click at [212, 211] on img at bounding box center [200, 250] width 244 height 325
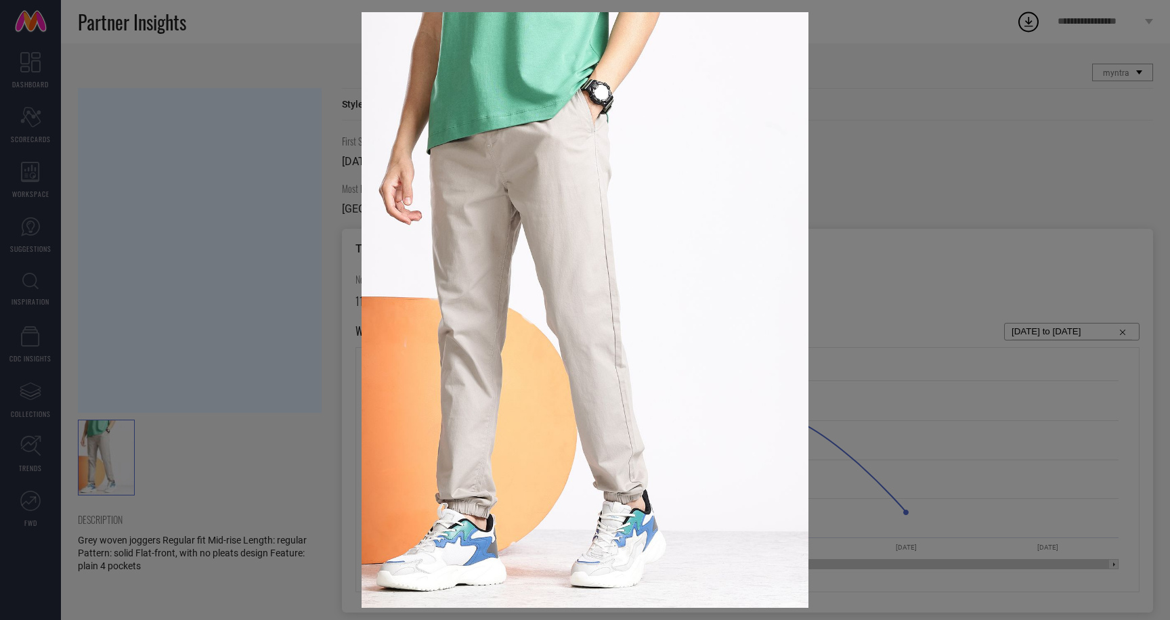
click at [283, 142] on div at bounding box center [585, 310] width 1170 height 620
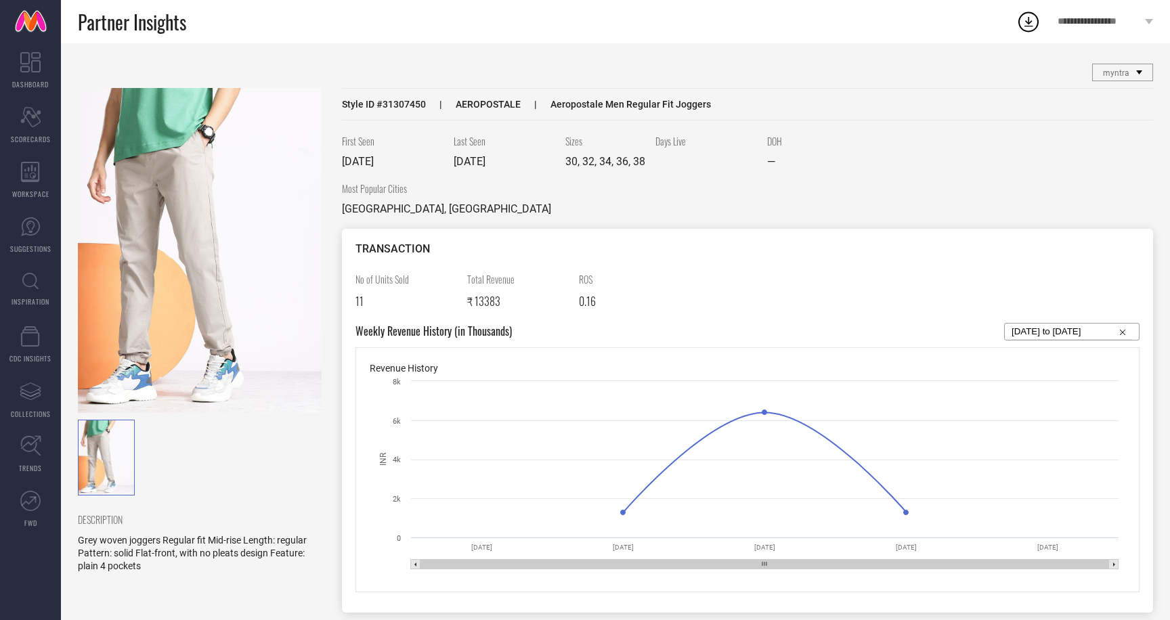
click at [393, 104] on span "Style ID # 31307450" at bounding box center [384, 104] width 84 height 11
copy span "31307450"
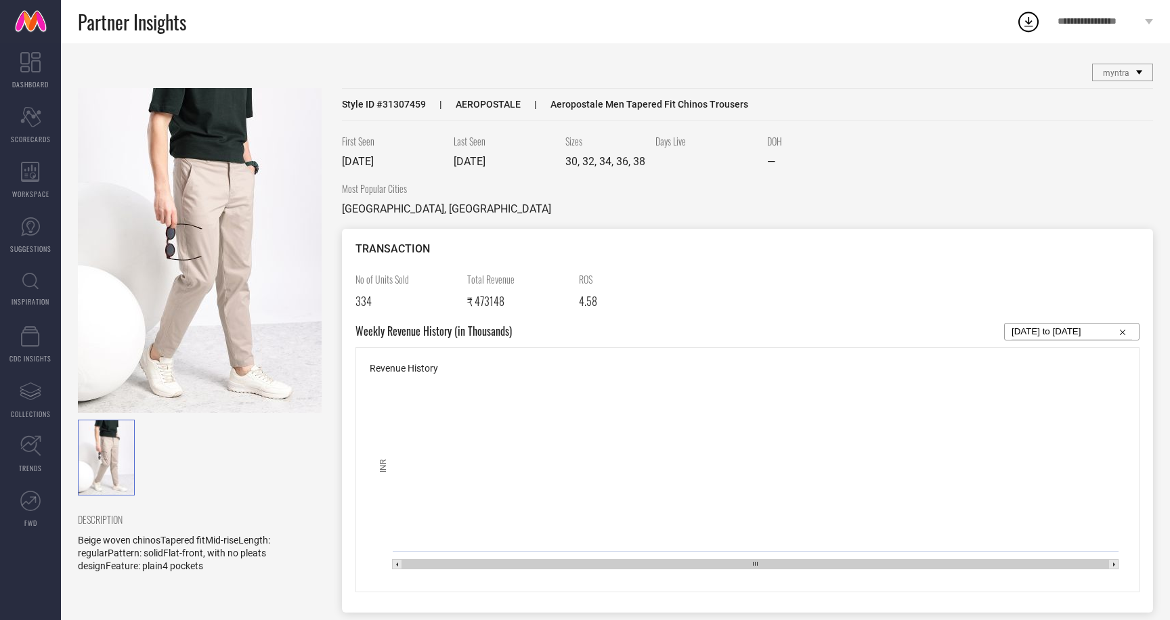
click at [216, 180] on img at bounding box center [200, 250] width 244 height 325
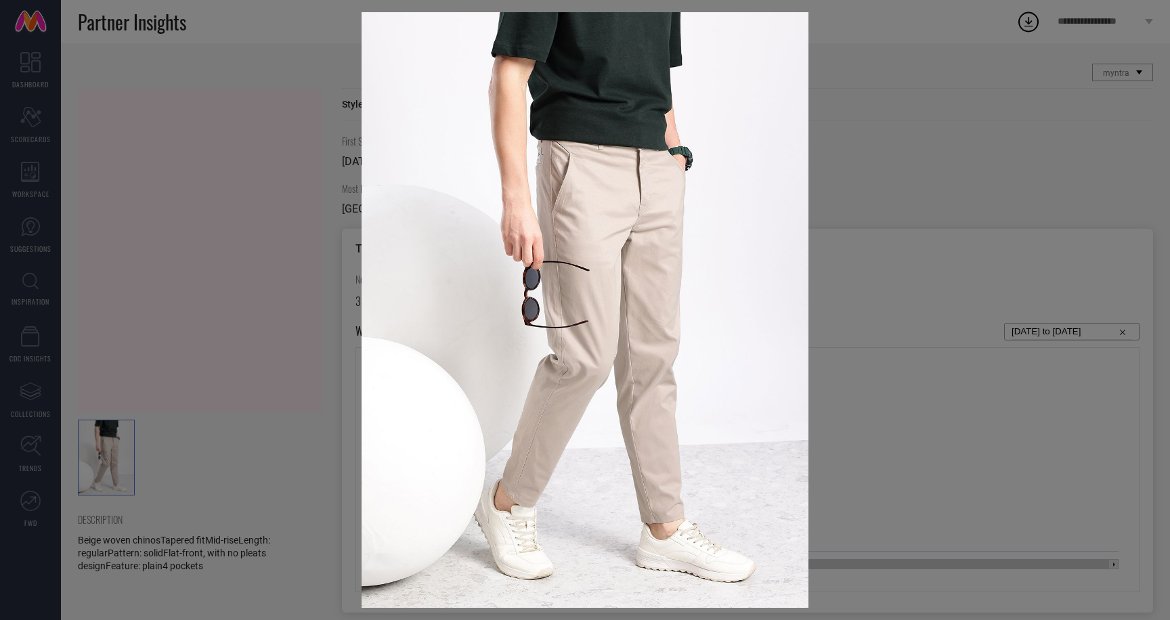
click at [213, 146] on div at bounding box center [585, 310] width 1170 height 620
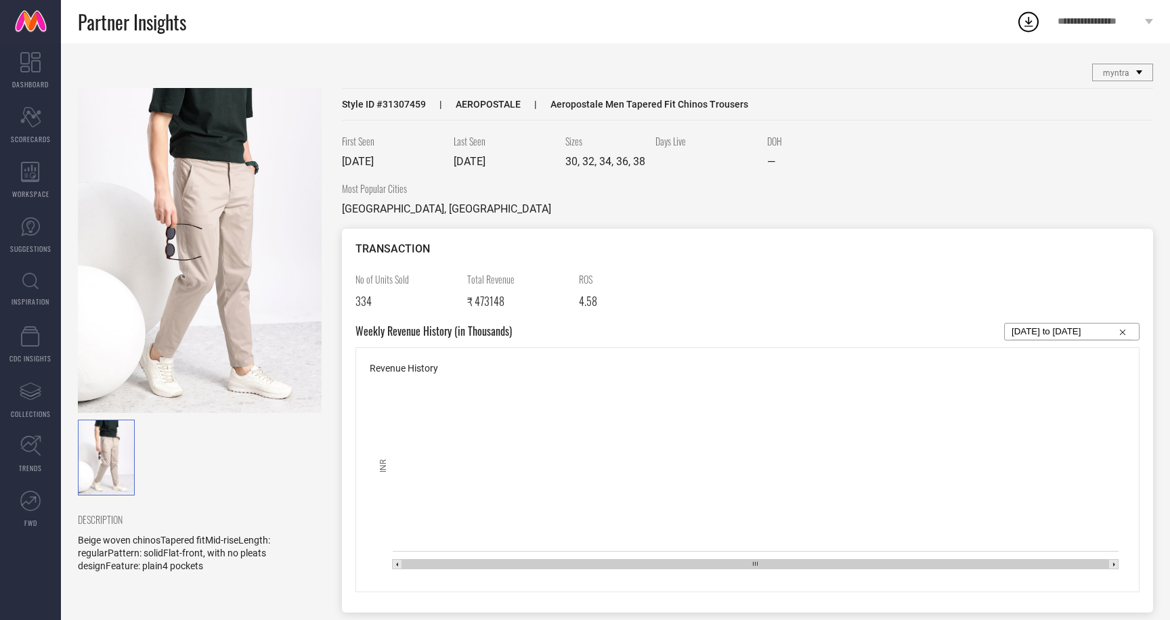
click at [396, 104] on span "Style ID # 31307459" at bounding box center [384, 104] width 84 height 11
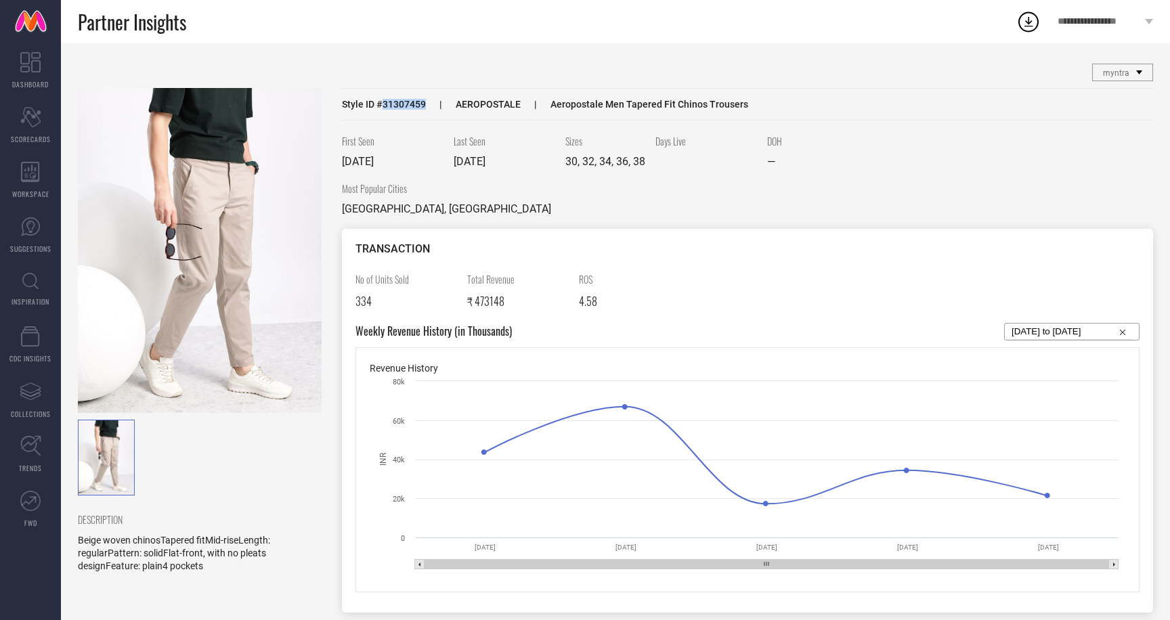
copy span "31307459"
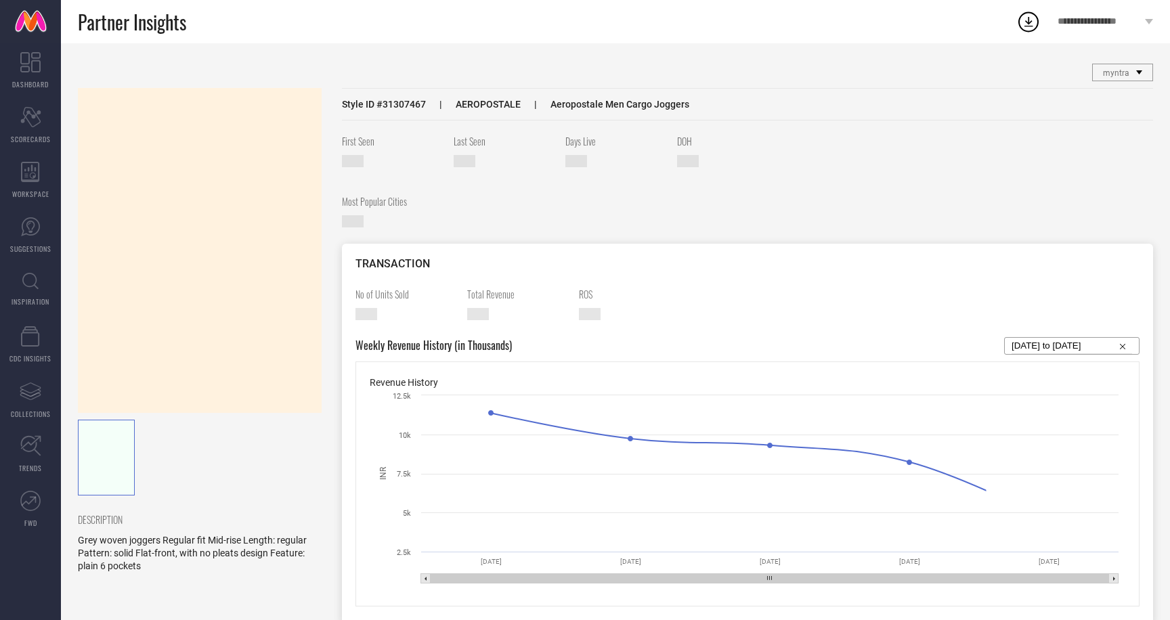
click at [395, 104] on span "Style ID # 31307467" at bounding box center [384, 104] width 84 height 11
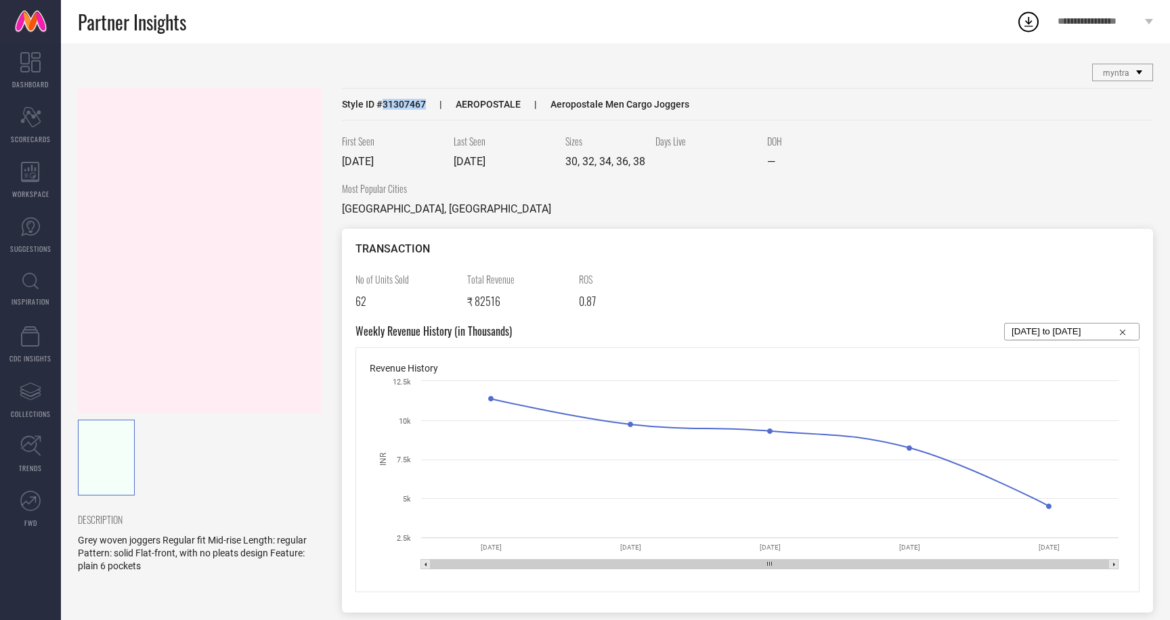
click at [395, 104] on span "Style ID # 31307467" at bounding box center [384, 104] width 84 height 11
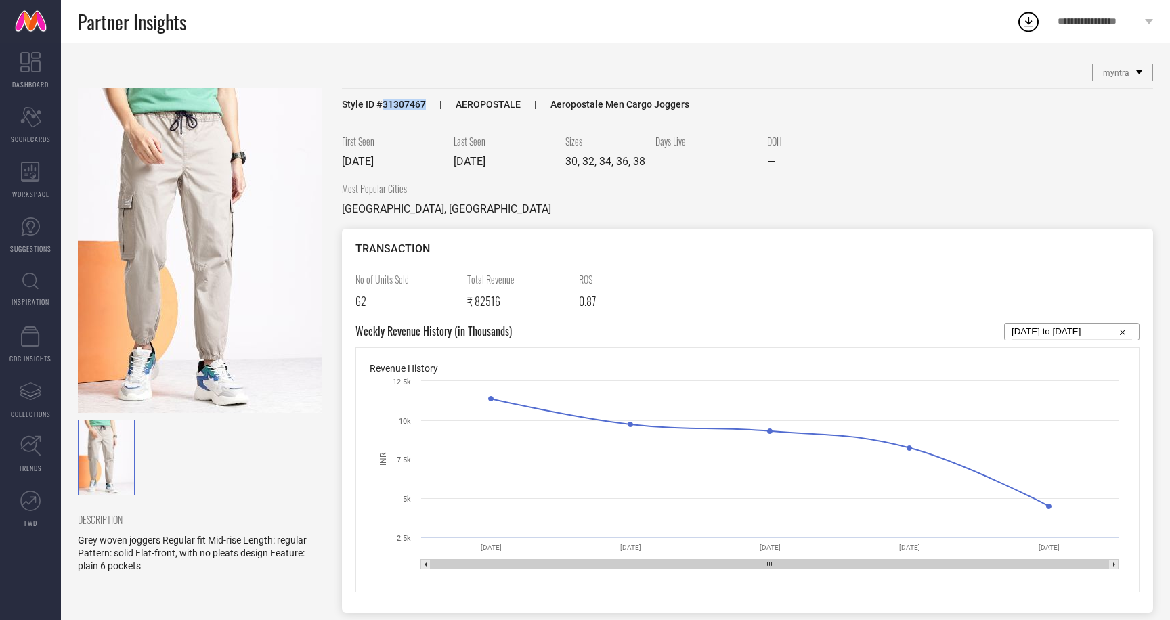
copy span "31307467"
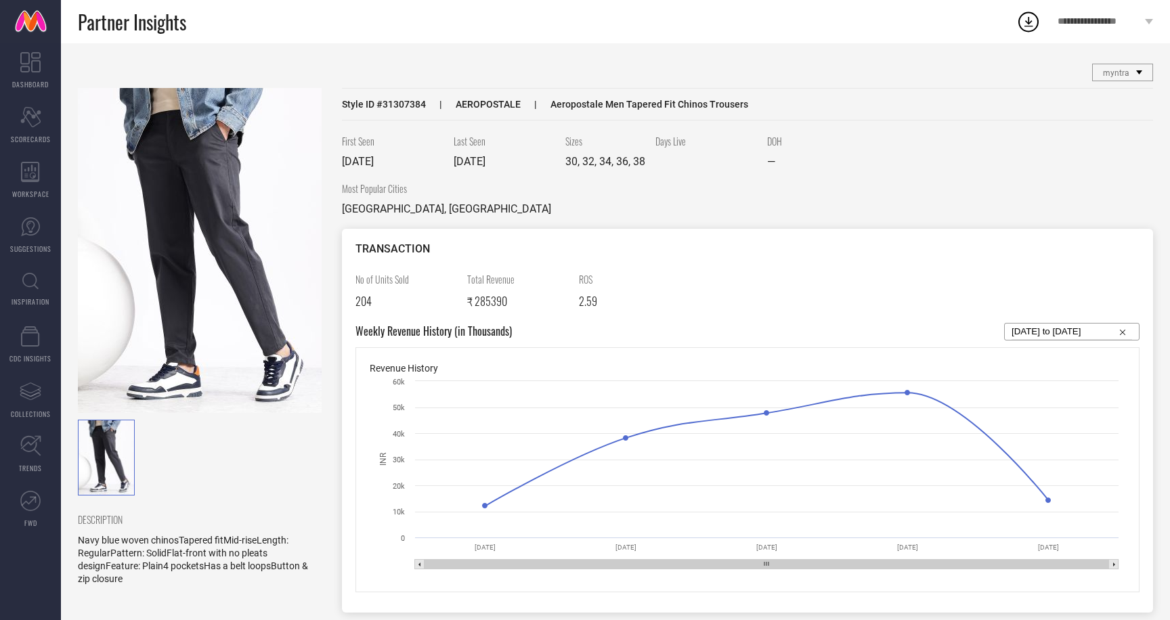
click at [398, 102] on span "Style ID # 31307384" at bounding box center [384, 104] width 84 height 11
copy span "31307384"
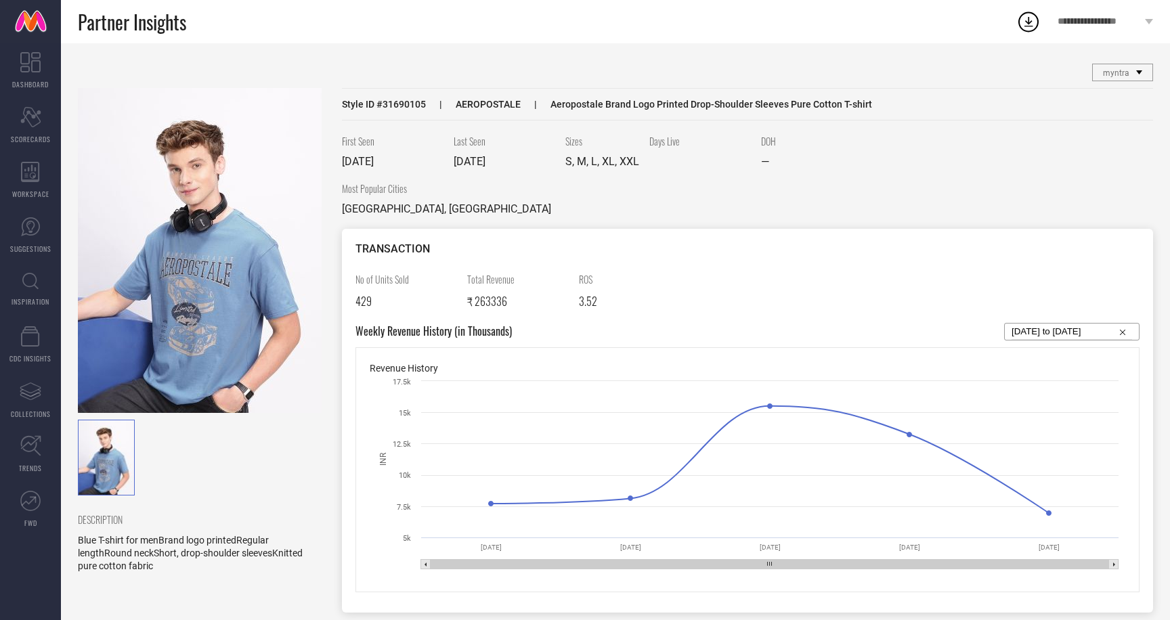
click at [402, 98] on div "Style ID # 31690105 AEROPOSTALE Aeropostale Brand Logo Printed Drop-Shoulder Sl…" at bounding box center [747, 104] width 811 height 33
click at [402, 101] on span "Style ID # 31690105" at bounding box center [384, 104] width 84 height 11
copy span "31690105"
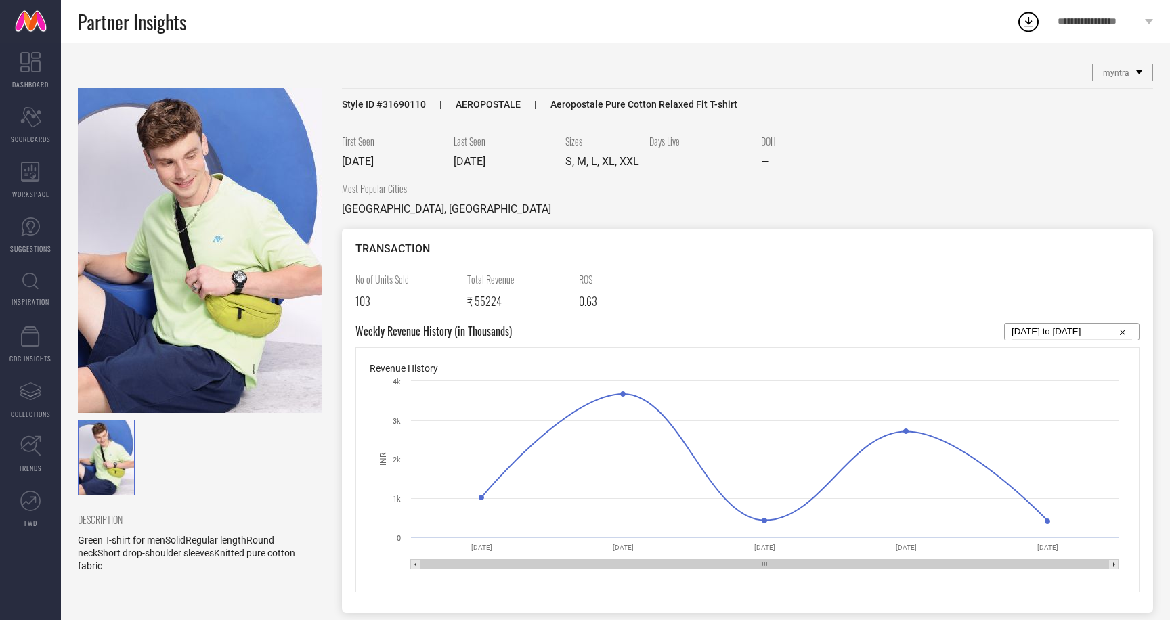
click at [402, 102] on span "Style ID # 31690110" at bounding box center [384, 104] width 84 height 11
copy span "31690110"
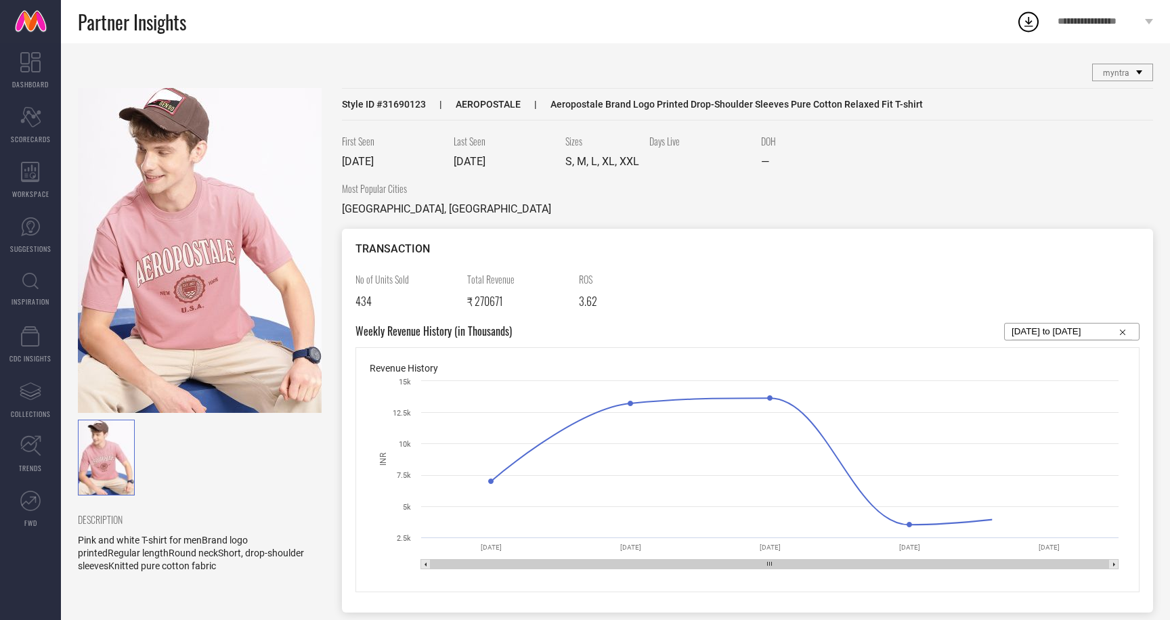
click at [402, 105] on span "Style ID # 31690123" at bounding box center [384, 104] width 84 height 11
copy span "31690123"
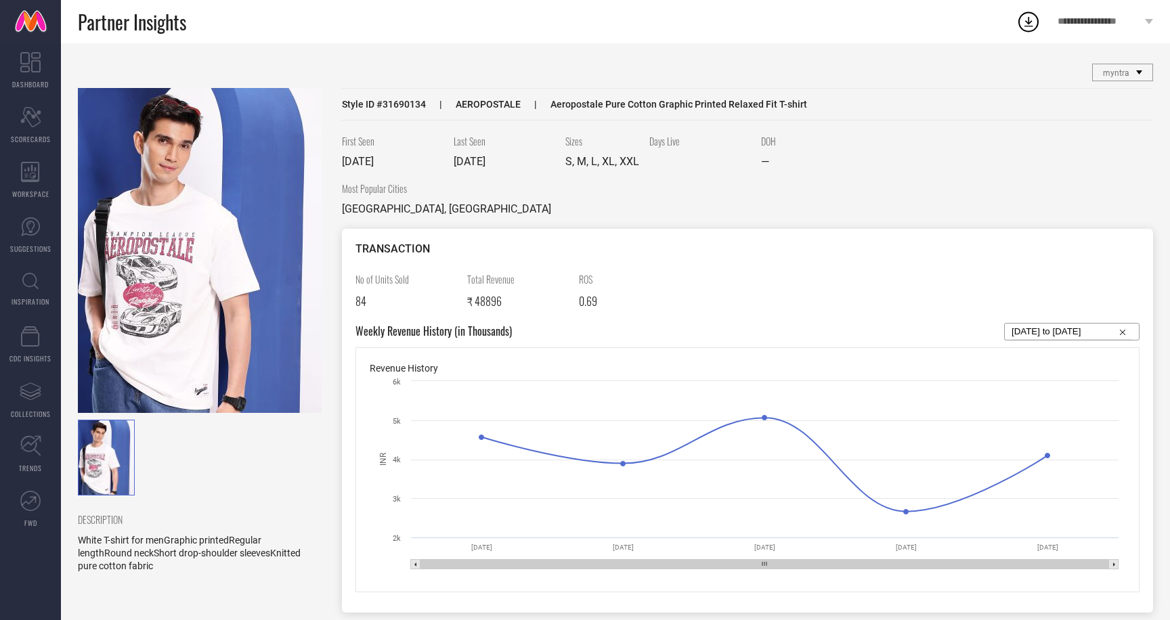
click at [142, 289] on img at bounding box center [200, 250] width 244 height 325
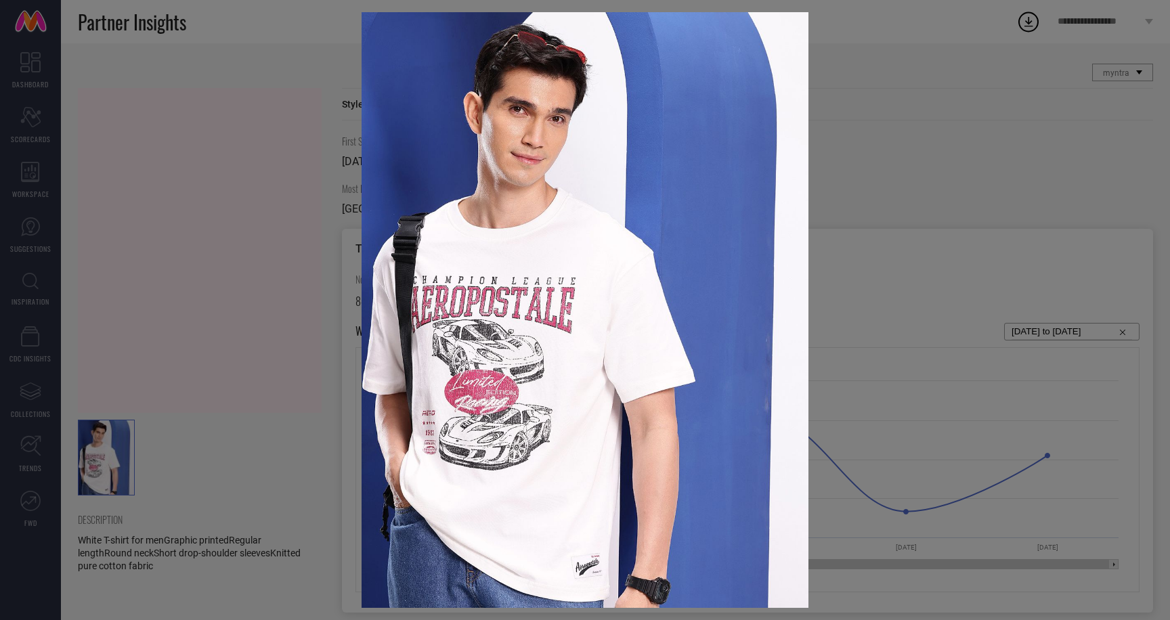
click at [273, 219] on div at bounding box center [585, 310] width 1170 height 620
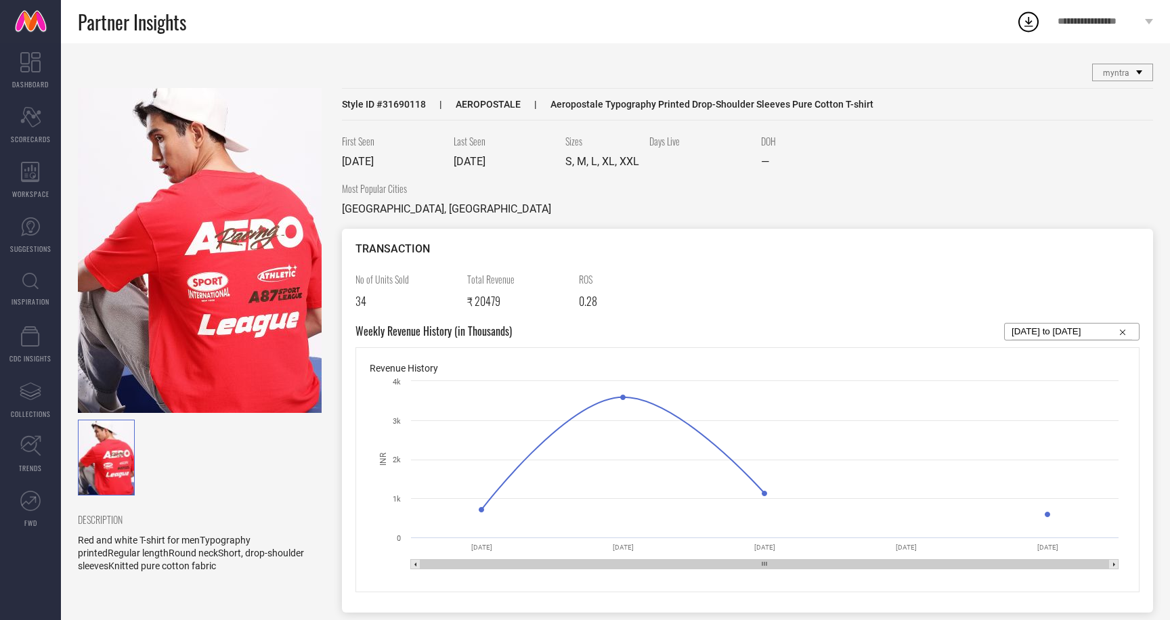
click at [406, 106] on span "Style ID # 31690118" at bounding box center [384, 104] width 84 height 11
copy span "31690118"
